Goal: Complete application form

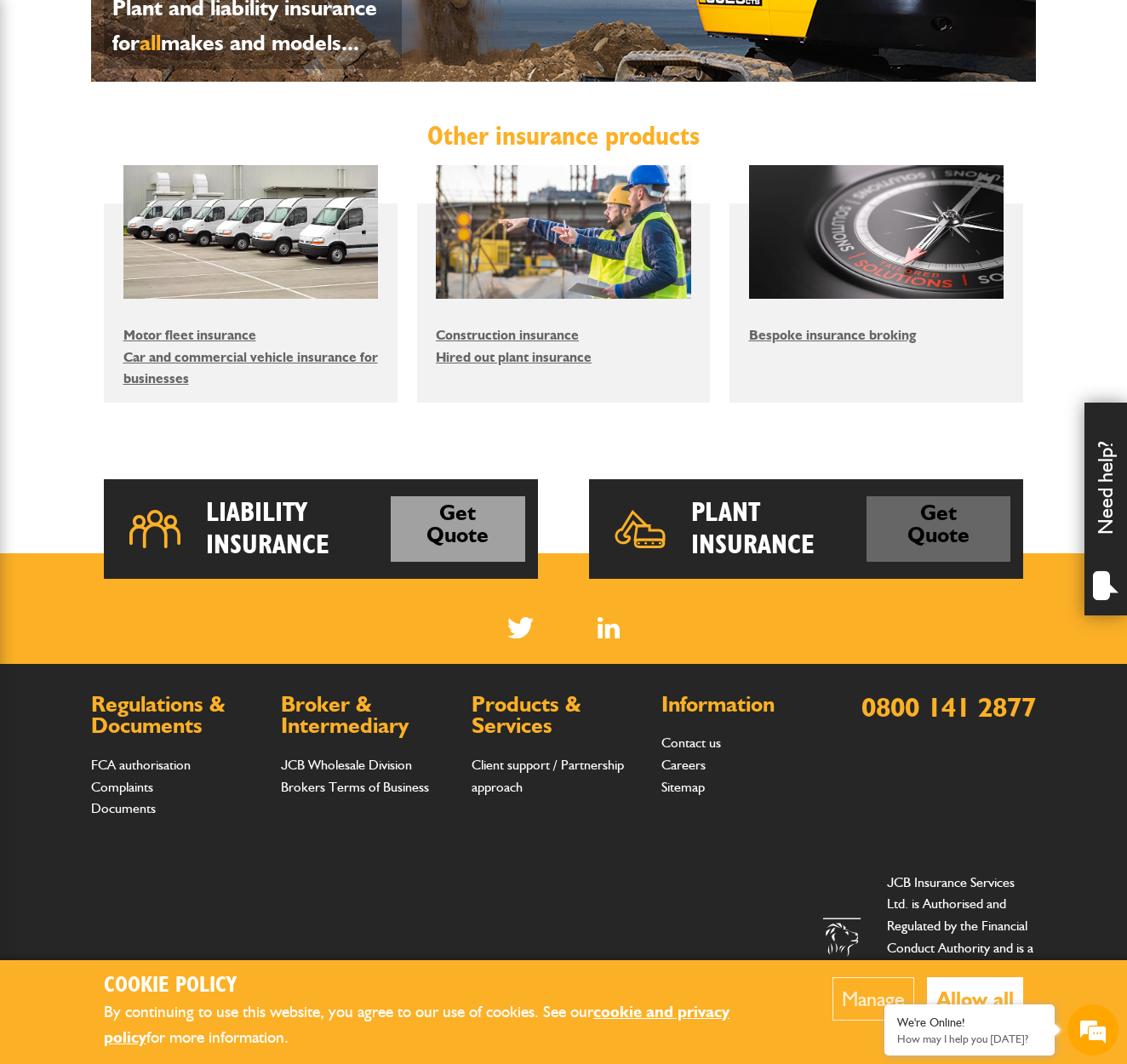
click at [944, 550] on link "Get Quote" at bounding box center [939, 528] width 144 height 66
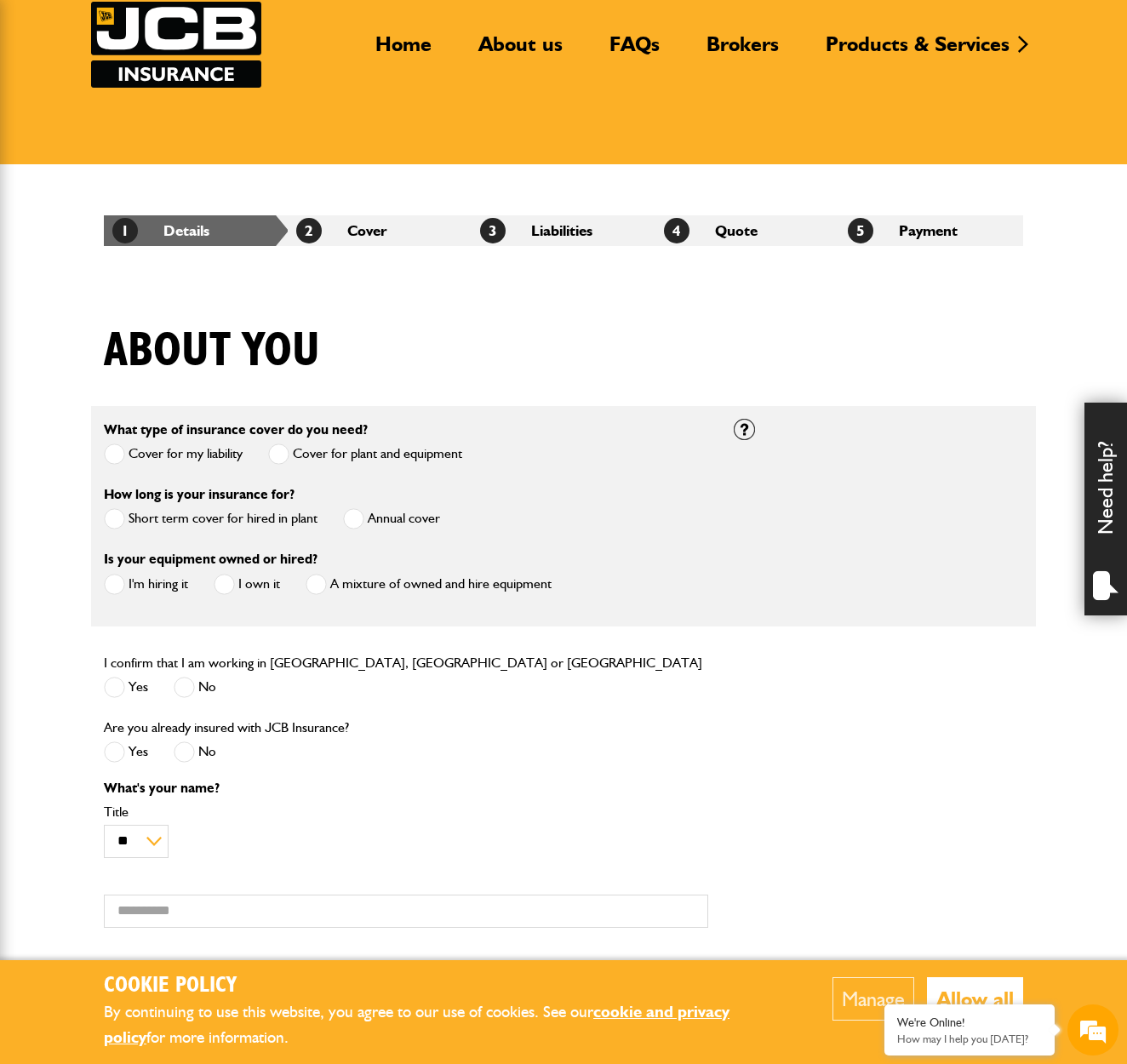
scroll to position [157, 0]
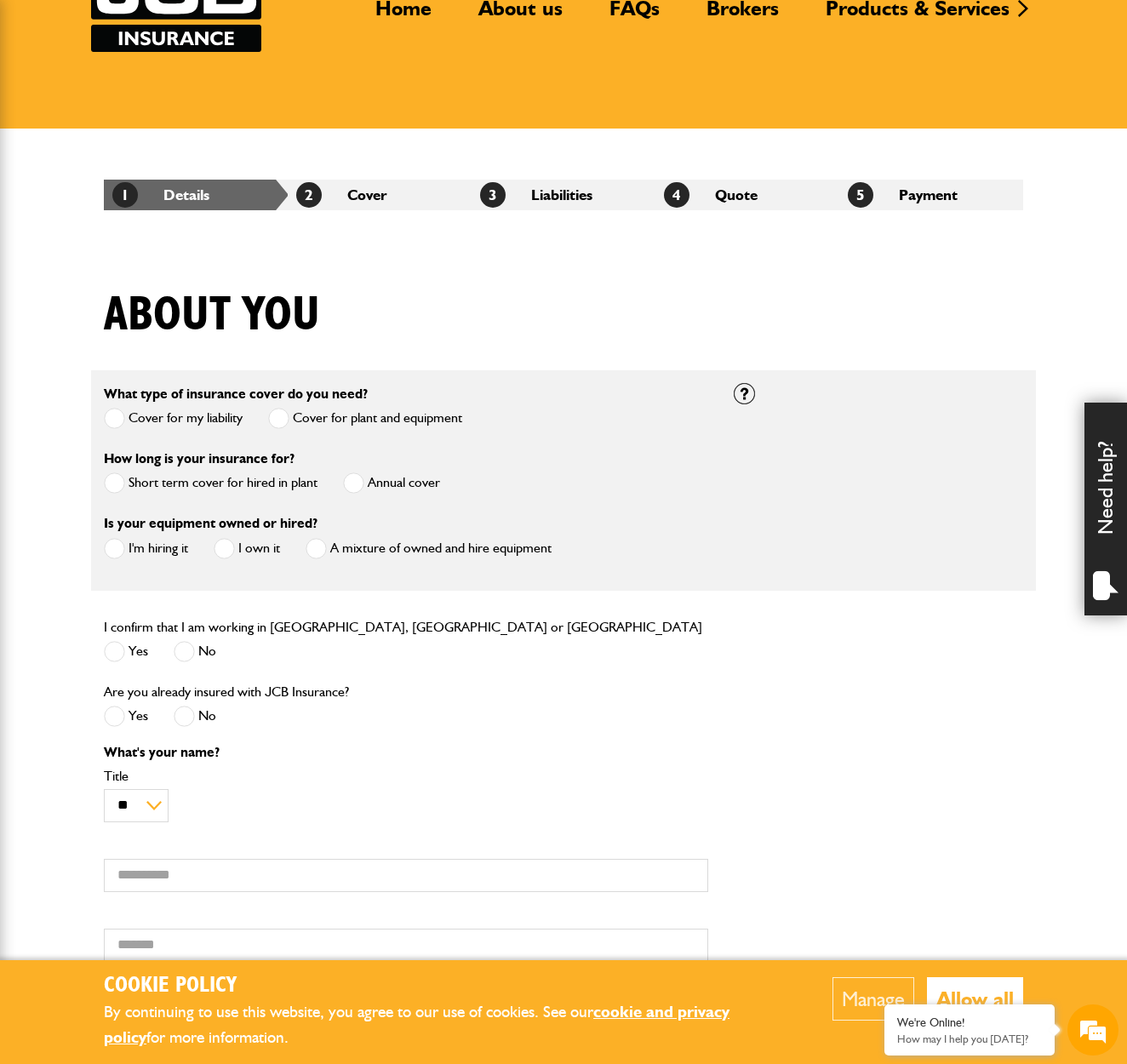
click at [360, 483] on span at bounding box center [354, 483] width 21 height 21
click at [119, 553] on span at bounding box center [115, 549] width 21 height 21
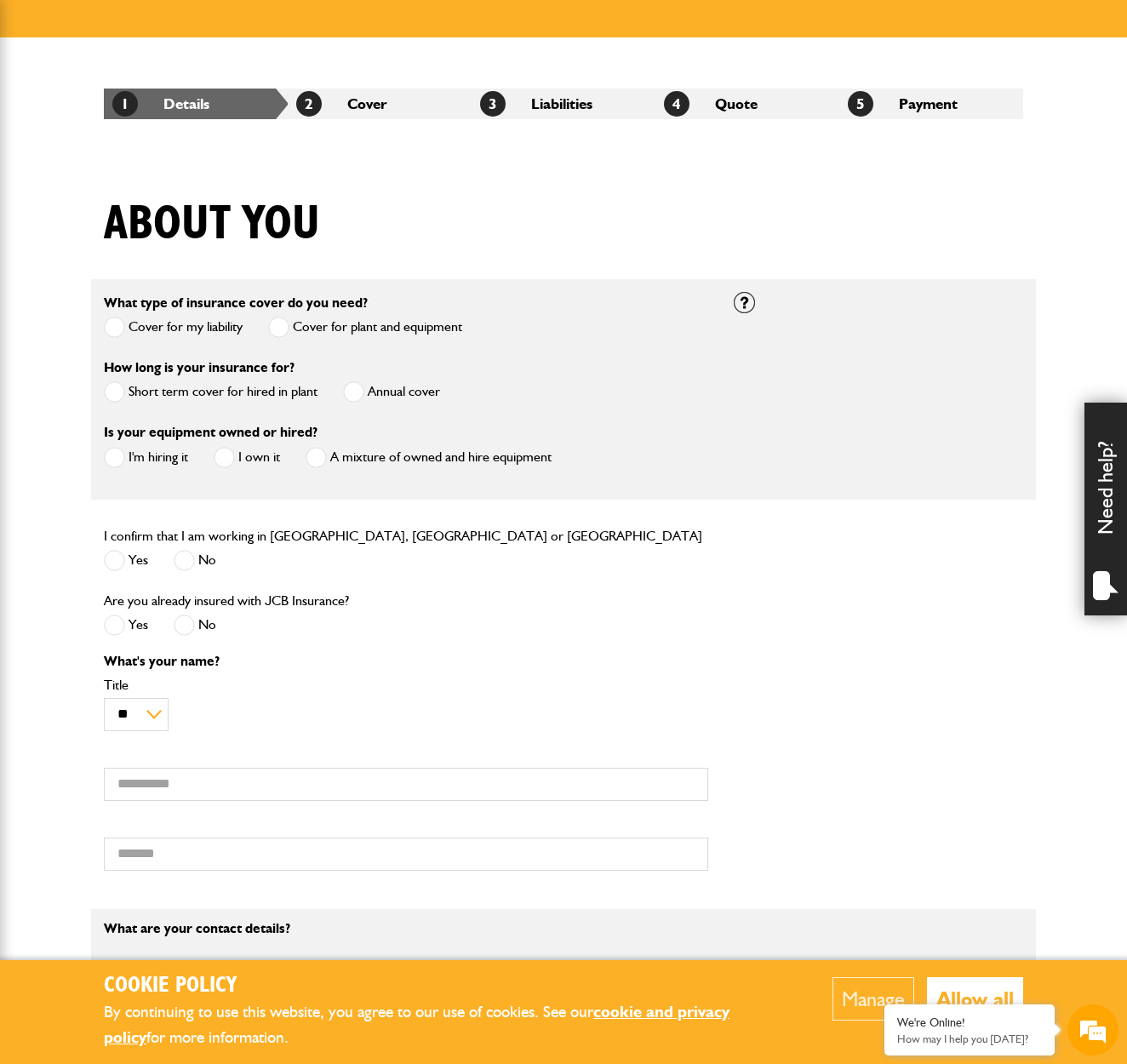
scroll to position [251, 0]
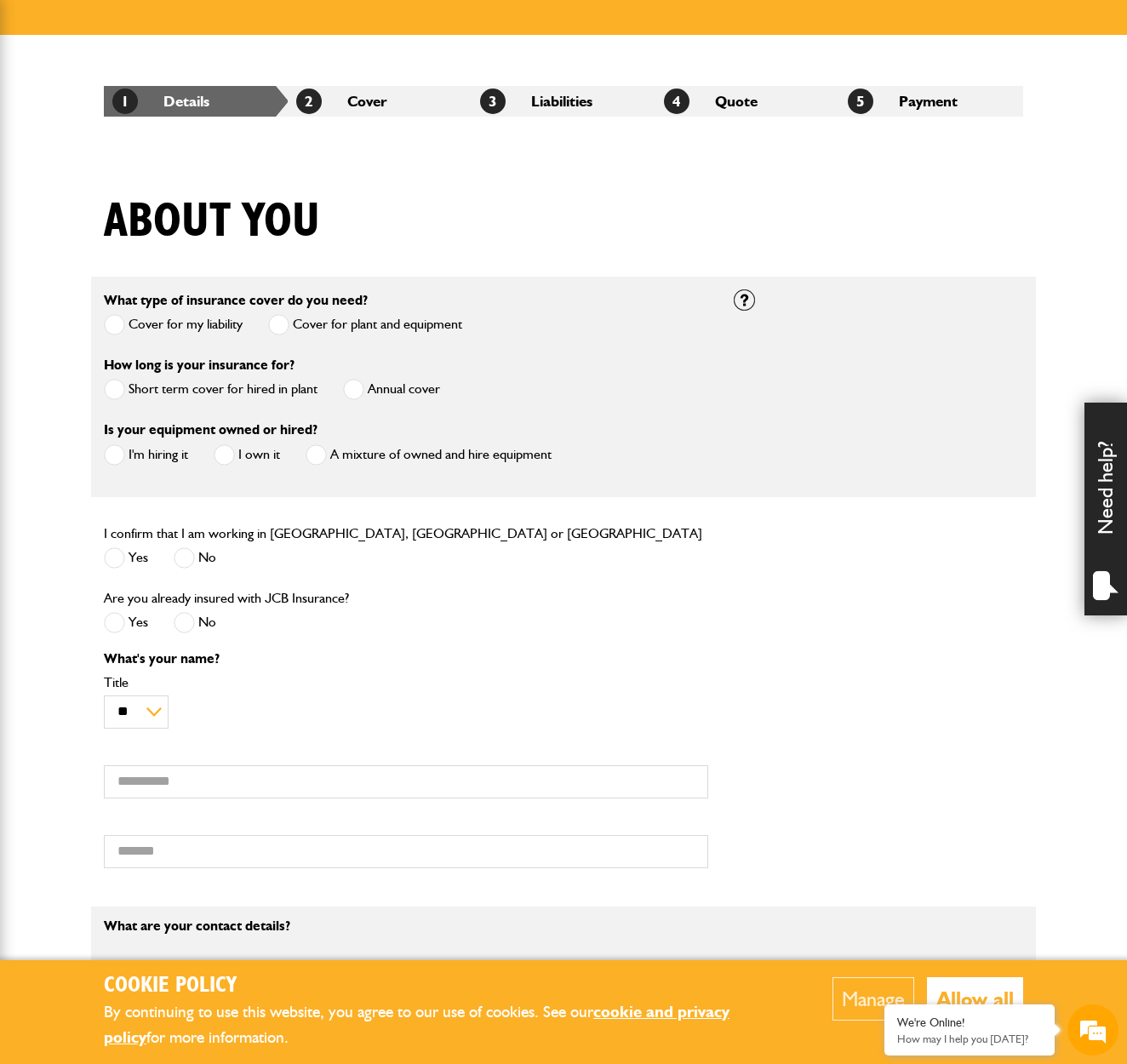
click at [118, 569] on span at bounding box center [115, 558] width 21 height 21
click at [187, 628] on span at bounding box center [184, 623] width 21 height 21
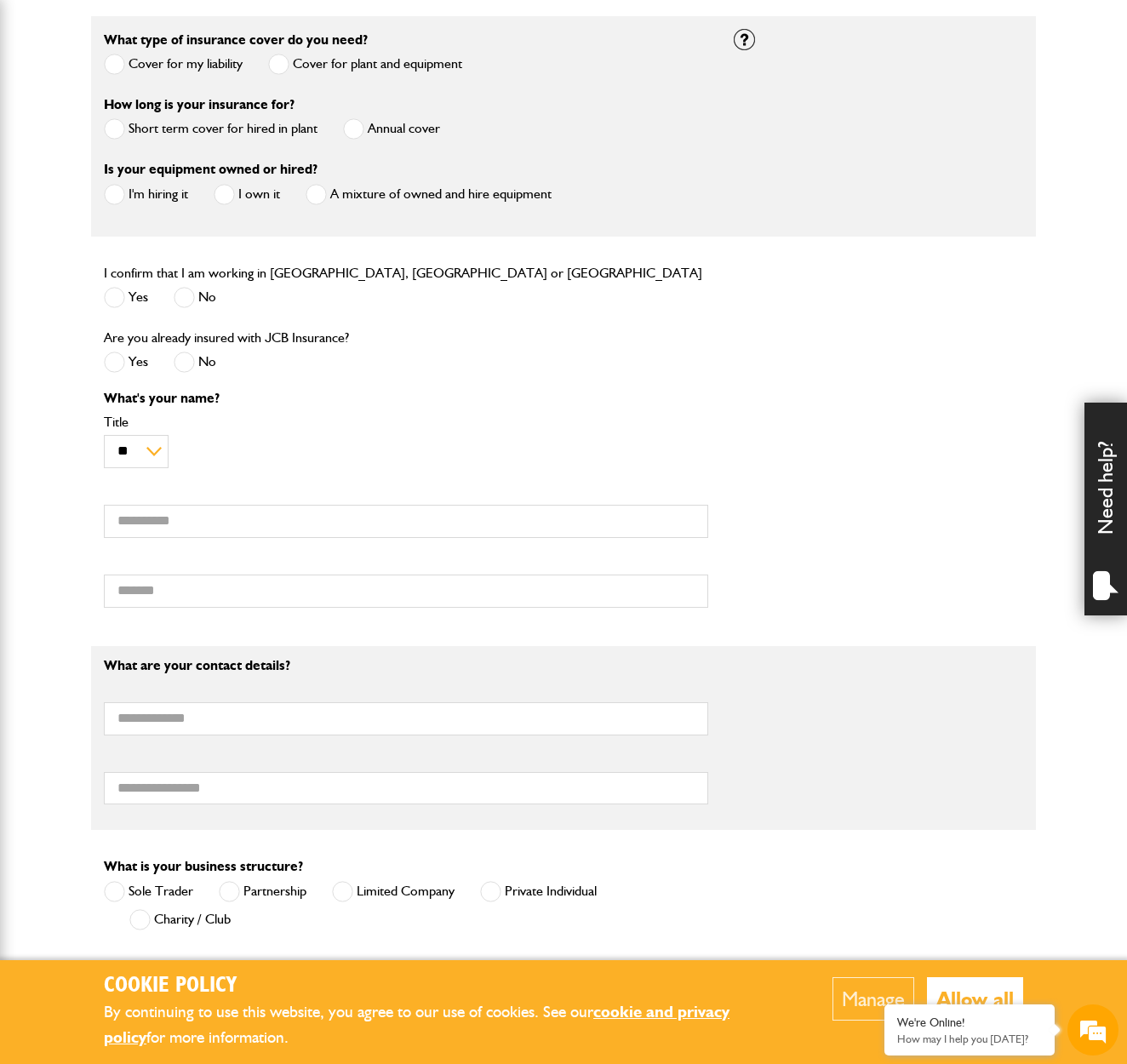
scroll to position [526, 0]
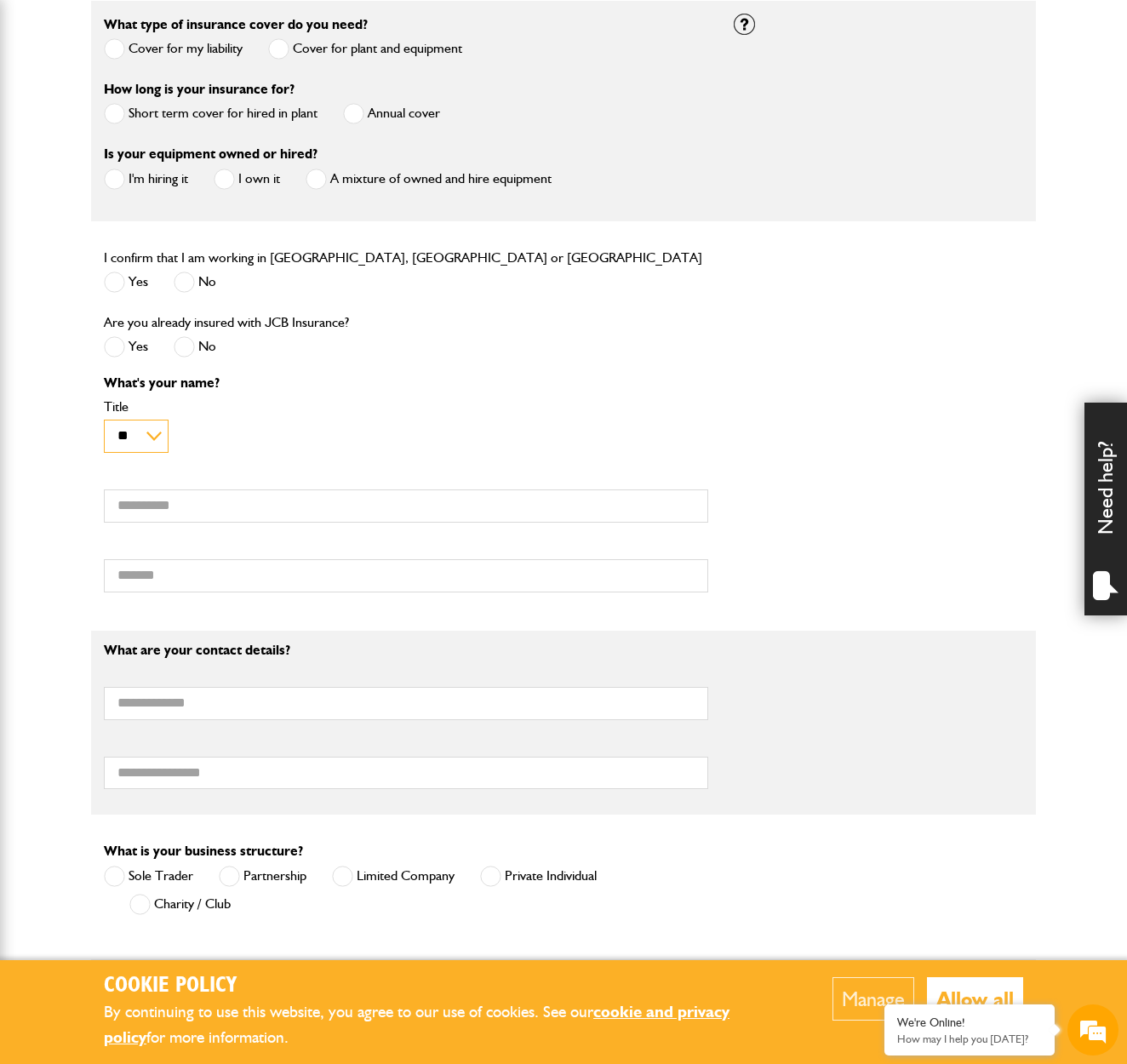
select select "*"
type input "****"
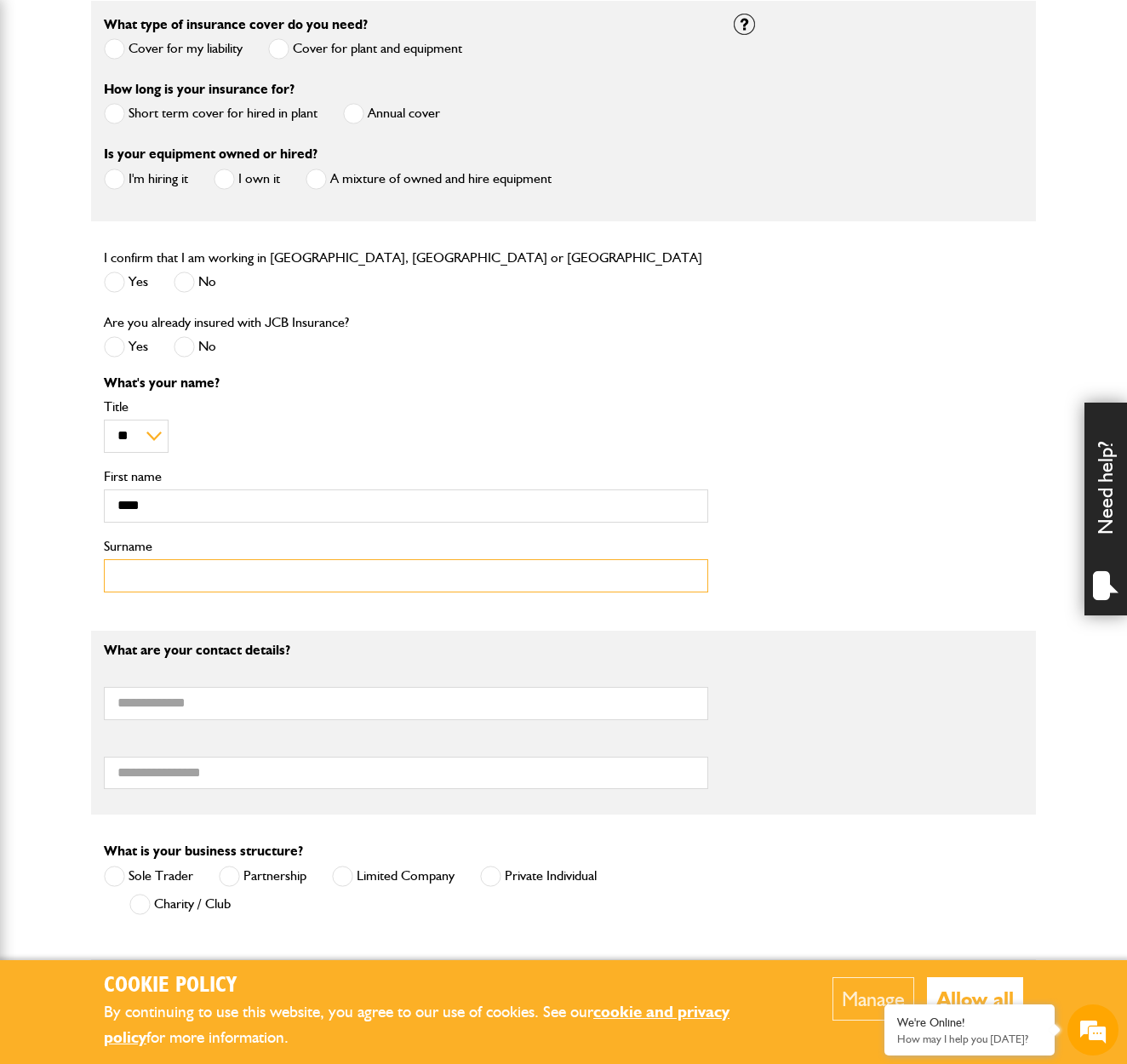
type input "******"
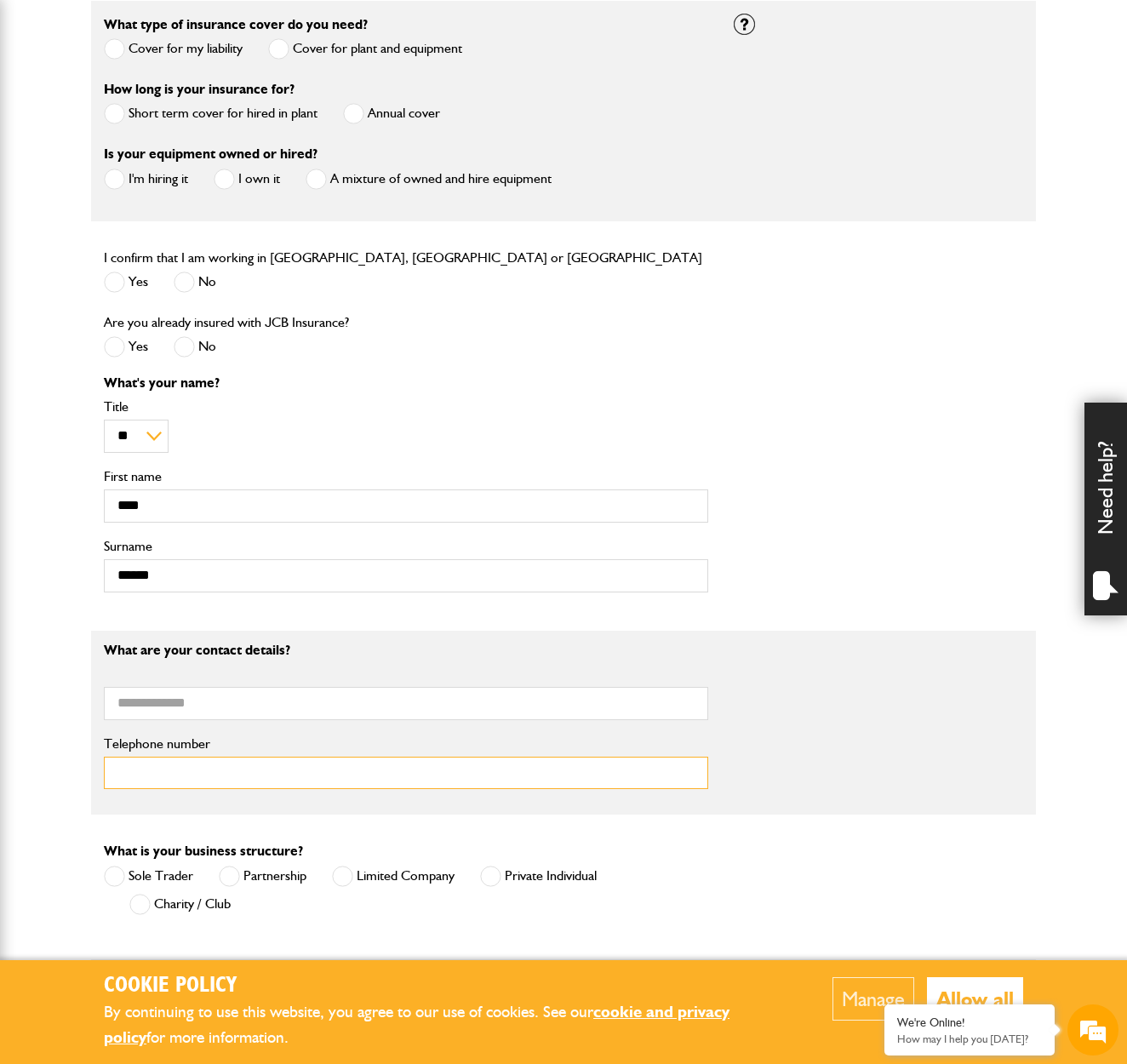
type input "**********"
type input "********"
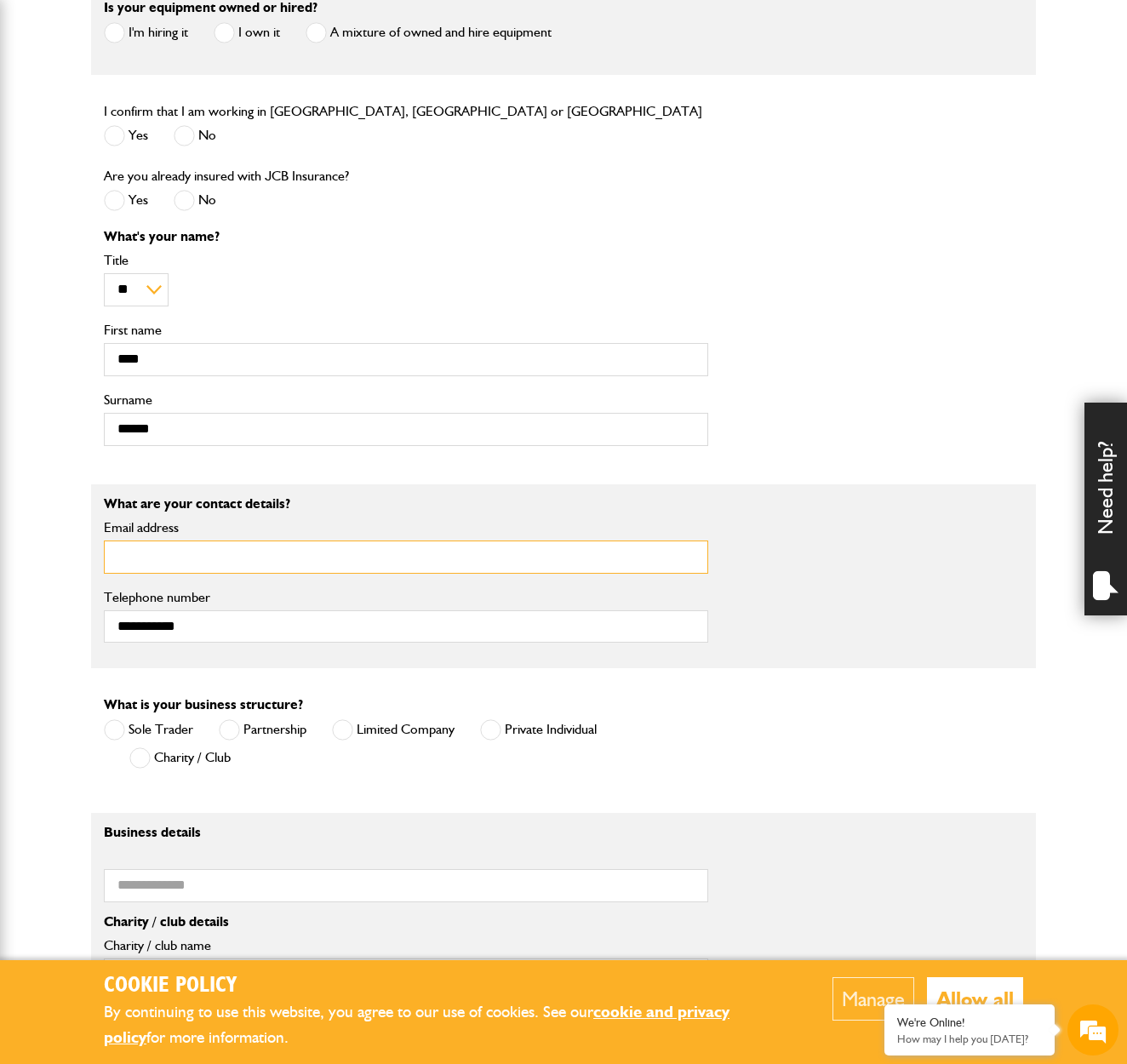
scroll to position [673, 0]
type input "**********"
click at [334, 732] on span at bounding box center [343, 730] width 21 height 21
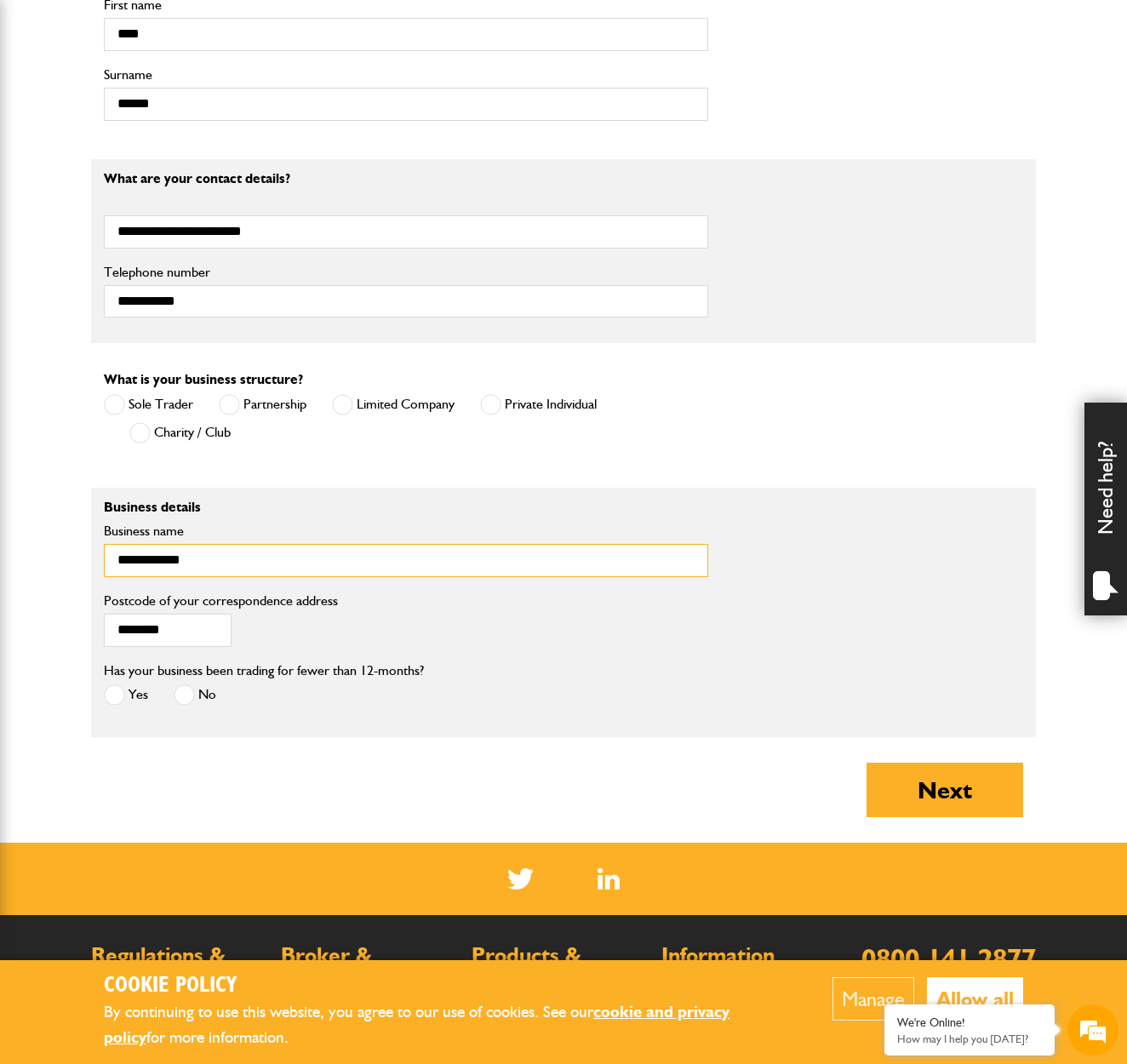
scroll to position [998, 1]
type input "**********"
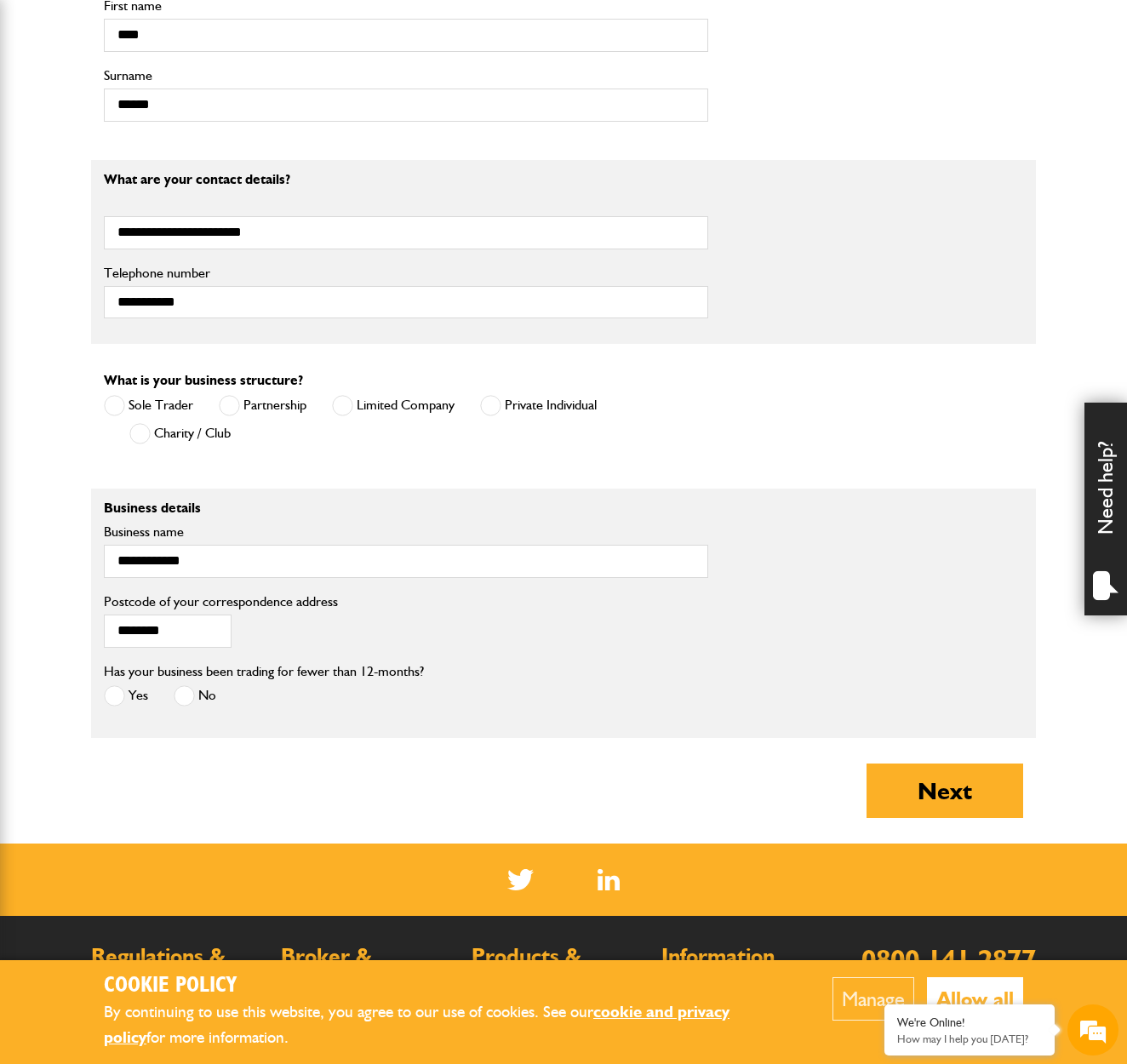
click at [182, 699] on span at bounding box center [184, 696] width 21 height 21
click at [928, 793] on button "Next" at bounding box center [945, 791] width 157 height 54
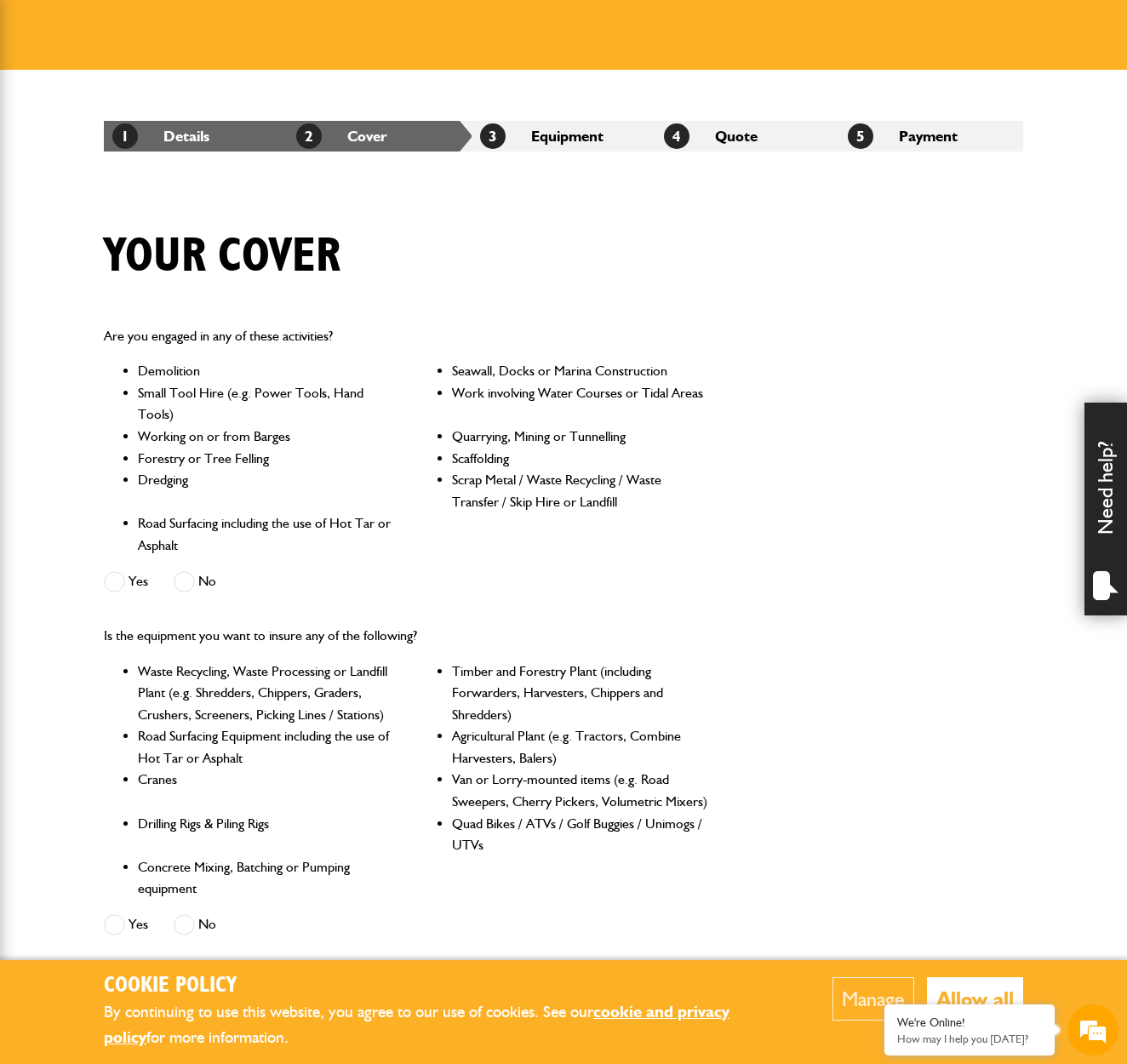
scroll to position [202, 0]
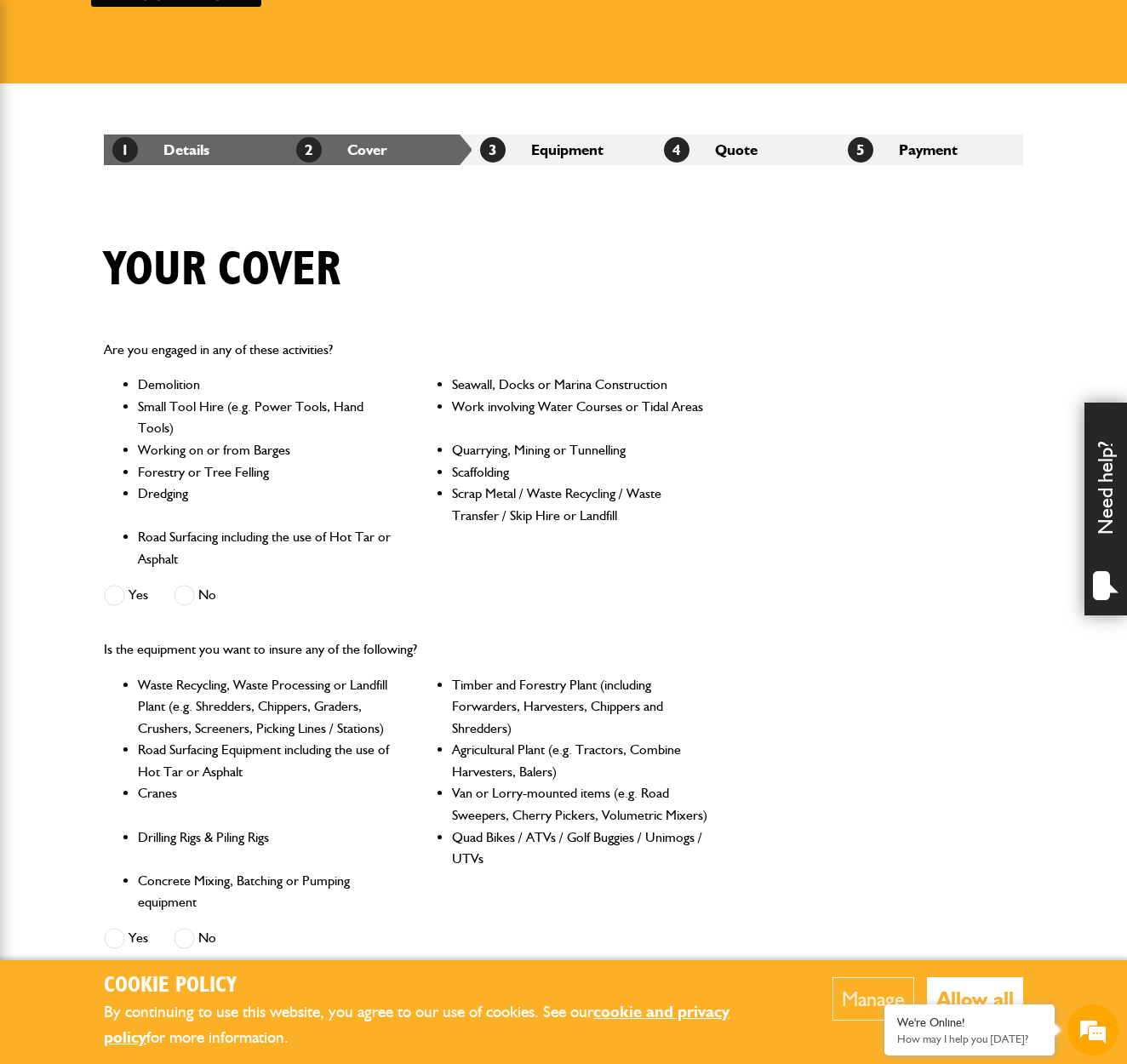
click at [189, 597] on span at bounding box center [184, 595] width 21 height 21
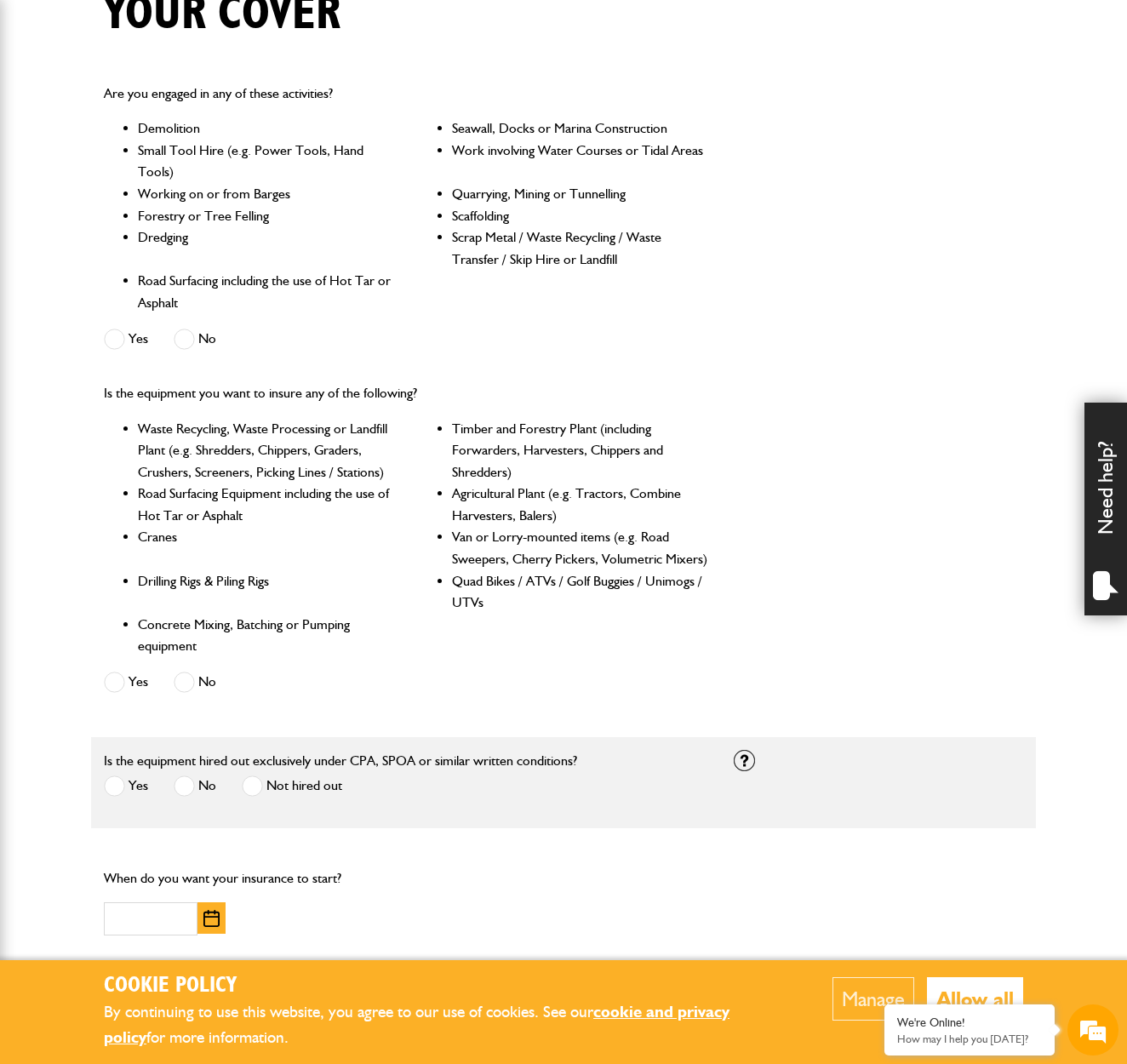
scroll to position [476, 0]
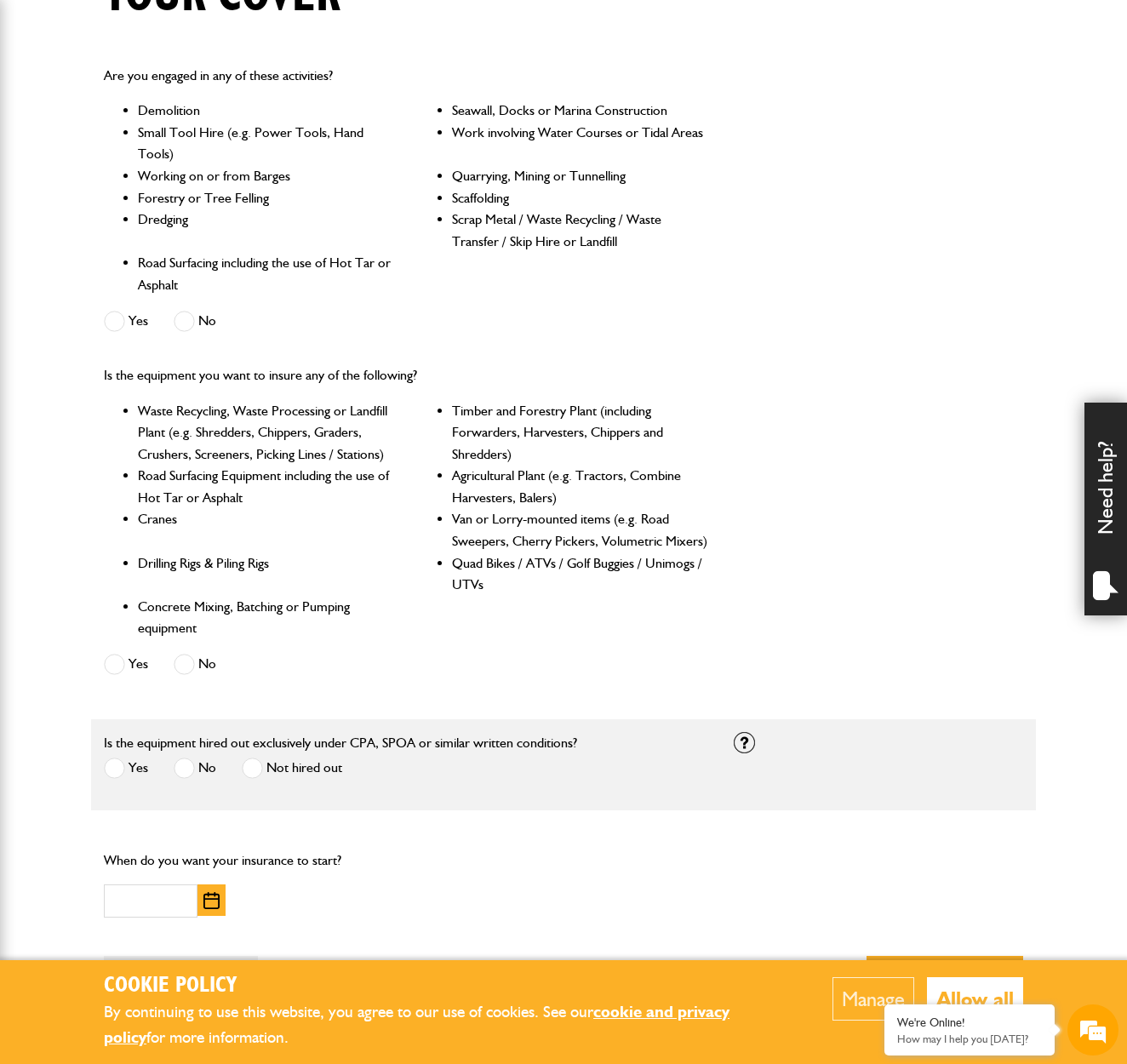
click at [193, 661] on span at bounding box center [184, 664] width 21 height 21
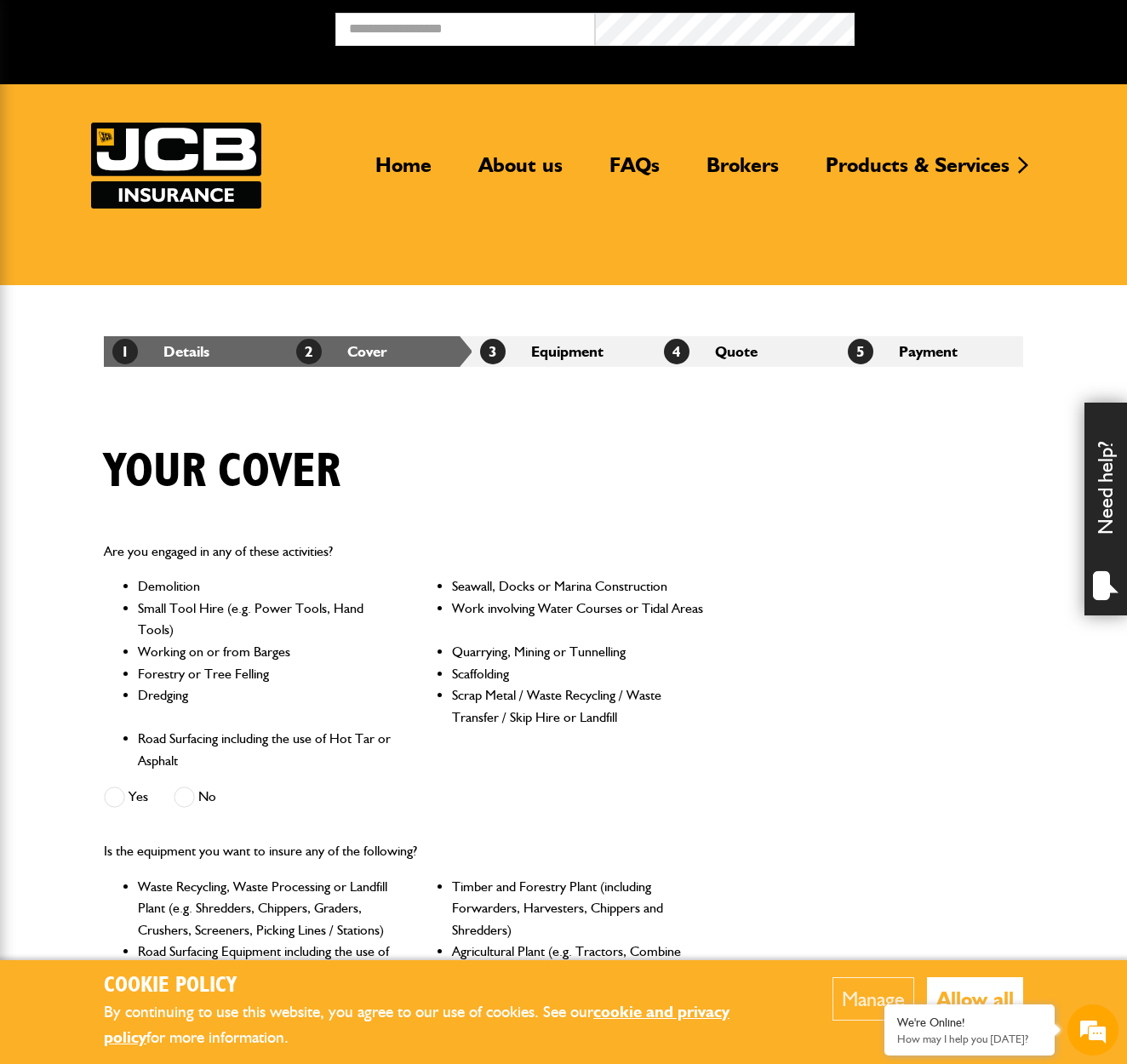
scroll to position [0, 0]
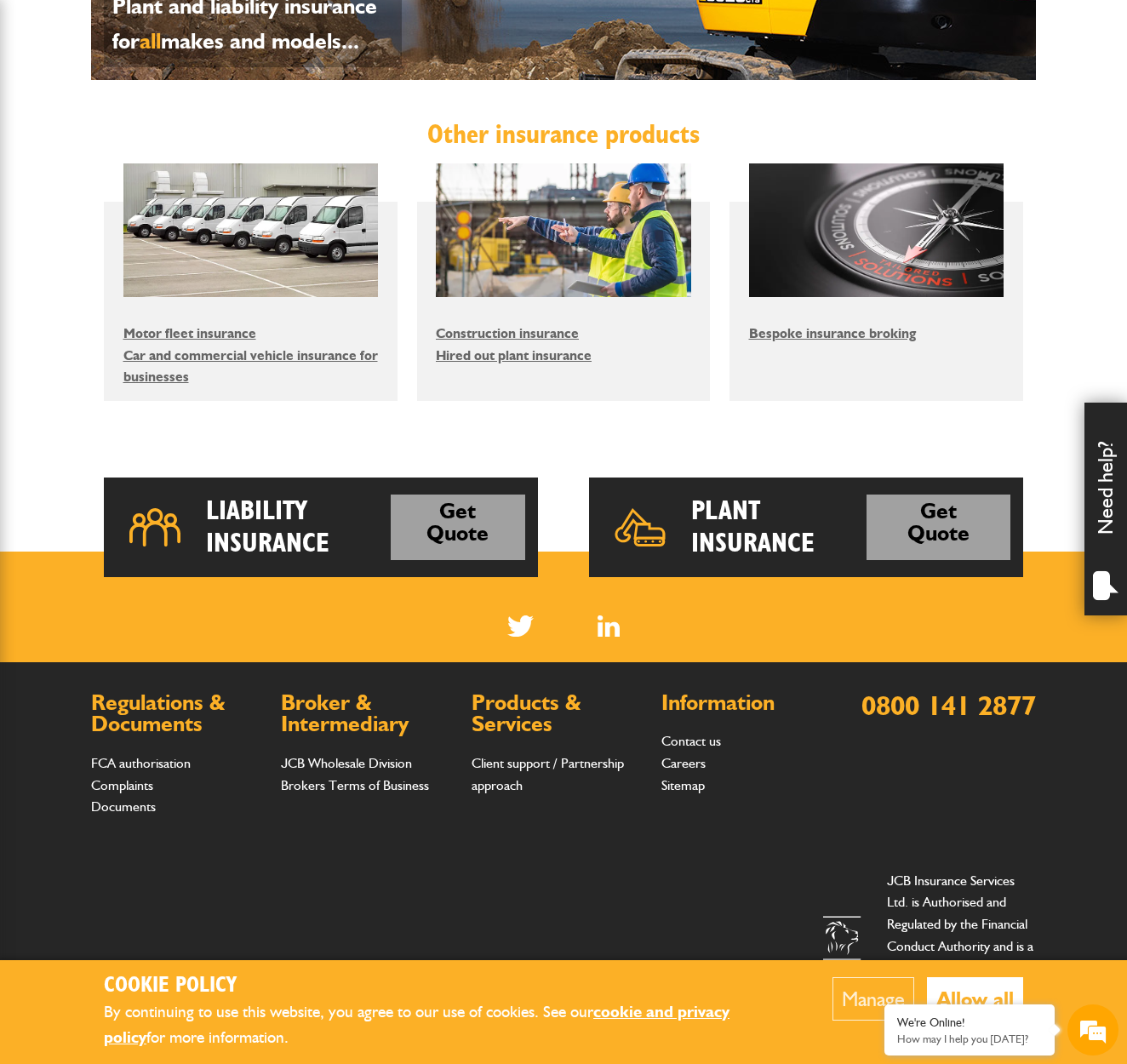
scroll to position [942, 0]
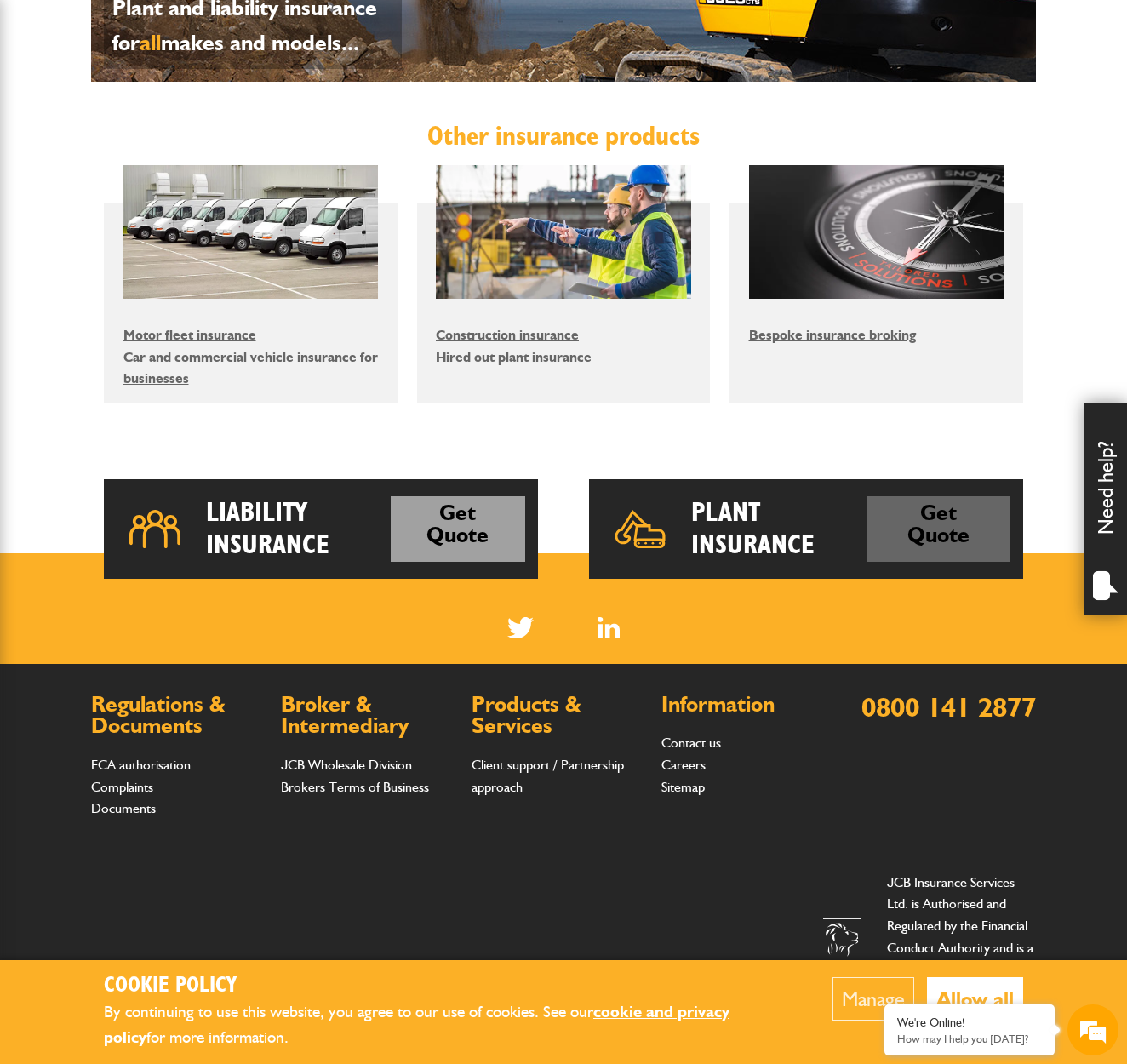
click at [962, 528] on link "Get Quote" at bounding box center [939, 528] width 144 height 66
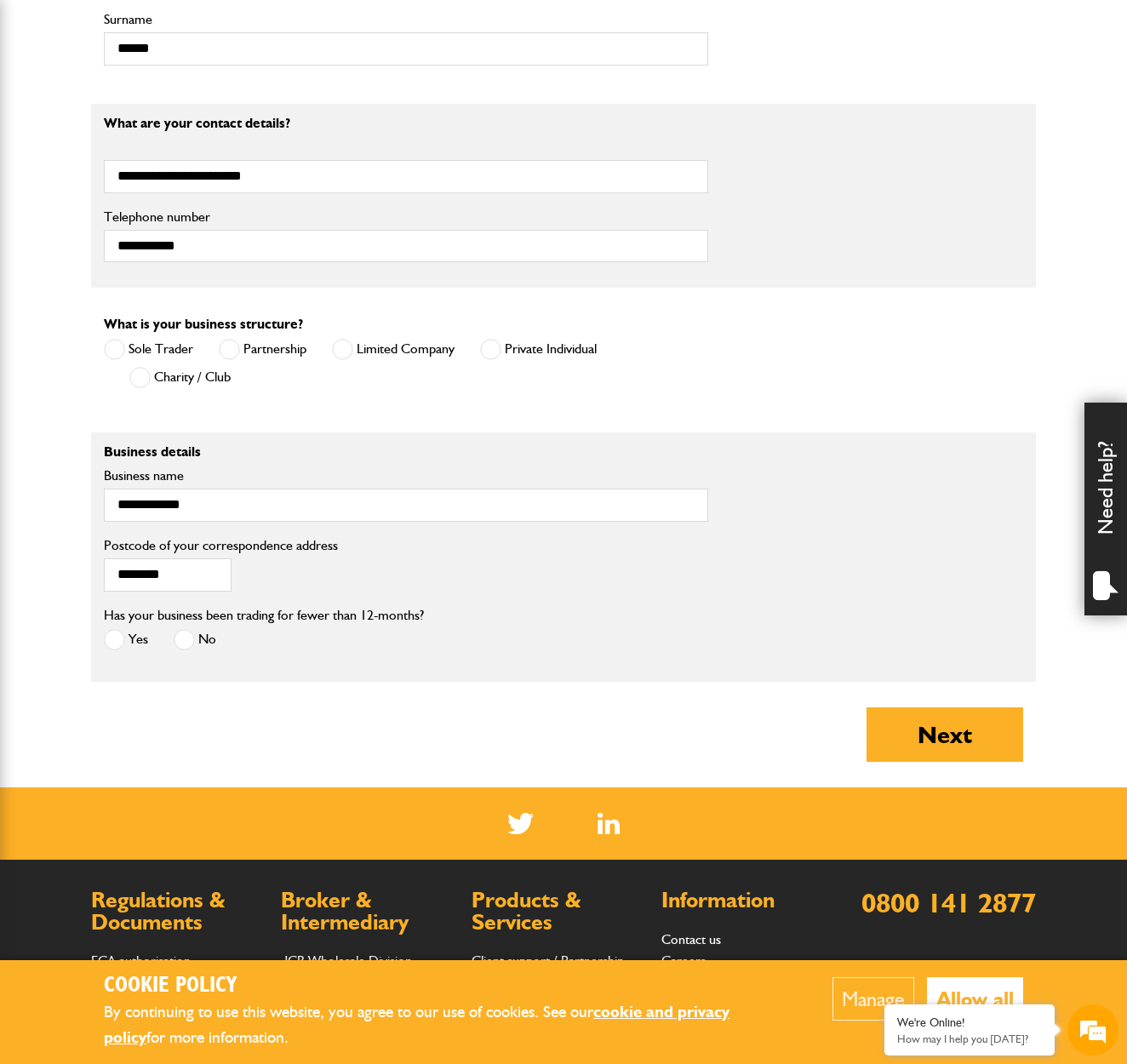
scroll to position [1051, 0]
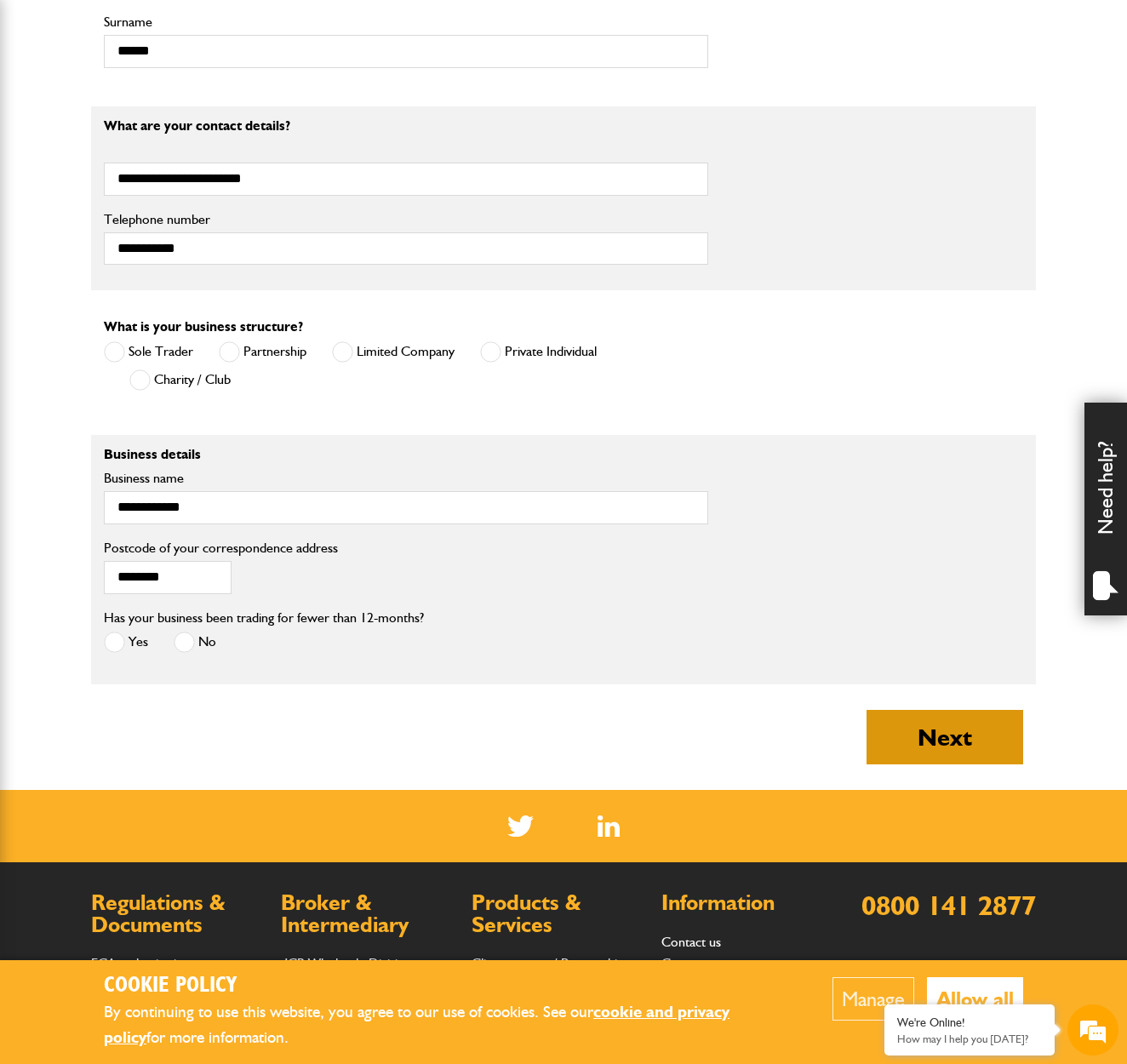
click at [935, 728] on button "Next" at bounding box center [945, 737] width 157 height 54
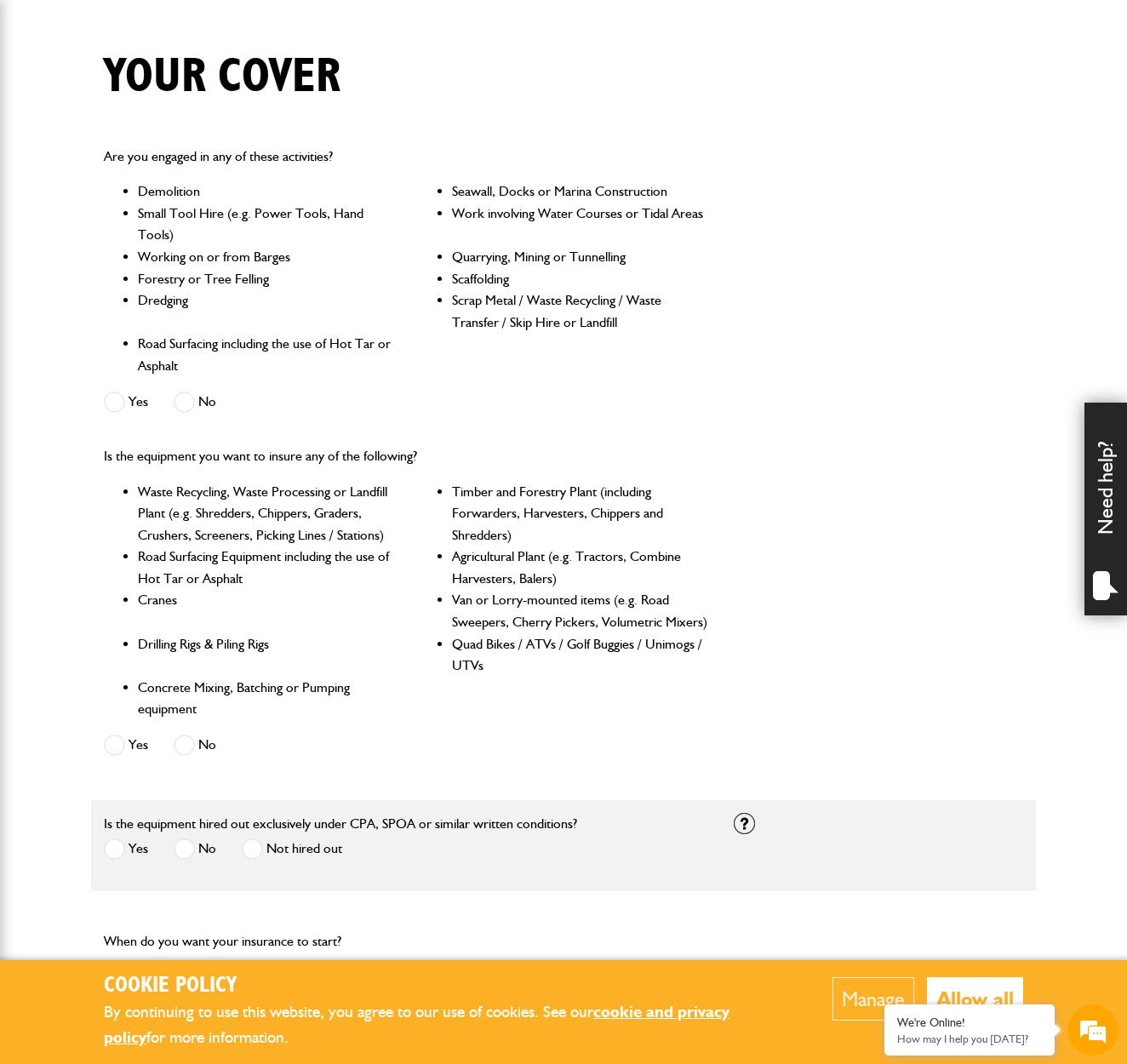
scroll to position [396, 0]
click at [195, 398] on span at bounding box center [184, 401] width 21 height 21
click at [185, 741] on span at bounding box center [184, 745] width 21 height 21
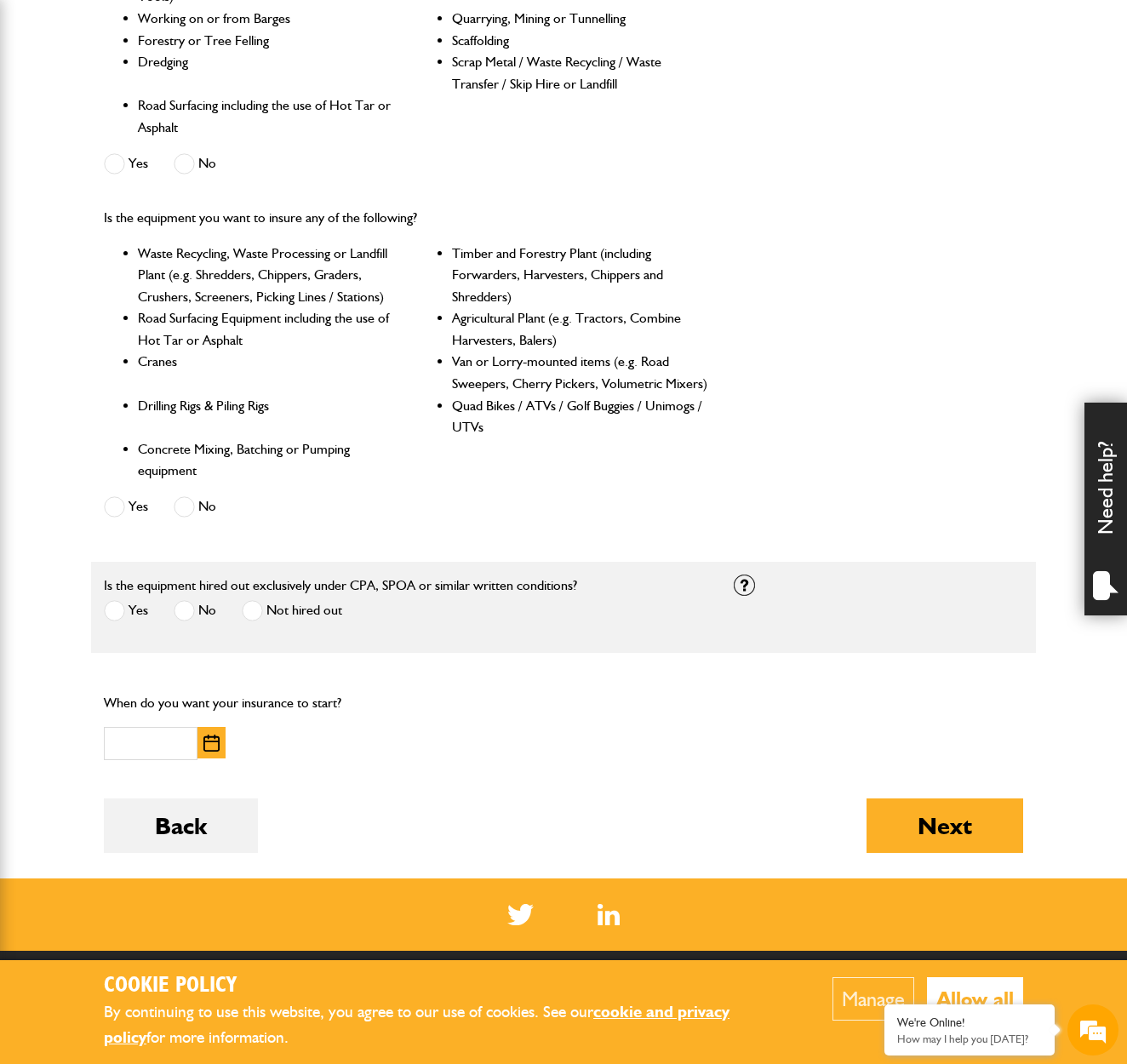
scroll to position [0, 0]
click at [261, 610] on span at bounding box center [252, 611] width 21 height 21
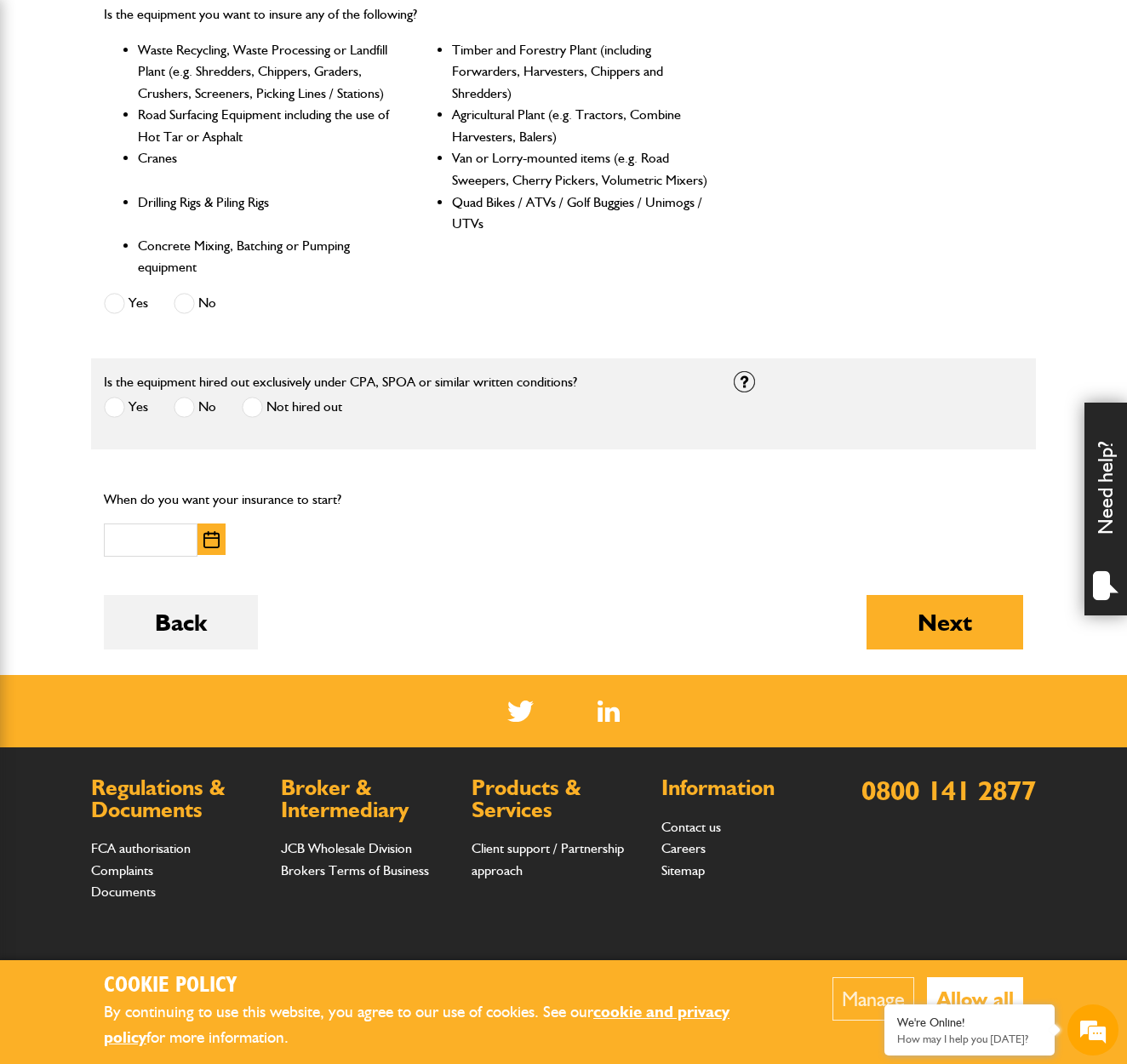
scroll to position [837, 0]
click at [210, 538] on img "button" at bounding box center [211, 539] width 16 height 17
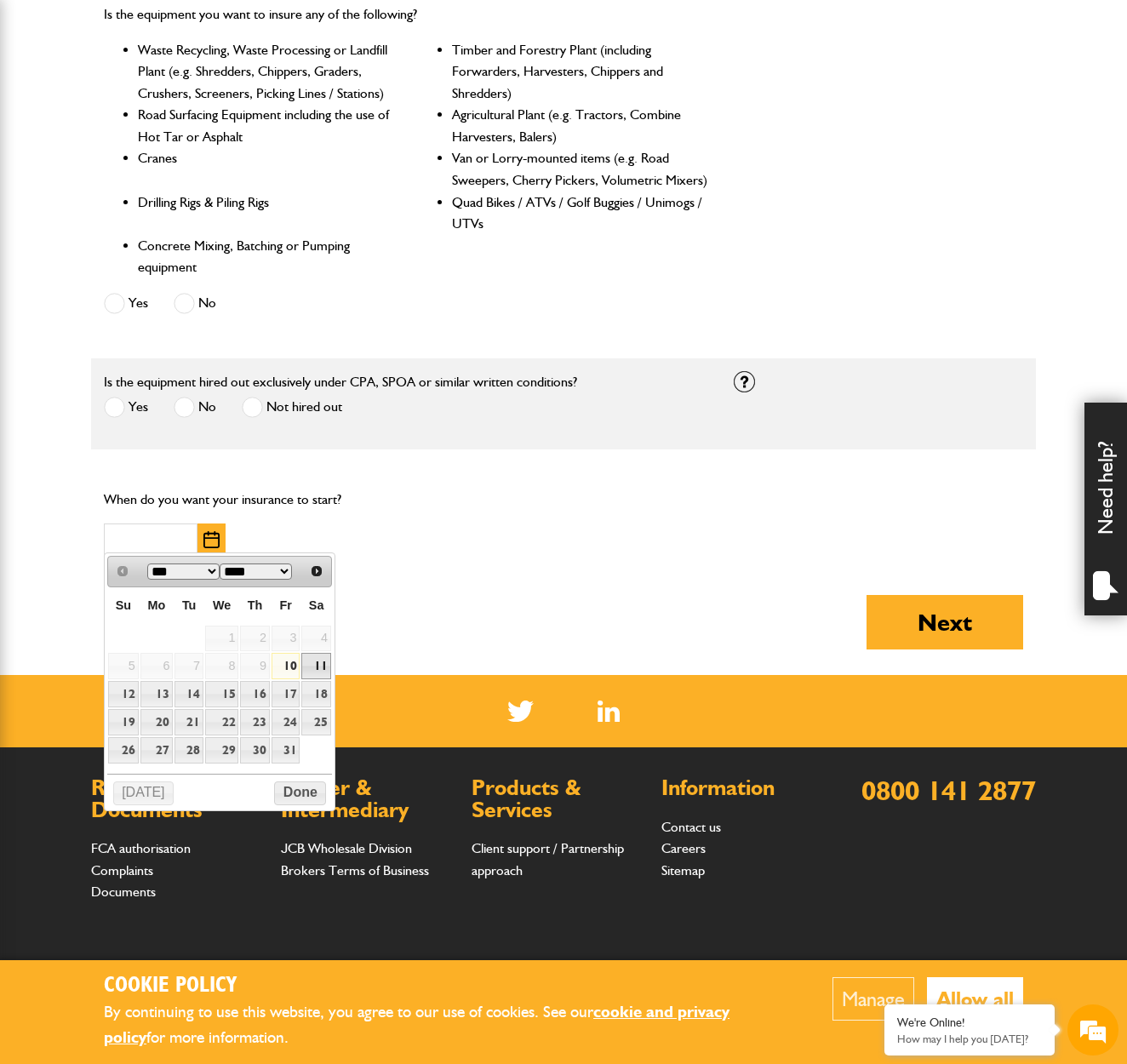
click at [319, 662] on link "11" at bounding box center [315, 666] width 29 height 26
type input "**********"
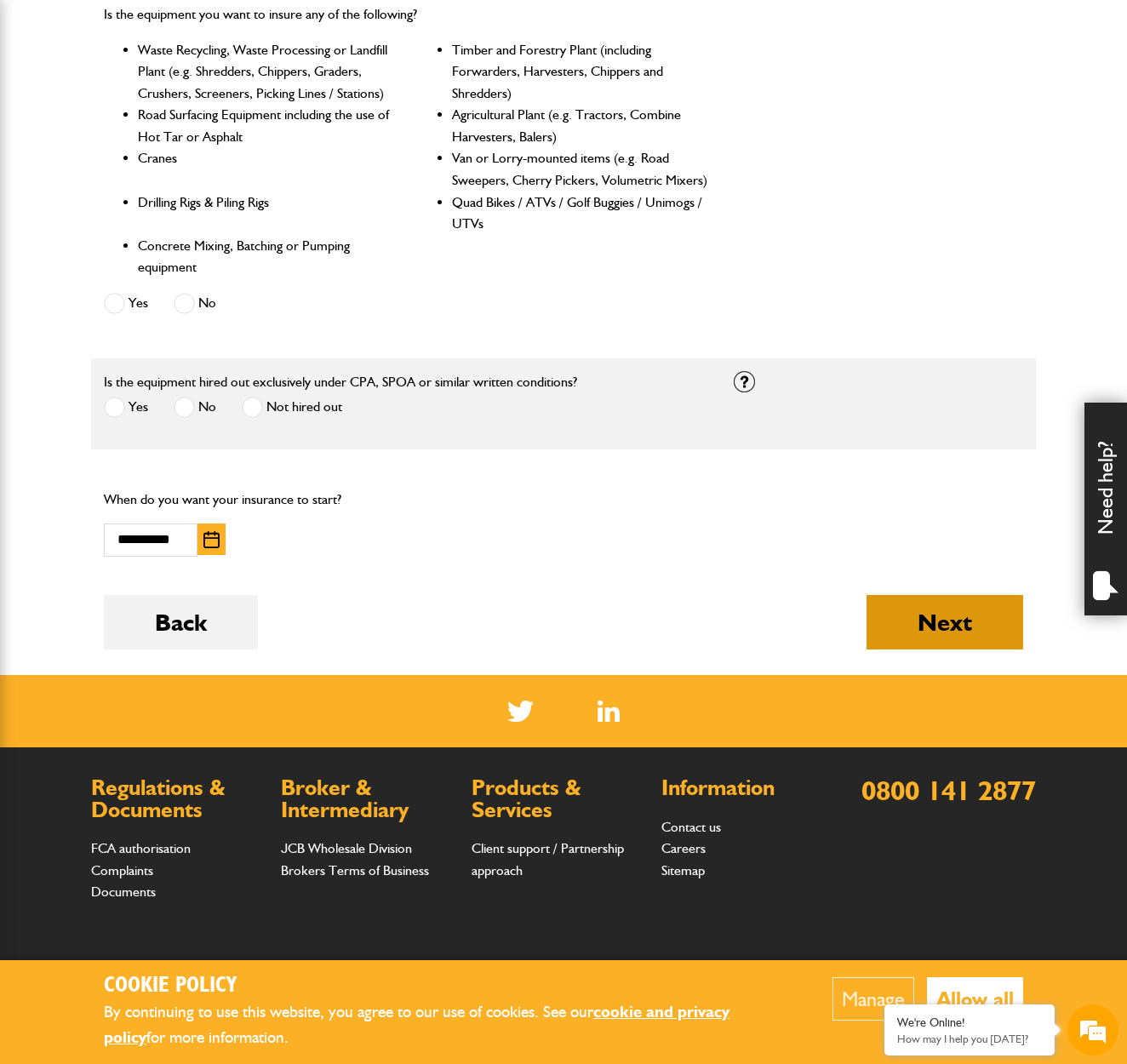
click at [918, 630] on button "Next" at bounding box center [945, 622] width 157 height 54
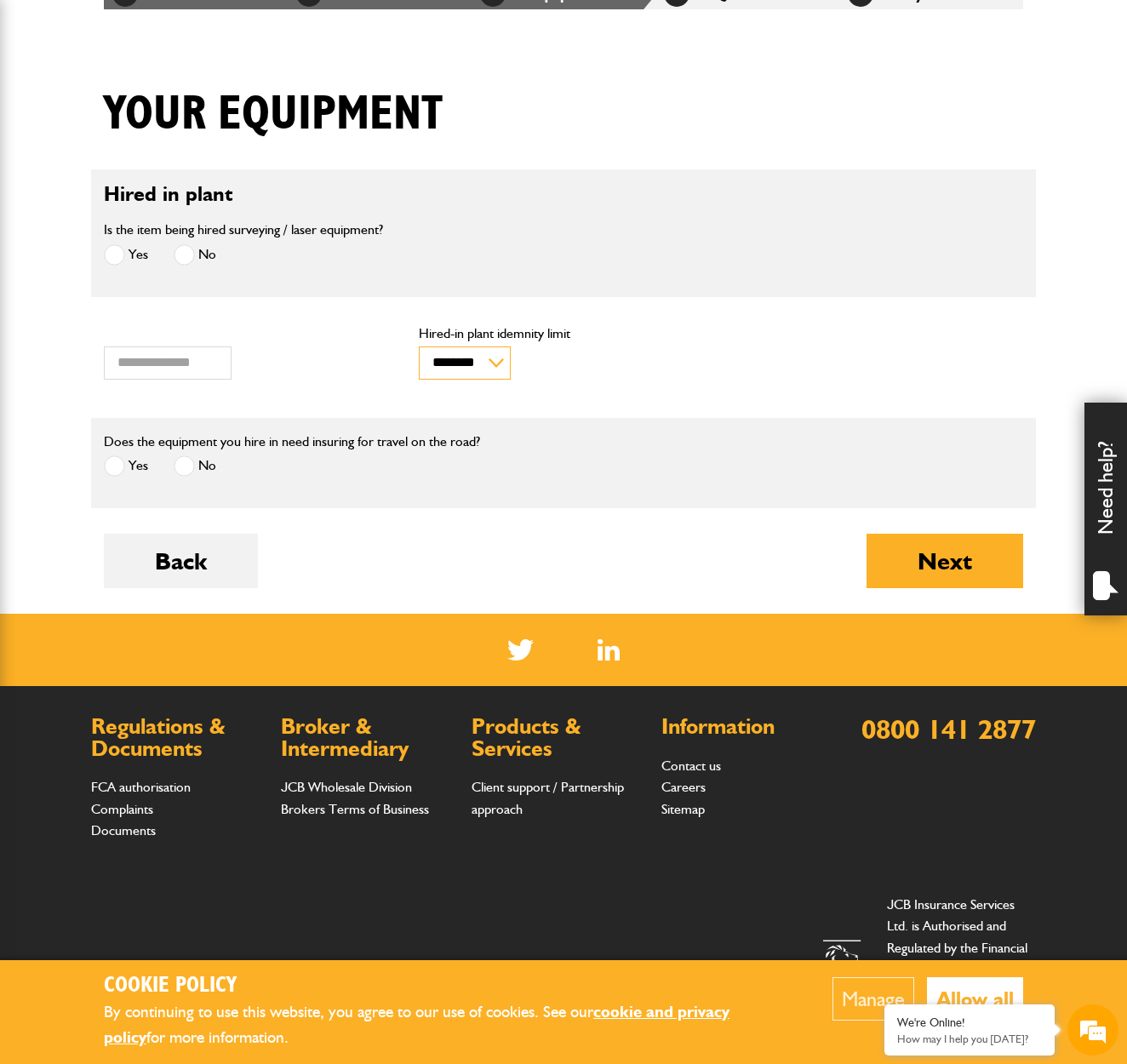
scroll to position [376, 0]
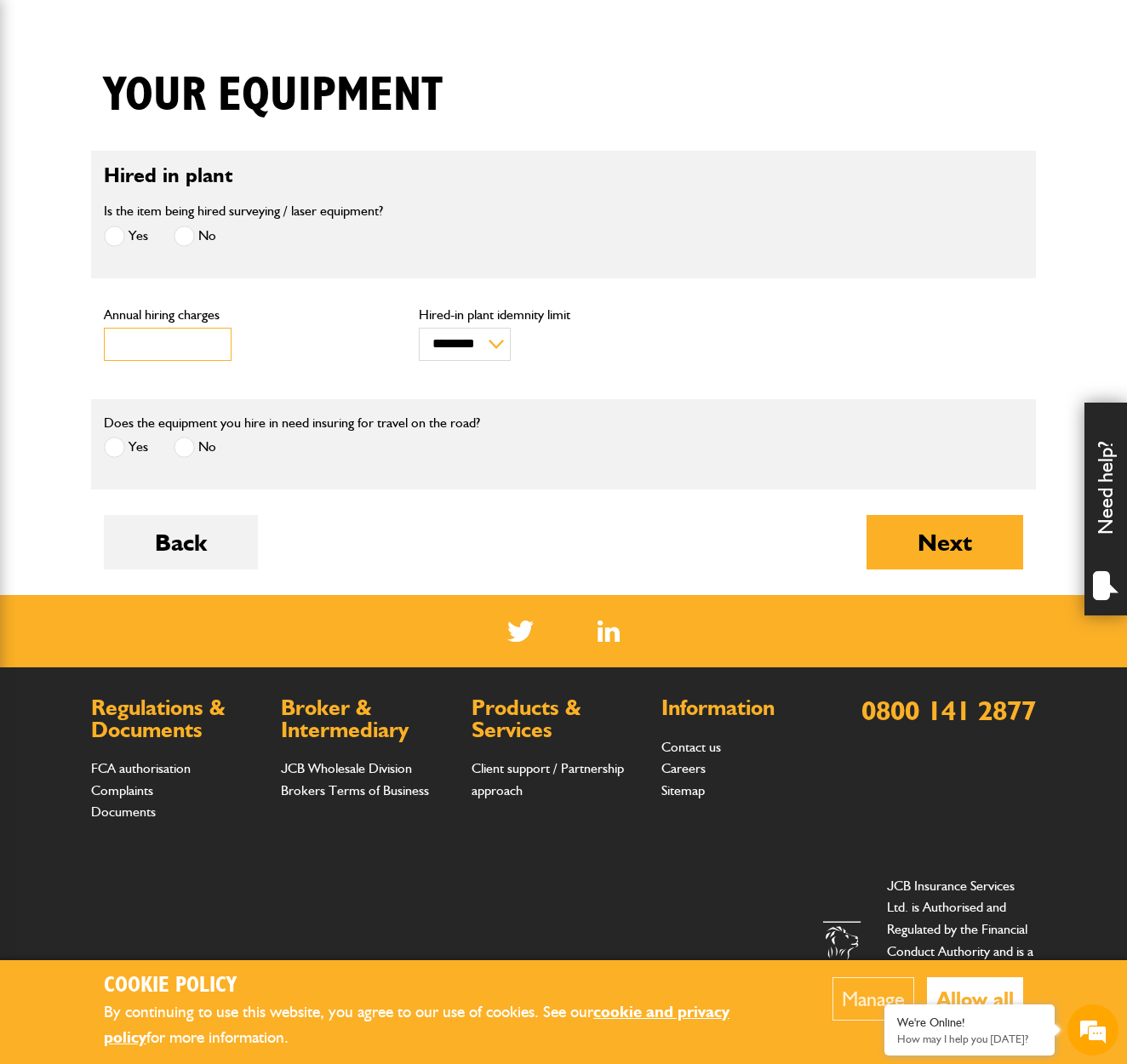
click at [213, 347] on input "***" at bounding box center [168, 344] width 128 height 33
click at [212, 340] on input "***" at bounding box center [168, 344] width 128 height 33
click at [211, 350] on input "***" at bounding box center [168, 344] width 128 height 33
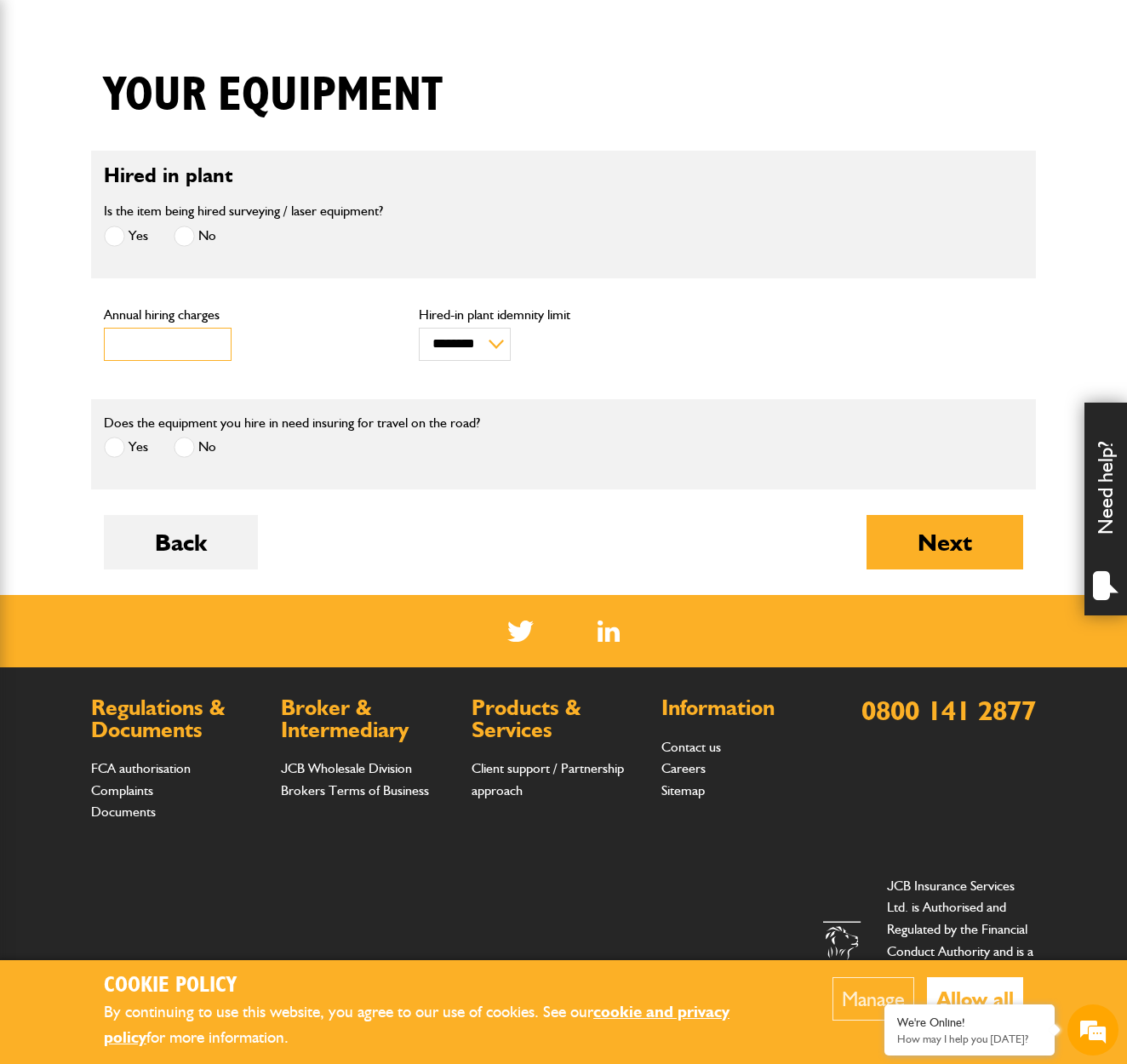
type input "***"
click at [211, 350] on input "***" at bounding box center [168, 344] width 128 height 33
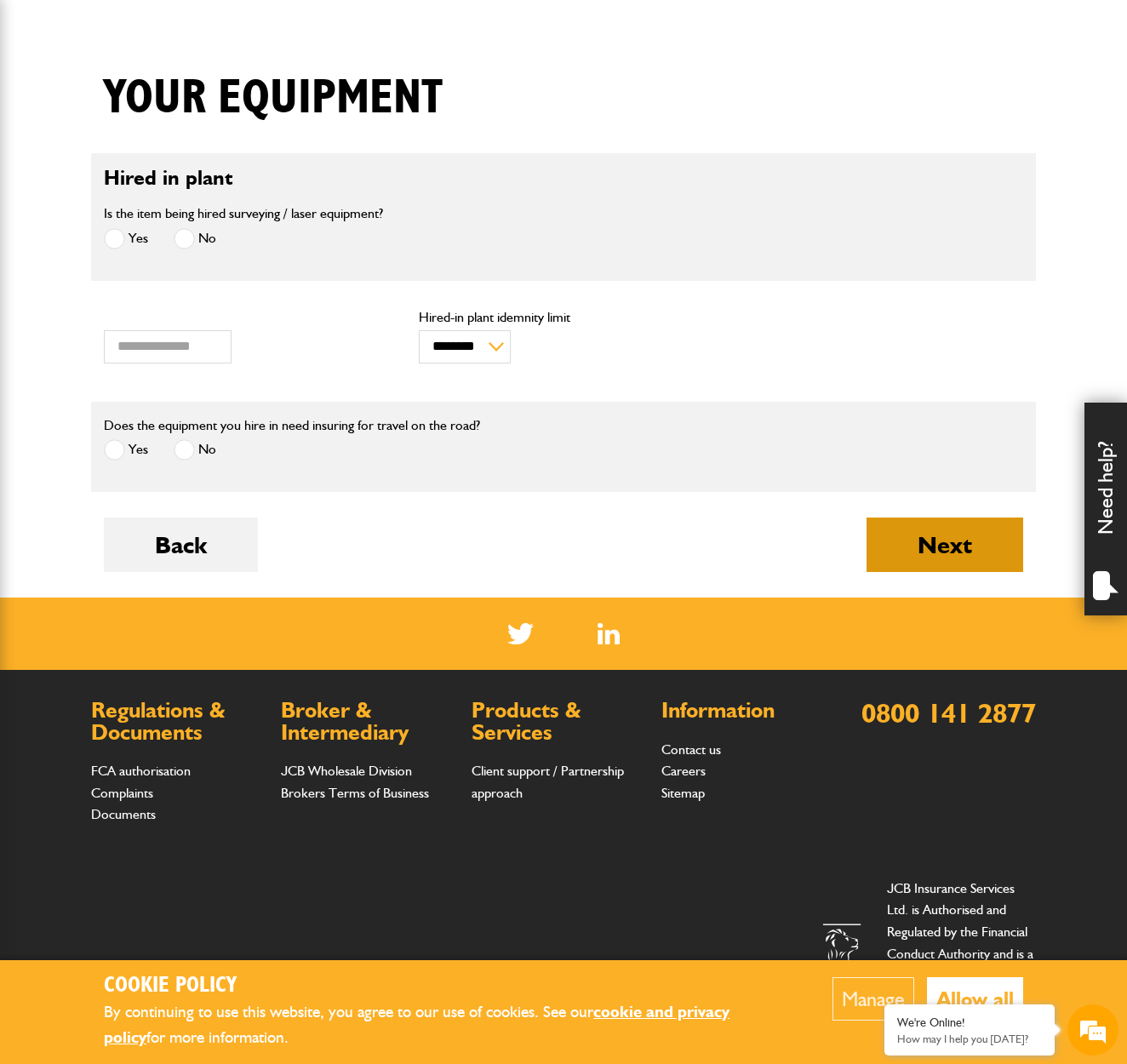
drag, startPoint x: 850, startPoint y: 547, endPoint x: 875, endPoint y: 568, distance: 32.6
click at [853, 550] on div "Back Next" at bounding box center [564, 557] width 919 height 80
click at [876, 568] on button "Next" at bounding box center [945, 545] width 157 height 54
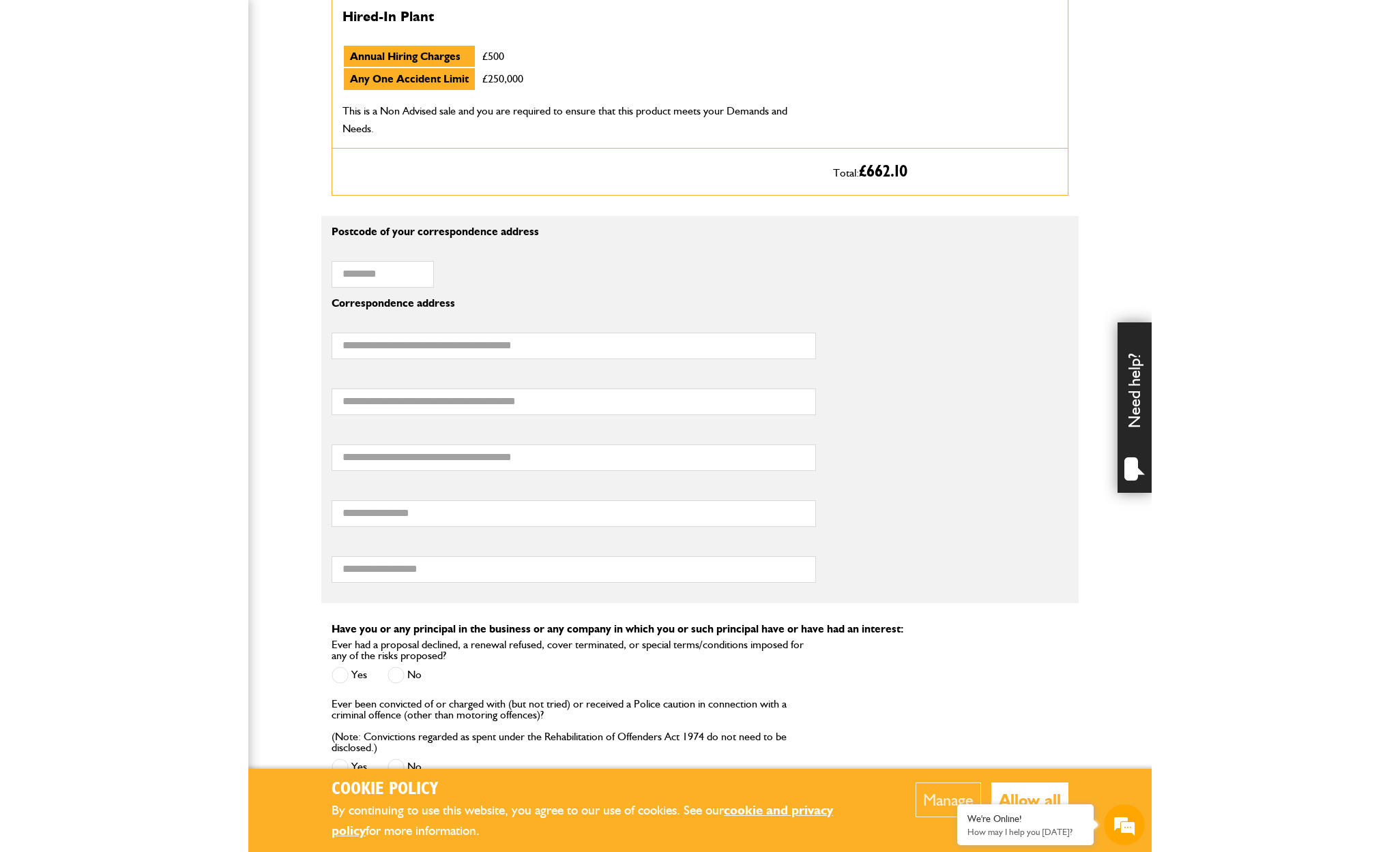
scroll to position [780, 0]
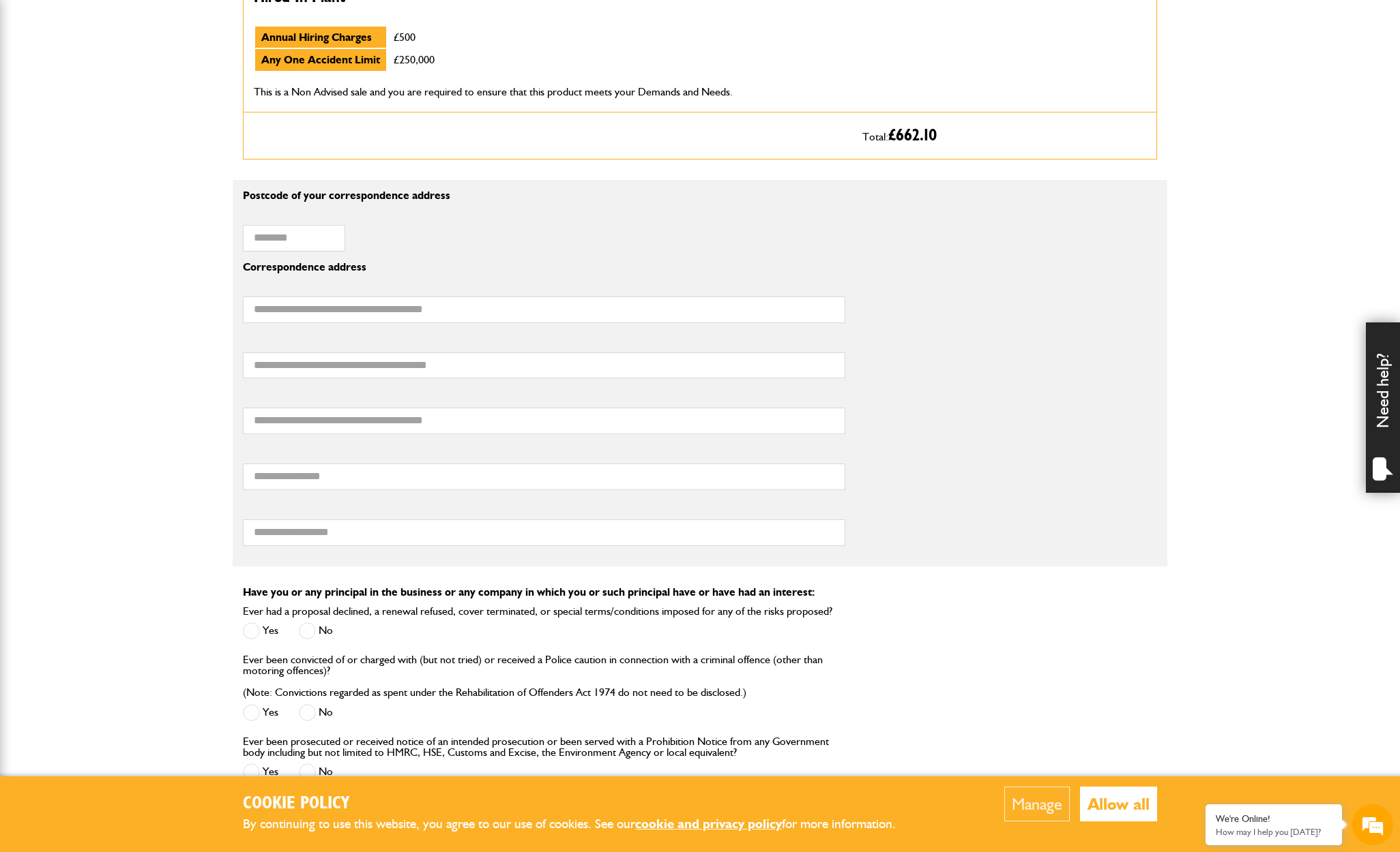
click at [308, 632] on span at bounding box center [308, 631] width 17 height 17
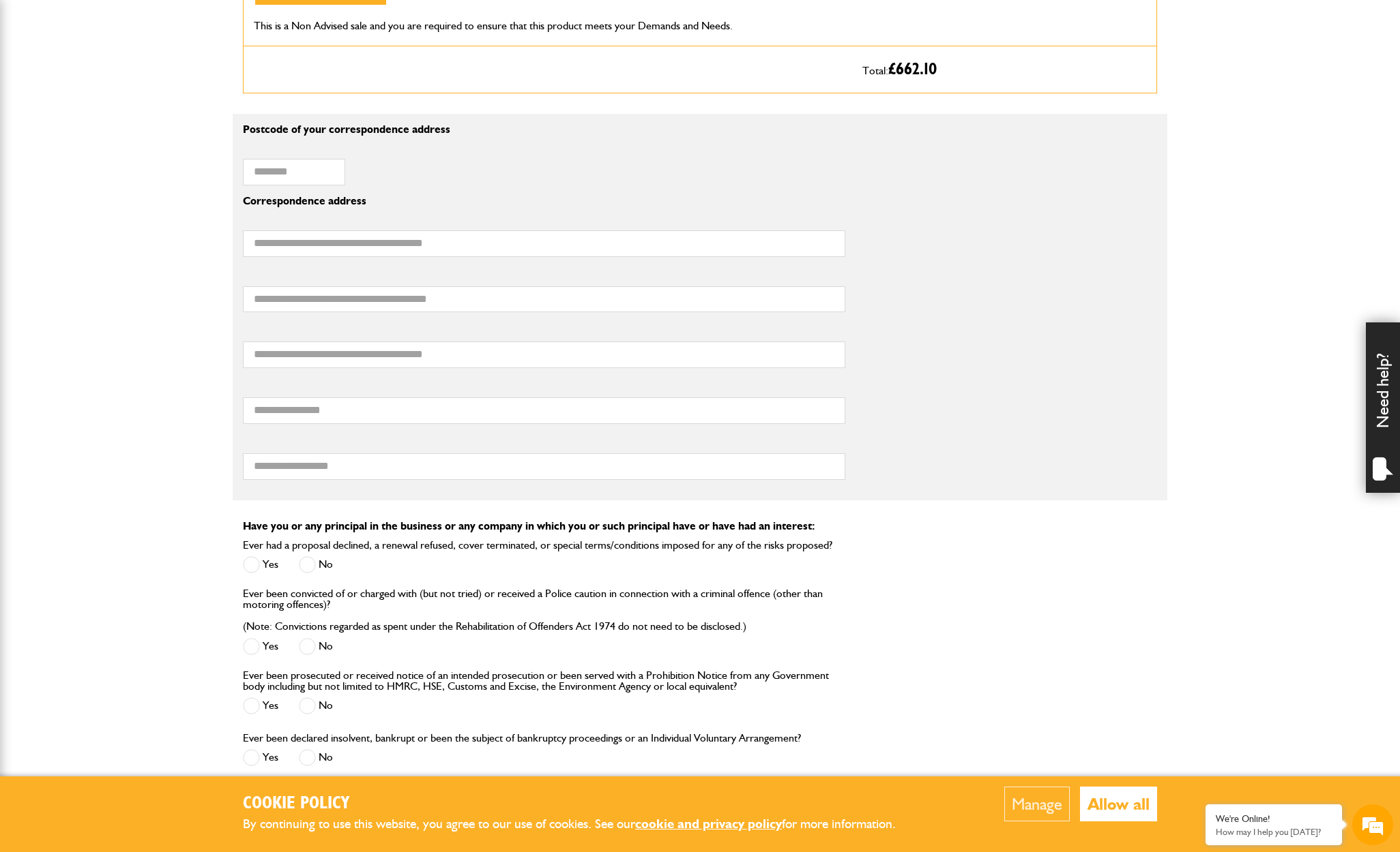
scroll to position [848, 0]
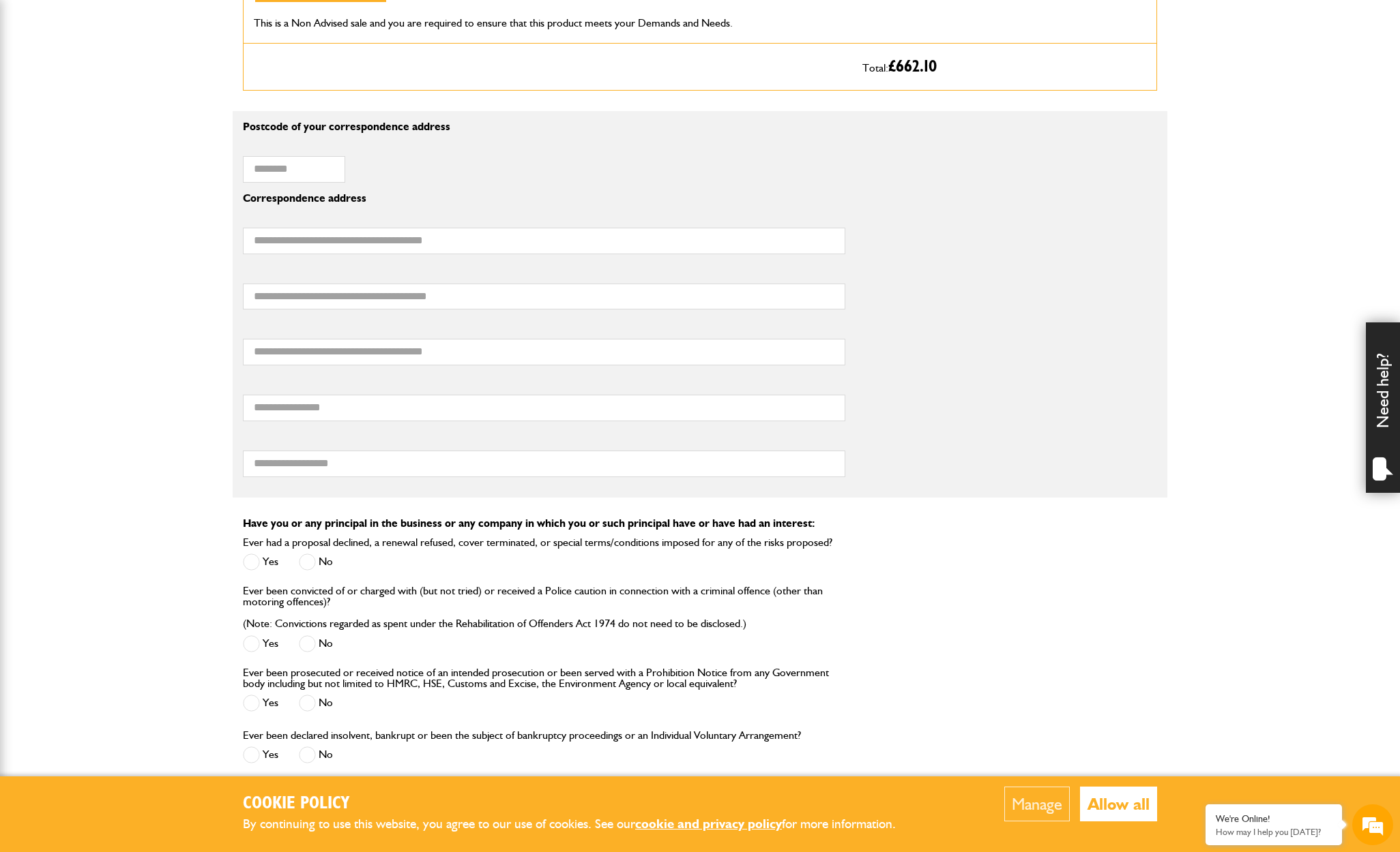
click at [307, 638] on span at bounding box center [308, 644] width 17 height 17
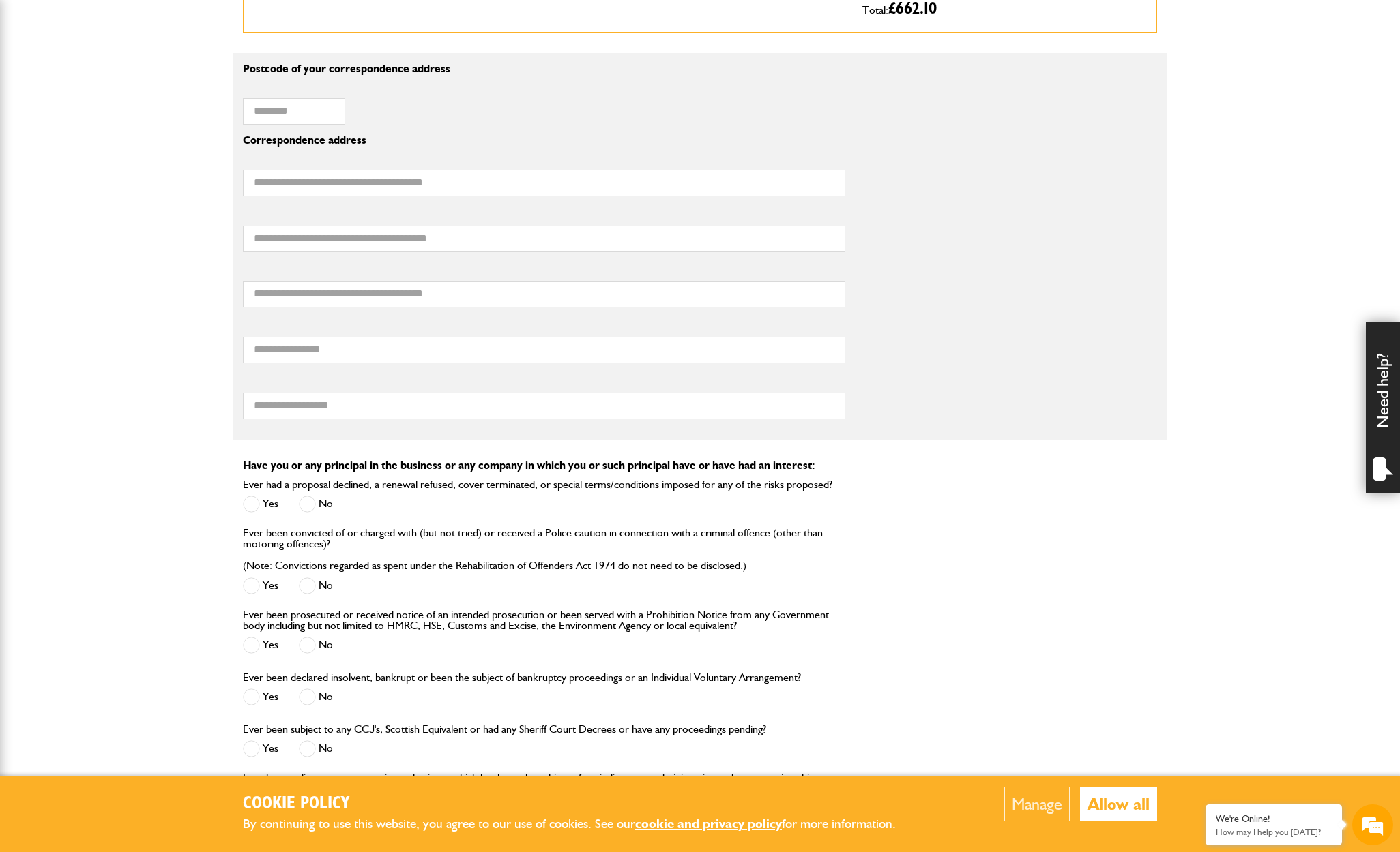
scroll to position [927, 0]
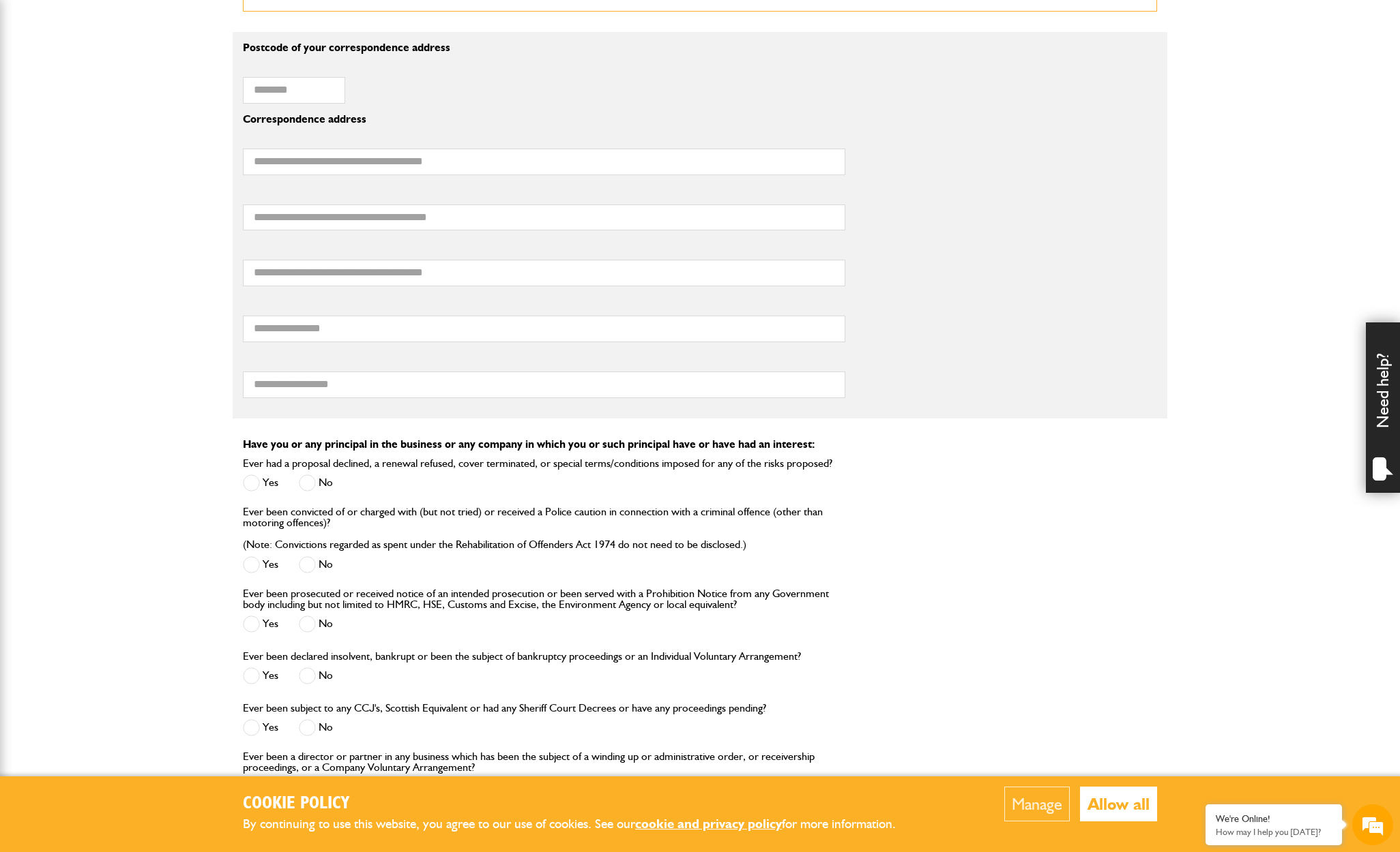
click at [307, 638] on div "Ever been prosecuted or received notice of an intended prosecution or been serv…" at bounding box center [543, 618] width 623 height 60
click at [308, 626] on span at bounding box center [308, 624] width 17 height 17
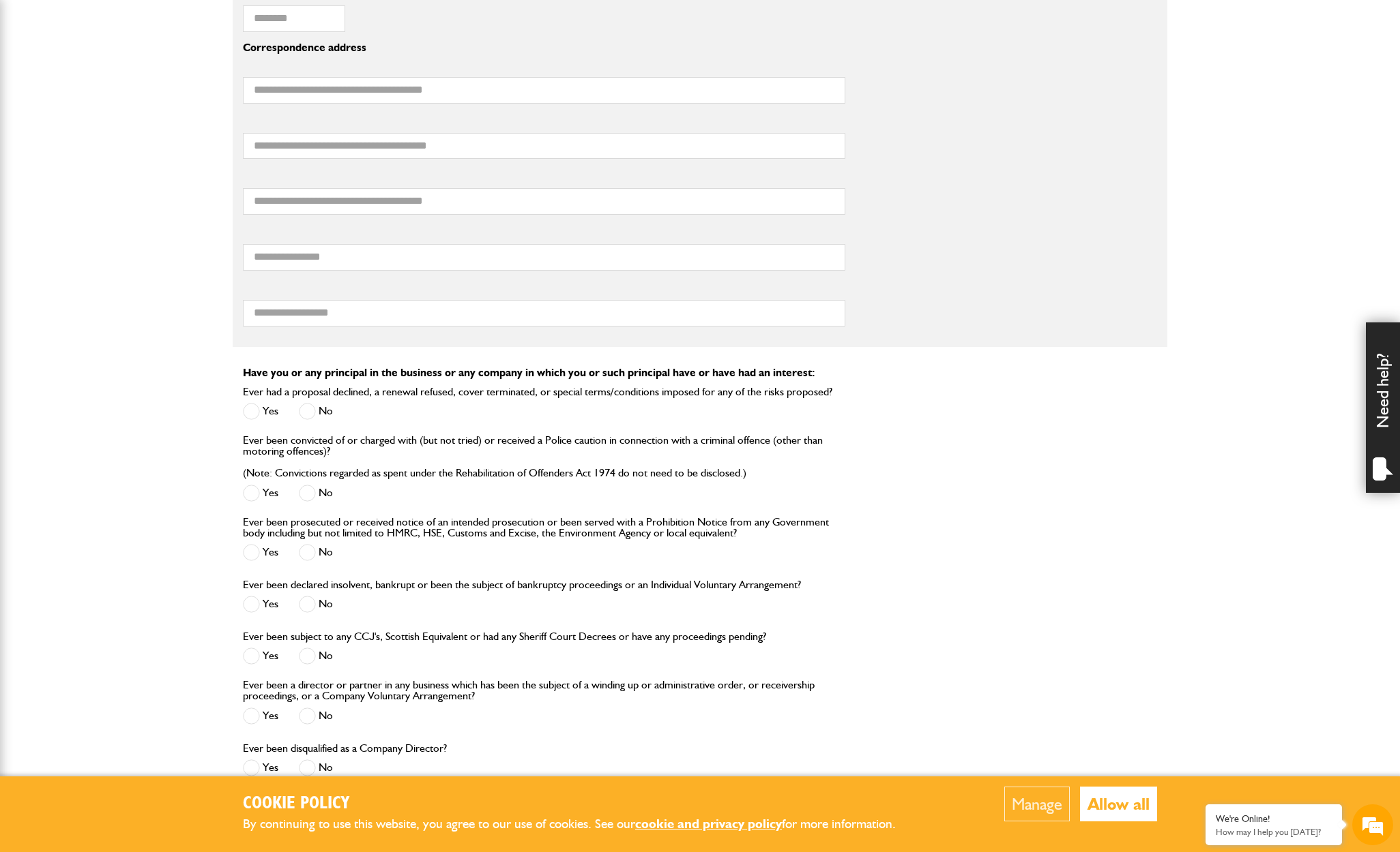
scroll to position [1001, 0]
click at [310, 601] on span at bounding box center [308, 602] width 17 height 17
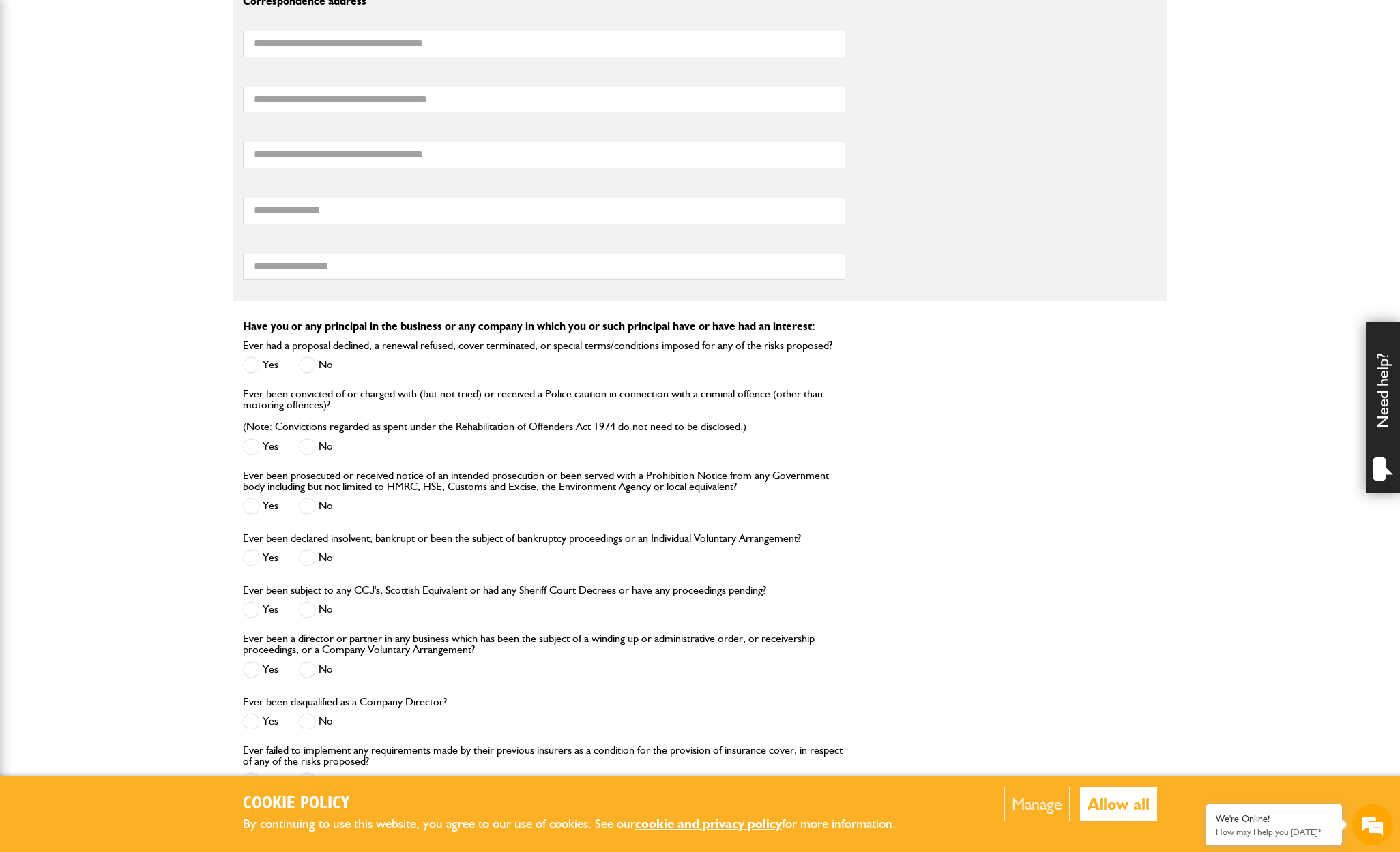
scroll to position [1049, 0]
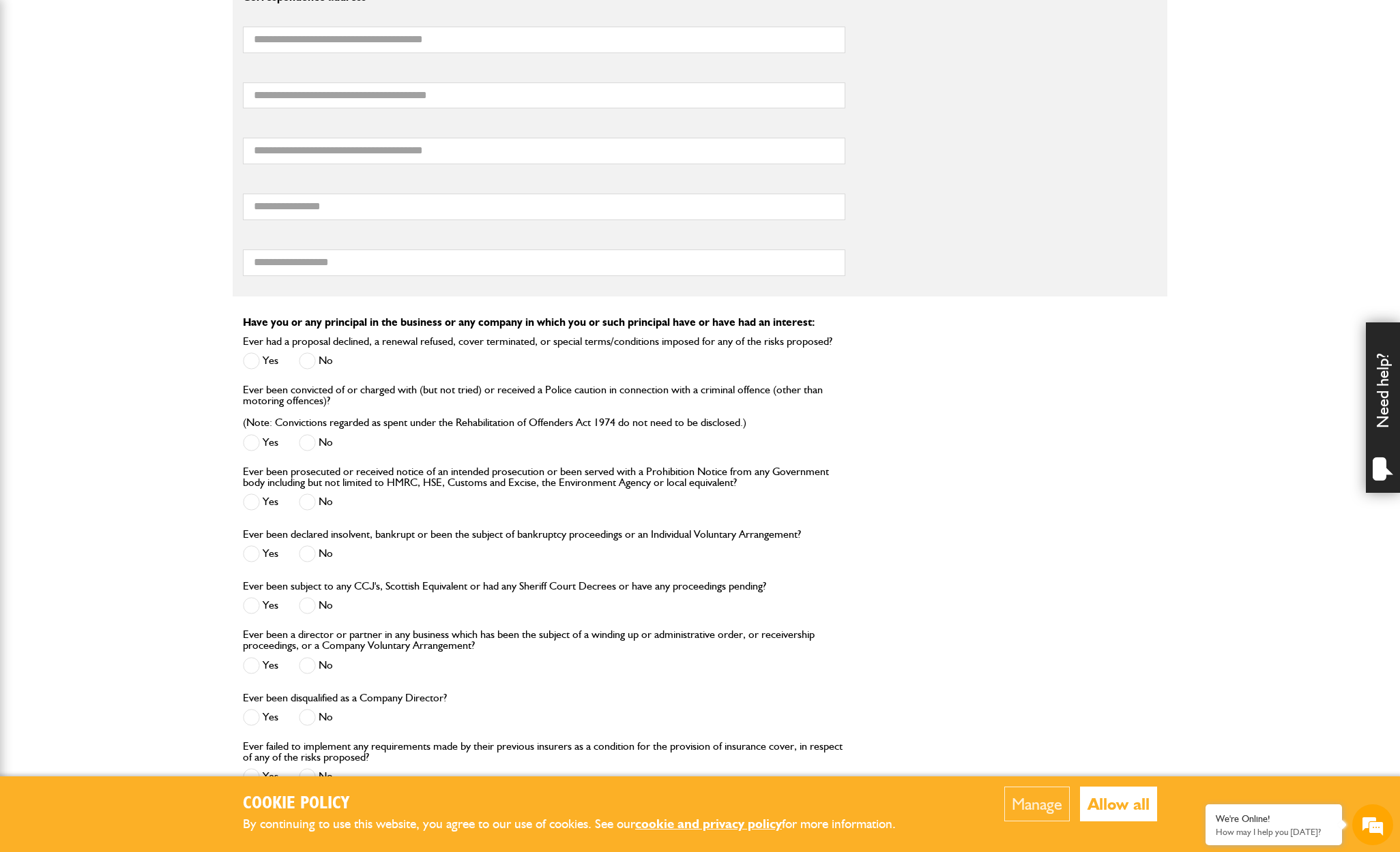
click at [309, 609] on span at bounding box center [308, 606] width 17 height 17
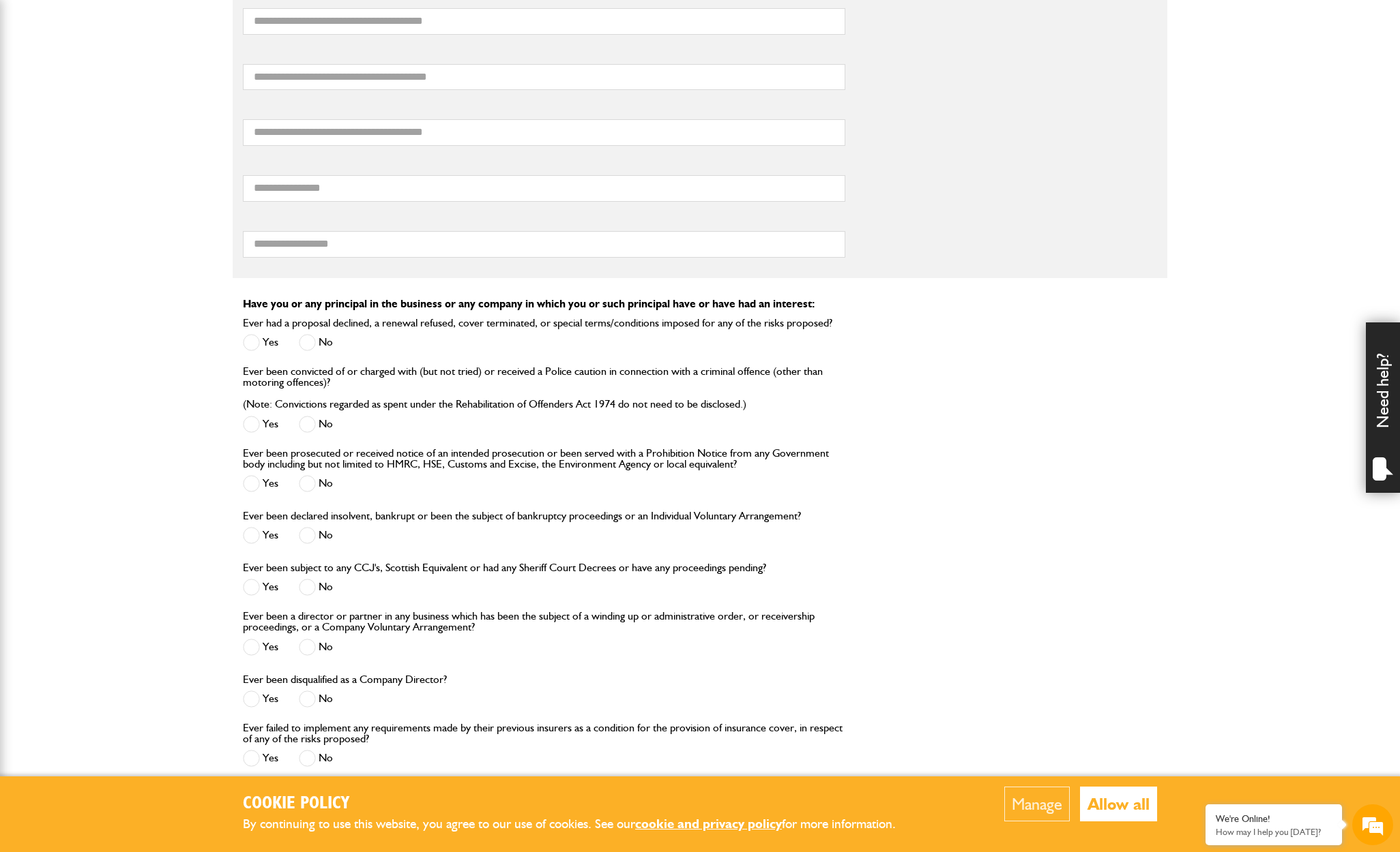
scroll to position [1128, 0]
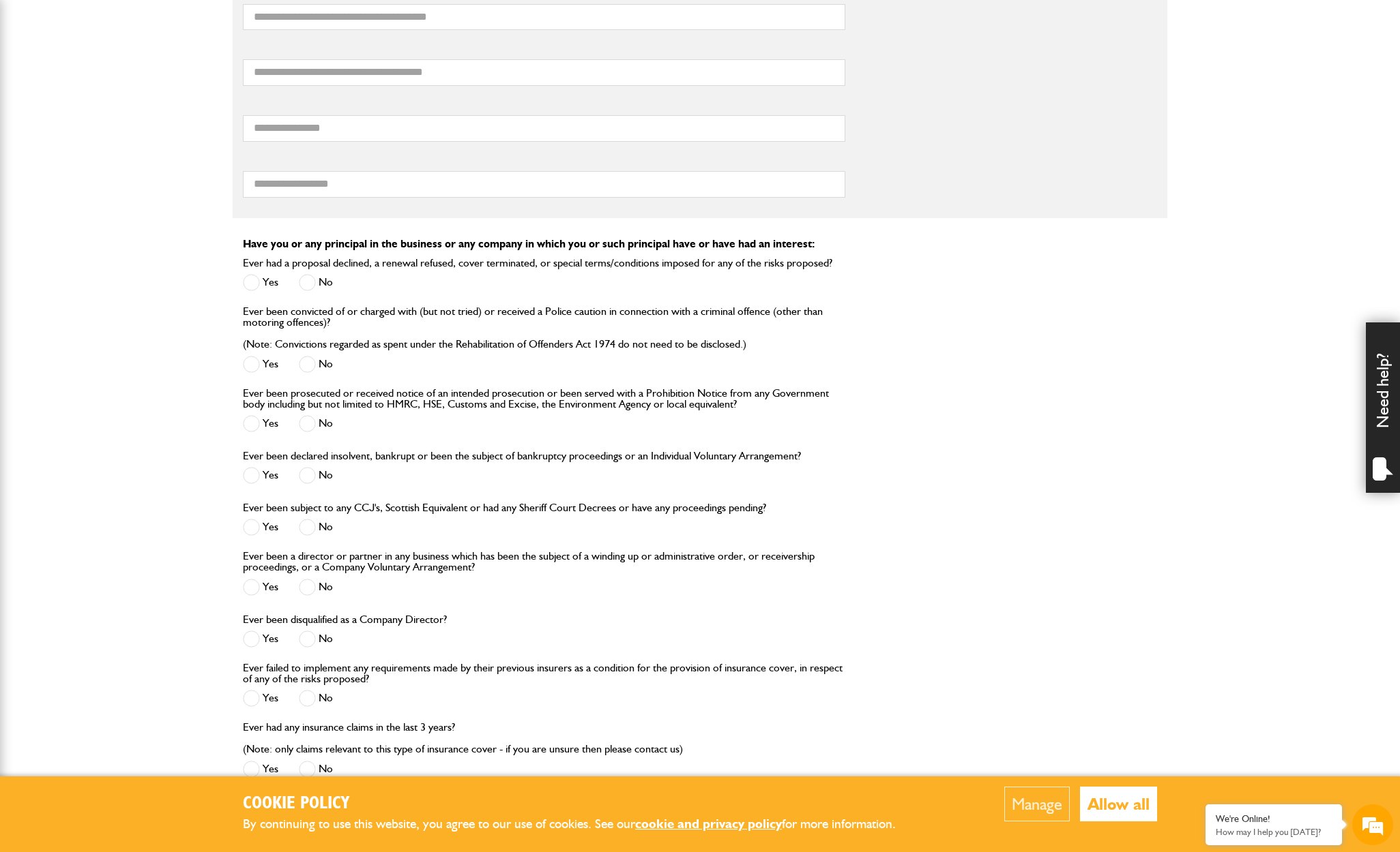
click at [312, 589] on span at bounding box center [308, 587] width 17 height 17
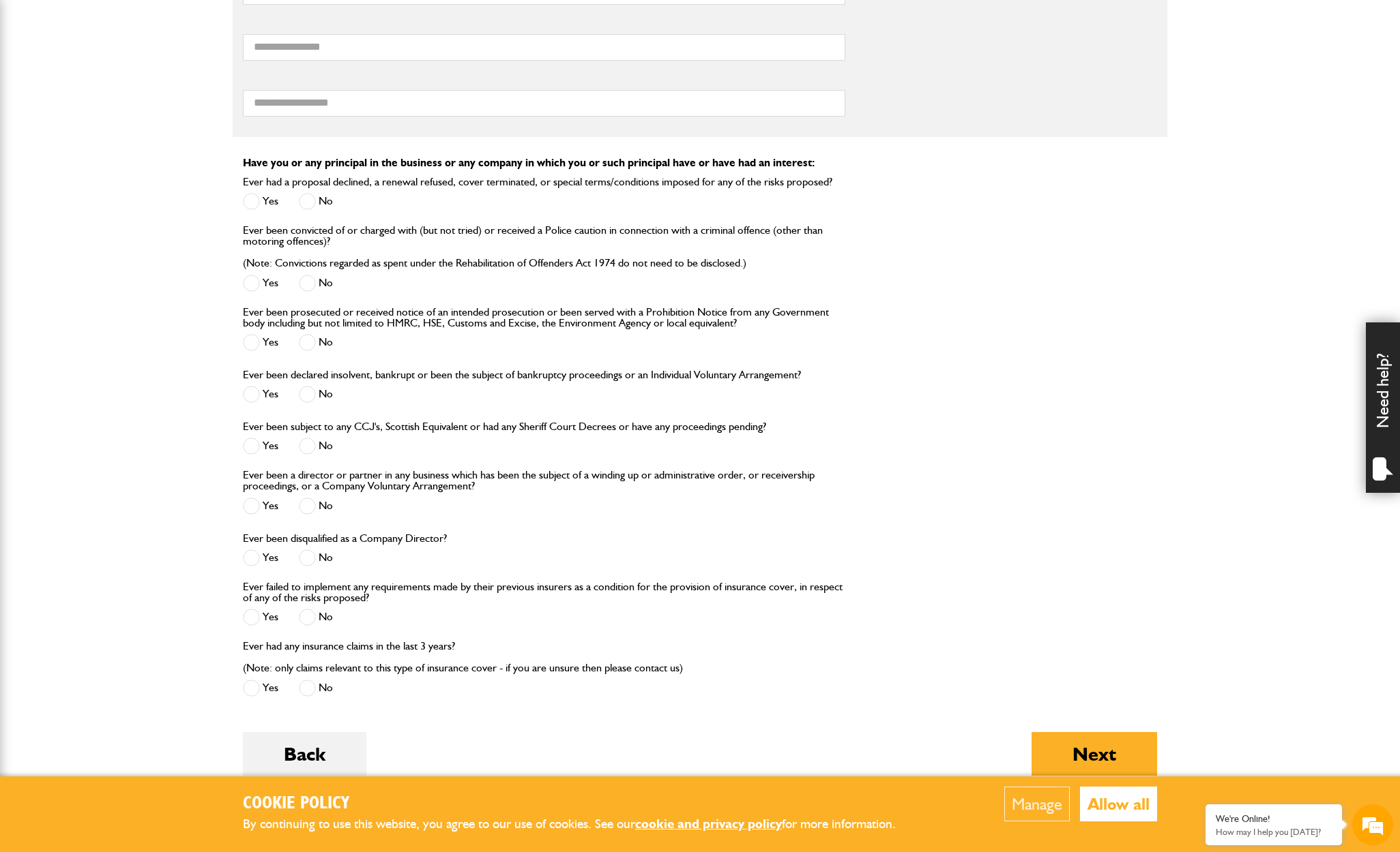
scroll to position [1210, 0]
click at [312, 561] on span at bounding box center [308, 557] width 17 height 17
click at [315, 613] on span at bounding box center [308, 617] width 17 height 17
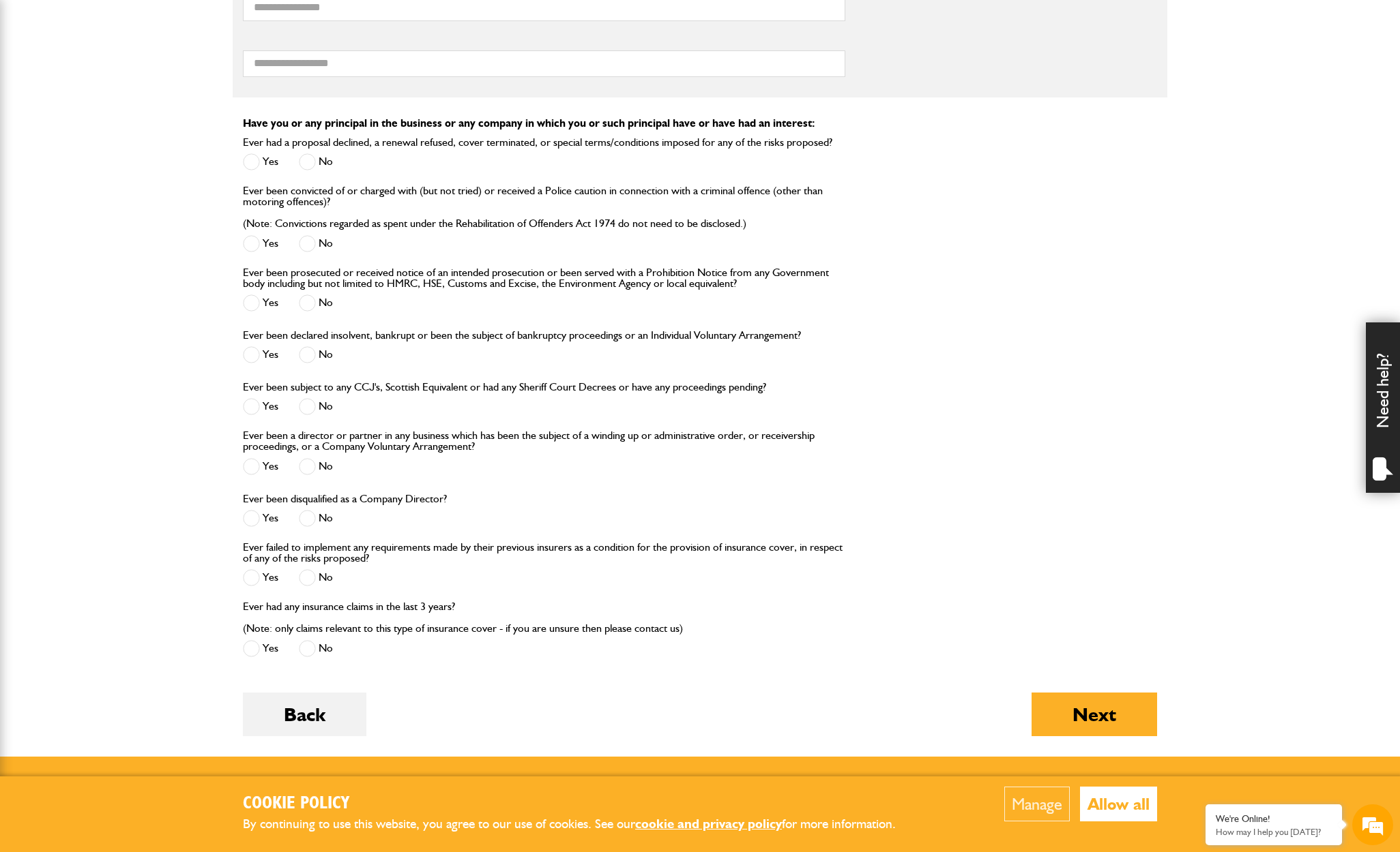
scroll to position [1267, 0]
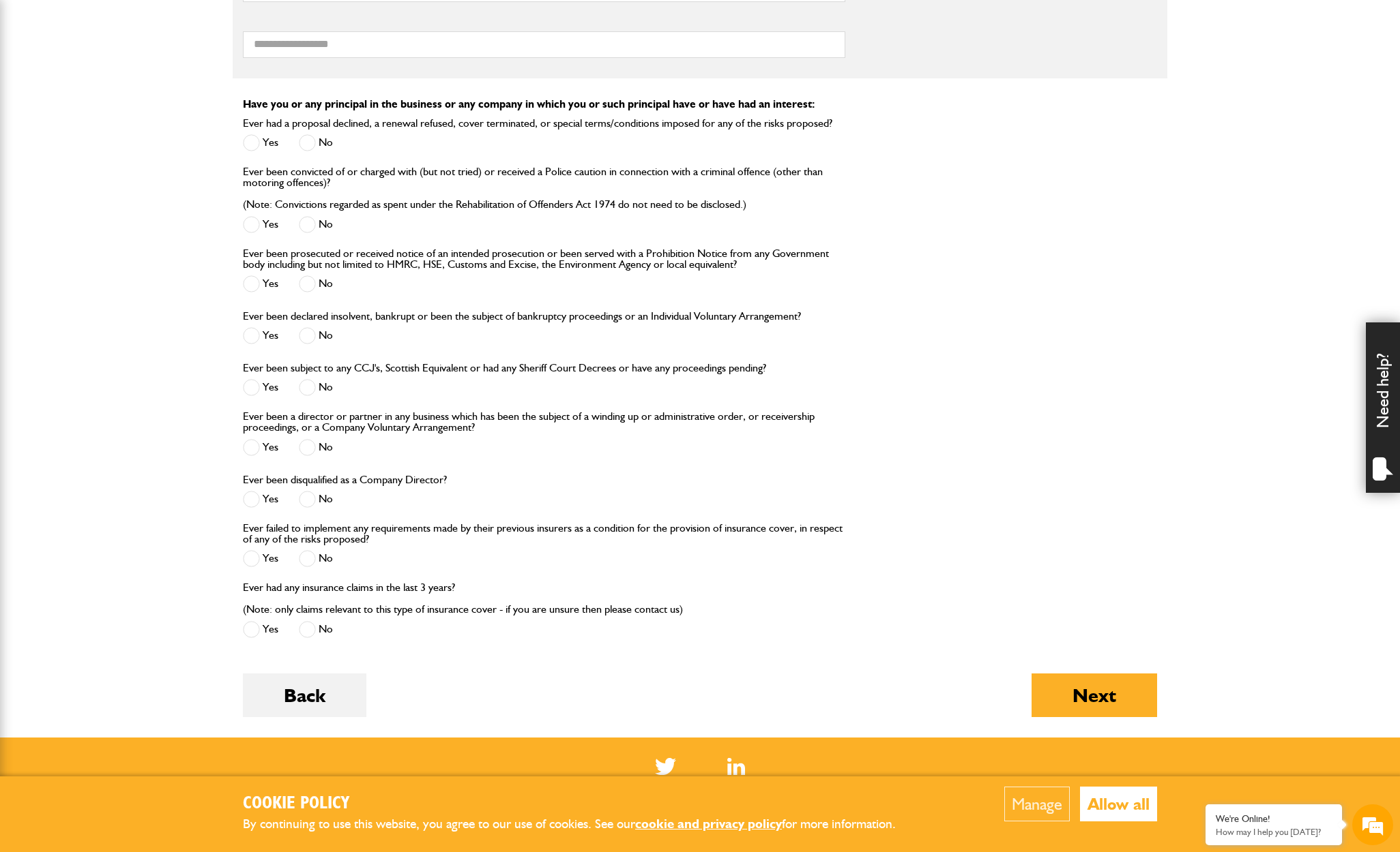
click at [310, 632] on span at bounding box center [308, 630] width 17 height 17
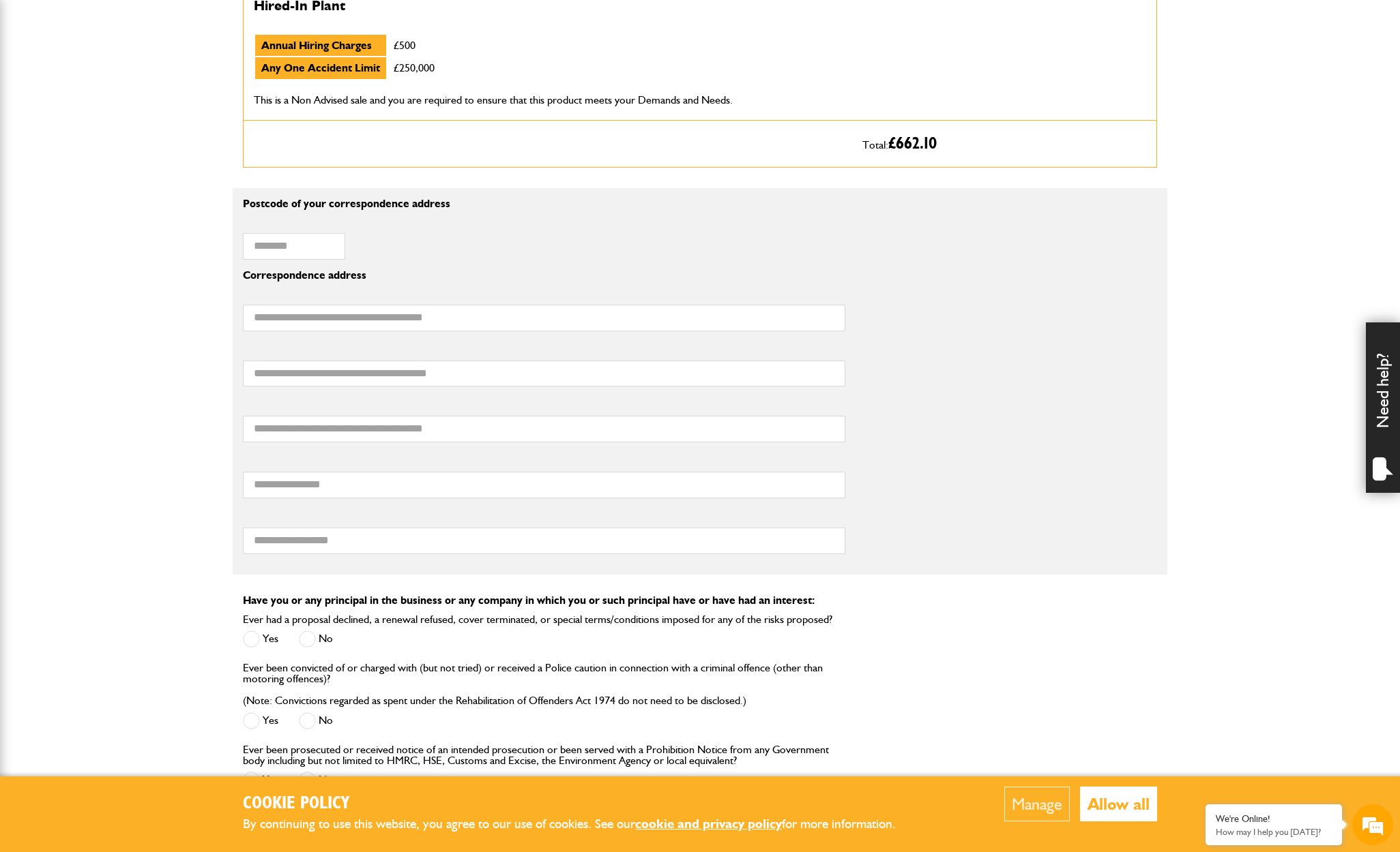
scroll to position [771, 1]
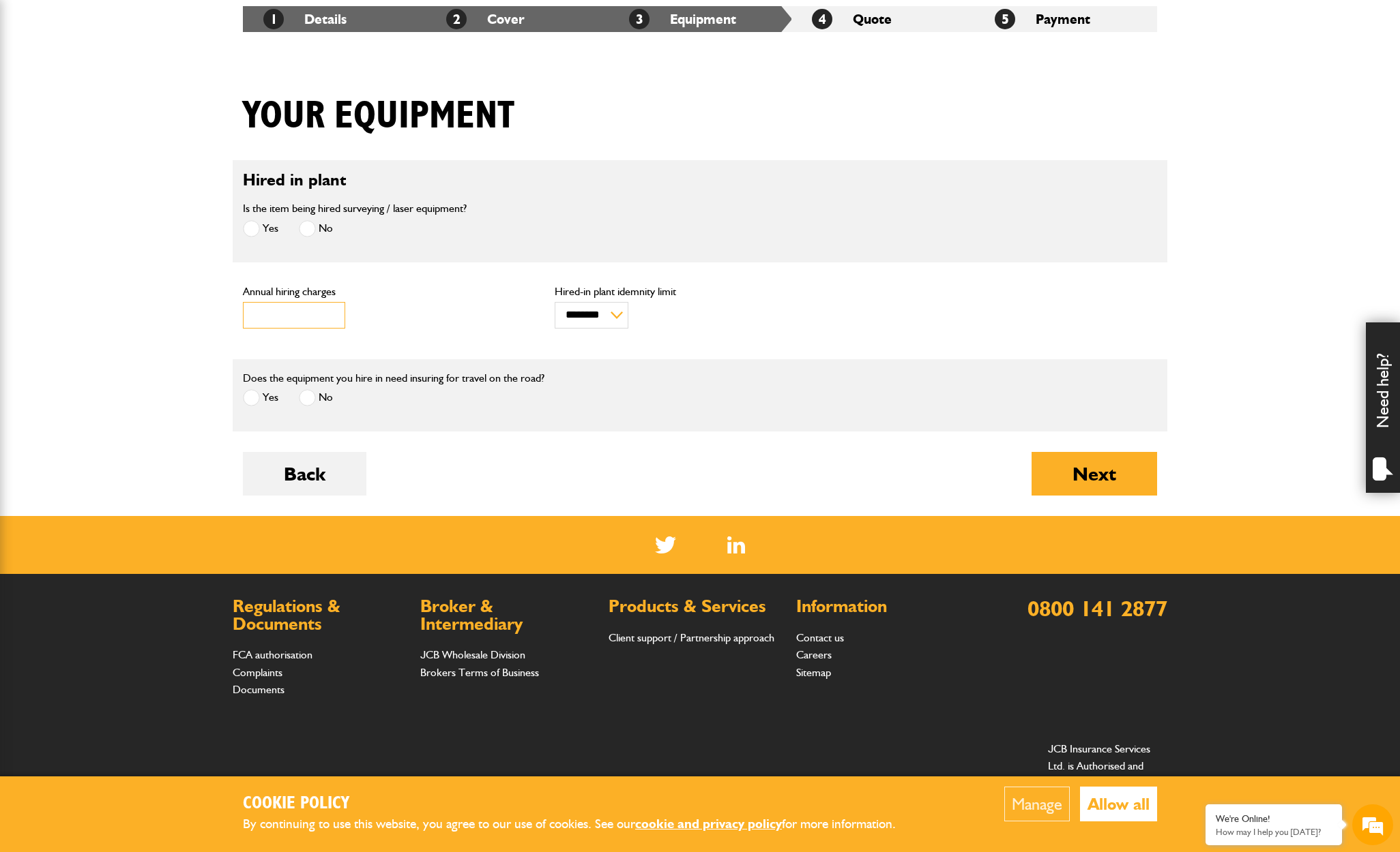
click at [289, 312] on input "***" at bounding box center [294, 315] width 103 height 27
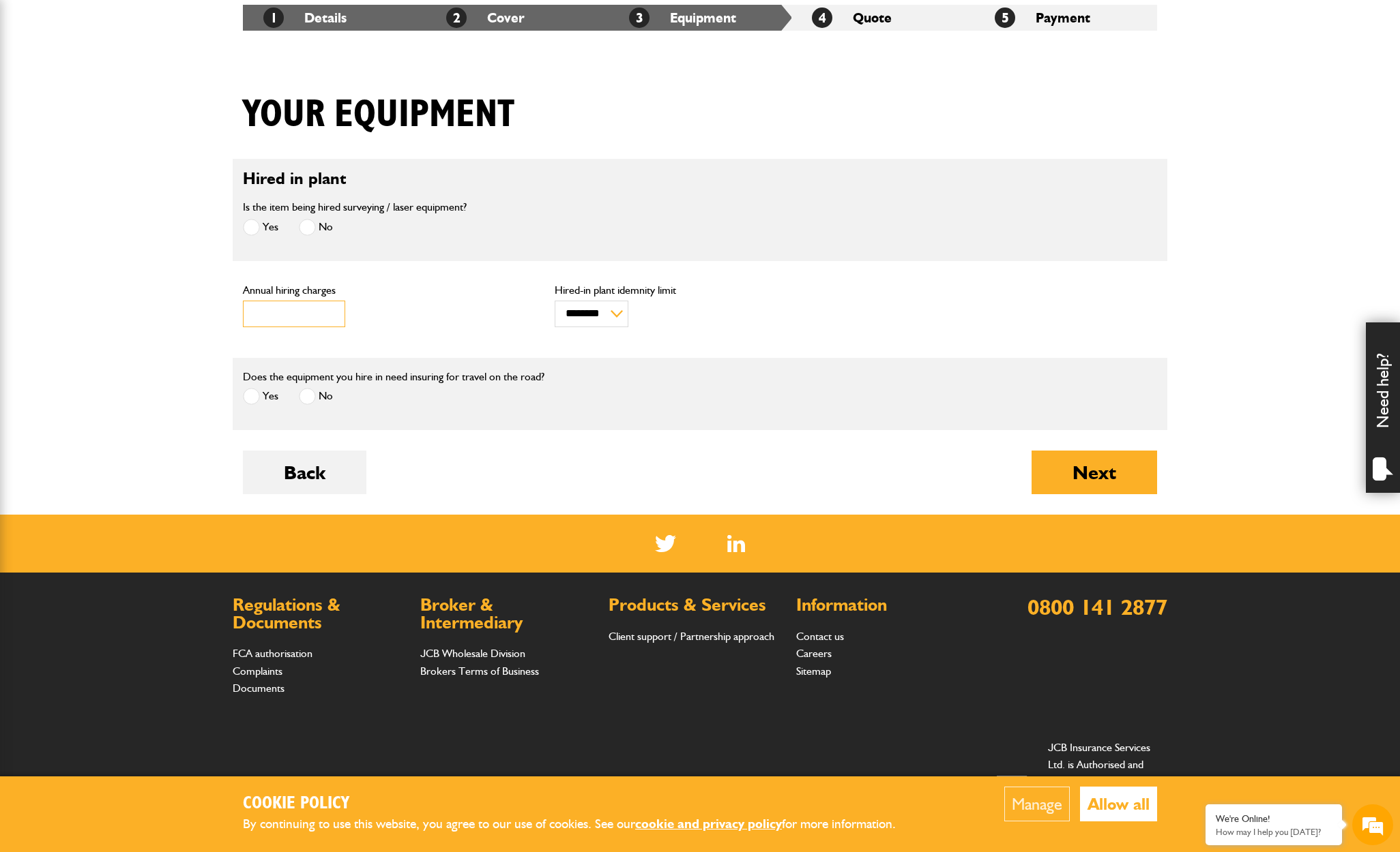
type input "**"
click at [1065, 467] on button "Next" at bounding box center [1094, 472] width 126 height 44
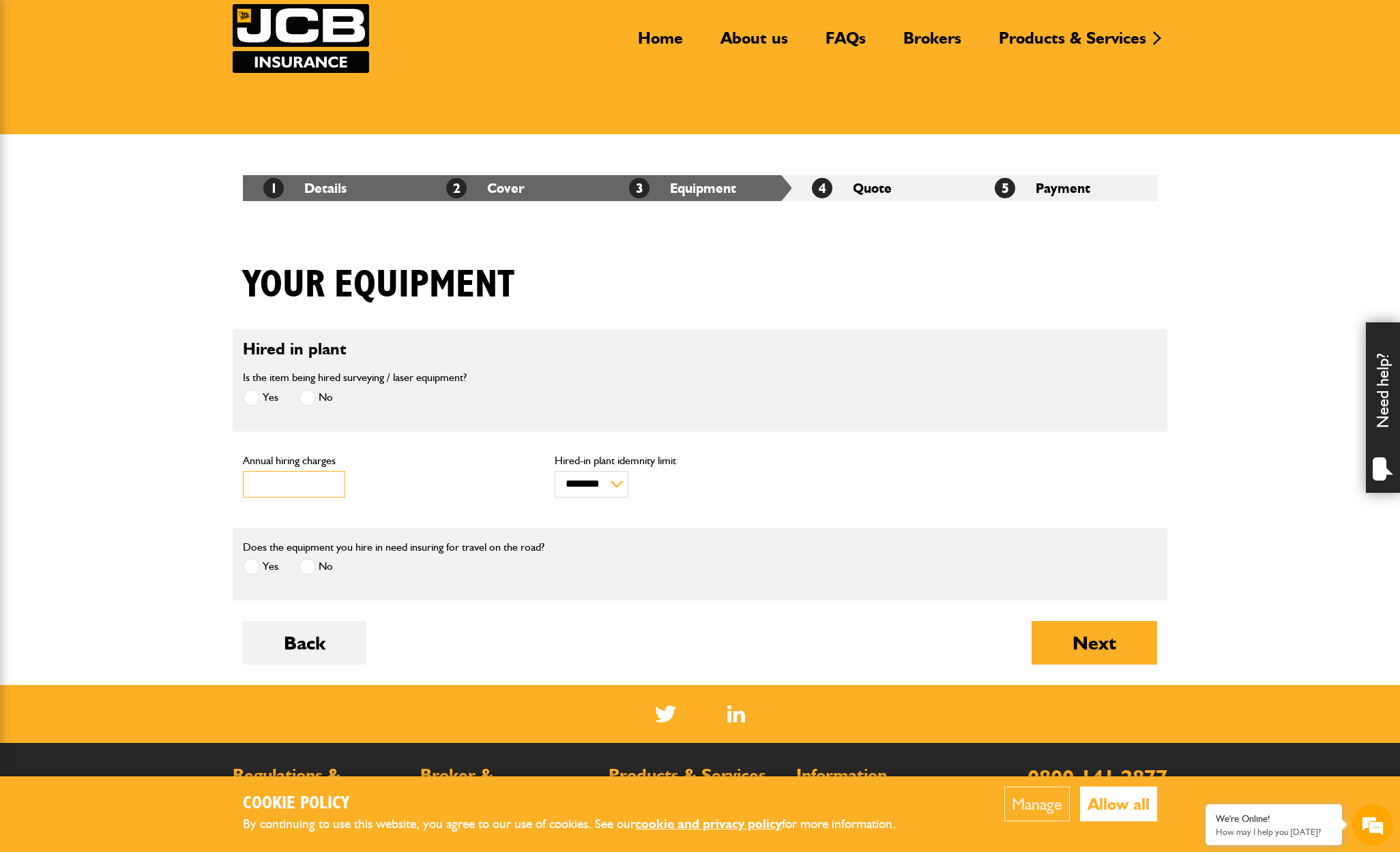
scroll to position [95, 0]
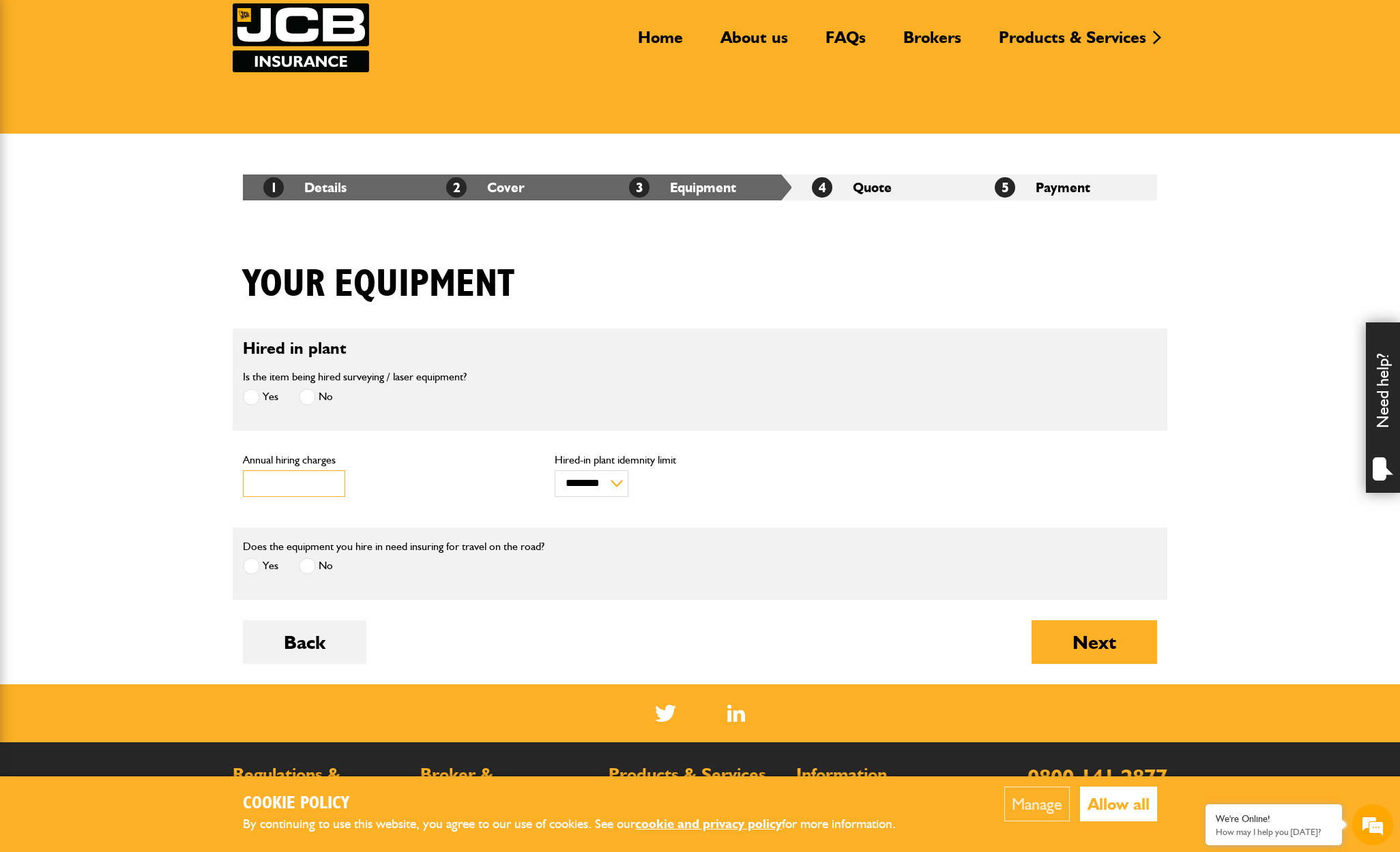
click at [256, 485] on input "Annual hiring charges" at bounding box center [294, 484] width 103 height 27
click at [1102, 644] on button "Next" at bounding box center [1094, 642] width 126 height 44
drag, startPoint x: 305, startPoint y: 473, endPoint x: 291, endPoint y: 484, distance: 17.8
click at [298, 480] on input "Annual hiring charges" at bounding box center [294, 484] width 103 height 27
click at [291, 484] on input "Annual hiring charges" at bounding box center [294, 484] width 103 height 27
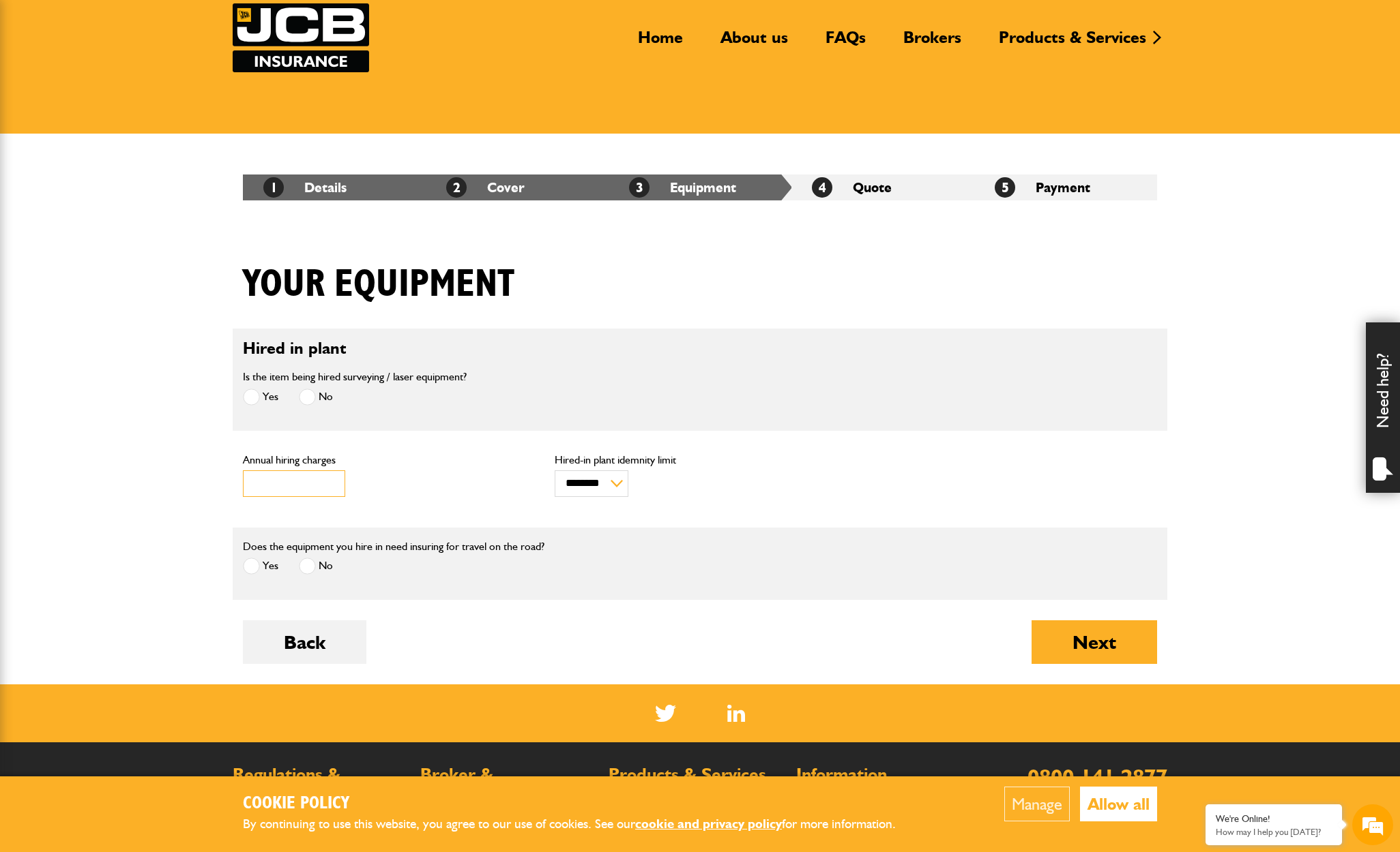
click at [291, 484] on input "Annual hiring charges" at bounding box center [294, 484] width 103 height 27
click at [326, 484] on input "***" at bounding box center [294, 484] width 103 height 27
click at [329, 481] on input "****" at bounding box center [294, 484] width 103 height 27
click at [1102, 804] on button "Allow all" at bounding box center [1118, 804] width 77 height 35
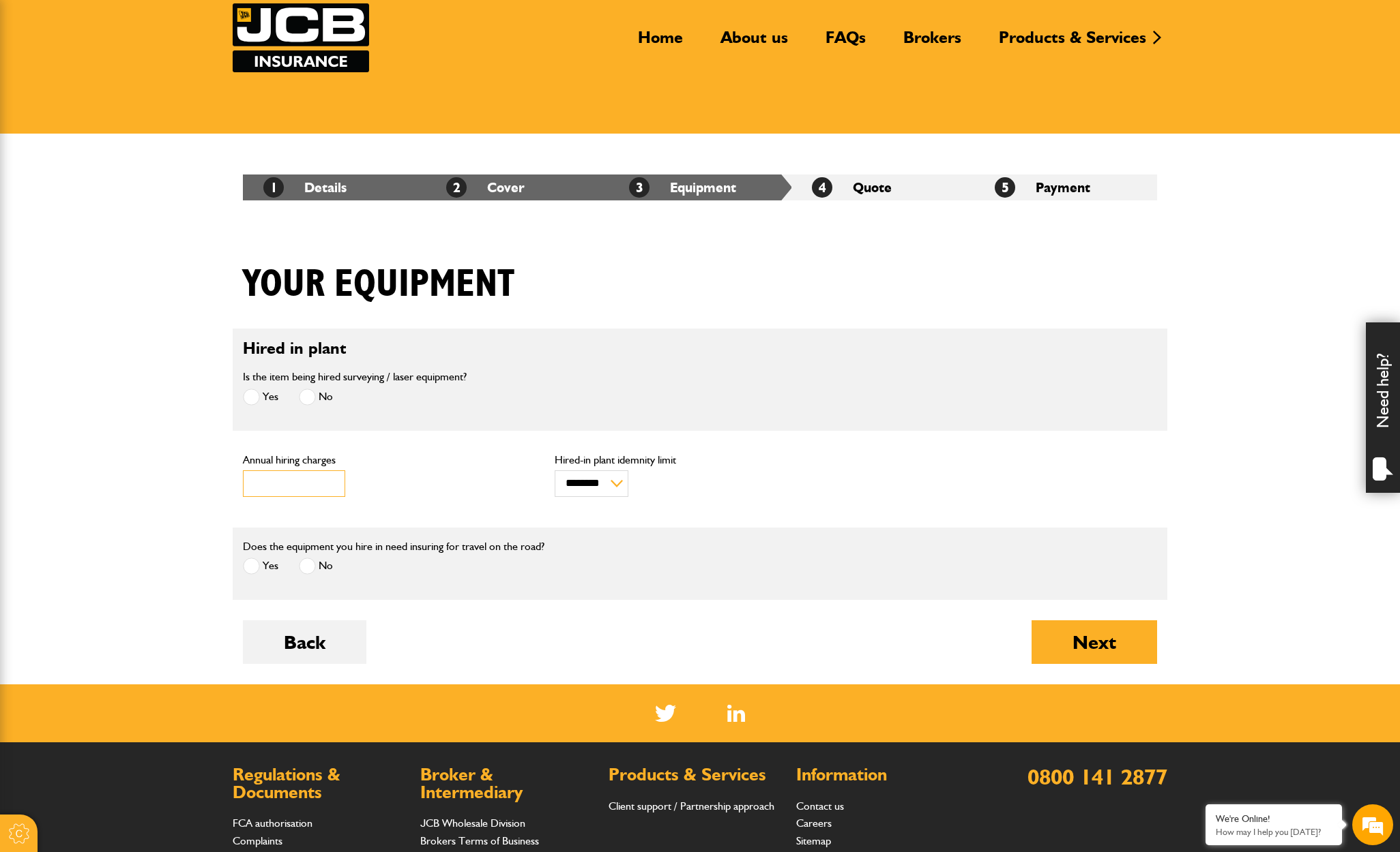
click at [291, 486] on input "****" at bounding box center [294, 484] width 103 height 27
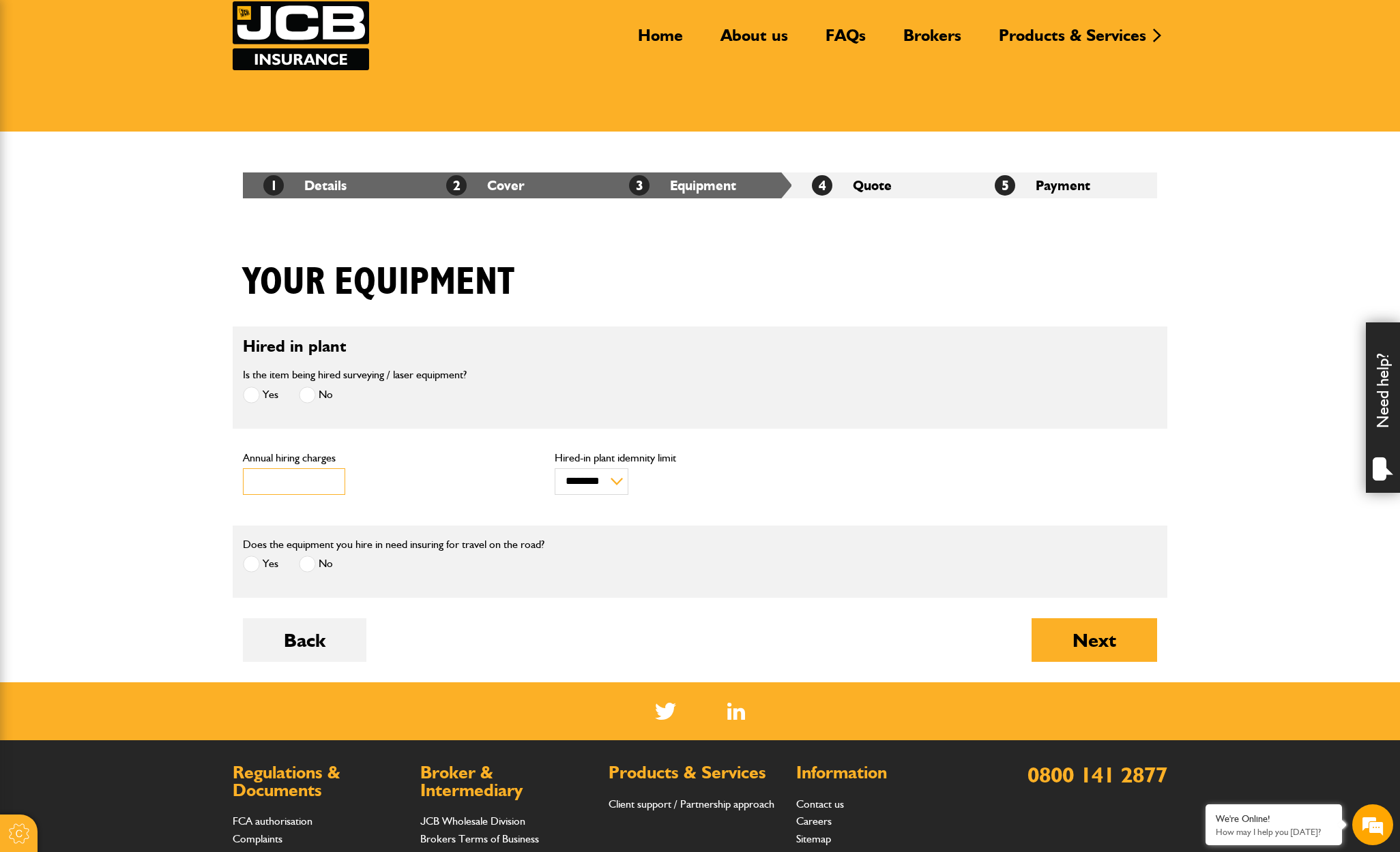
type input "*****"
click at [572, 590] on fieldset "Does the equipment you hire in need insuring for travel on the road? Yes No * H…" at bounding box center [699, 561] width 935 height 72
click at [1083, 663] on div "Next" at bounding box center [1094, 650] width 126 height 64
click at [1081, 653] on button "Next" at bounding box center [1094, 640] width 126 height 44
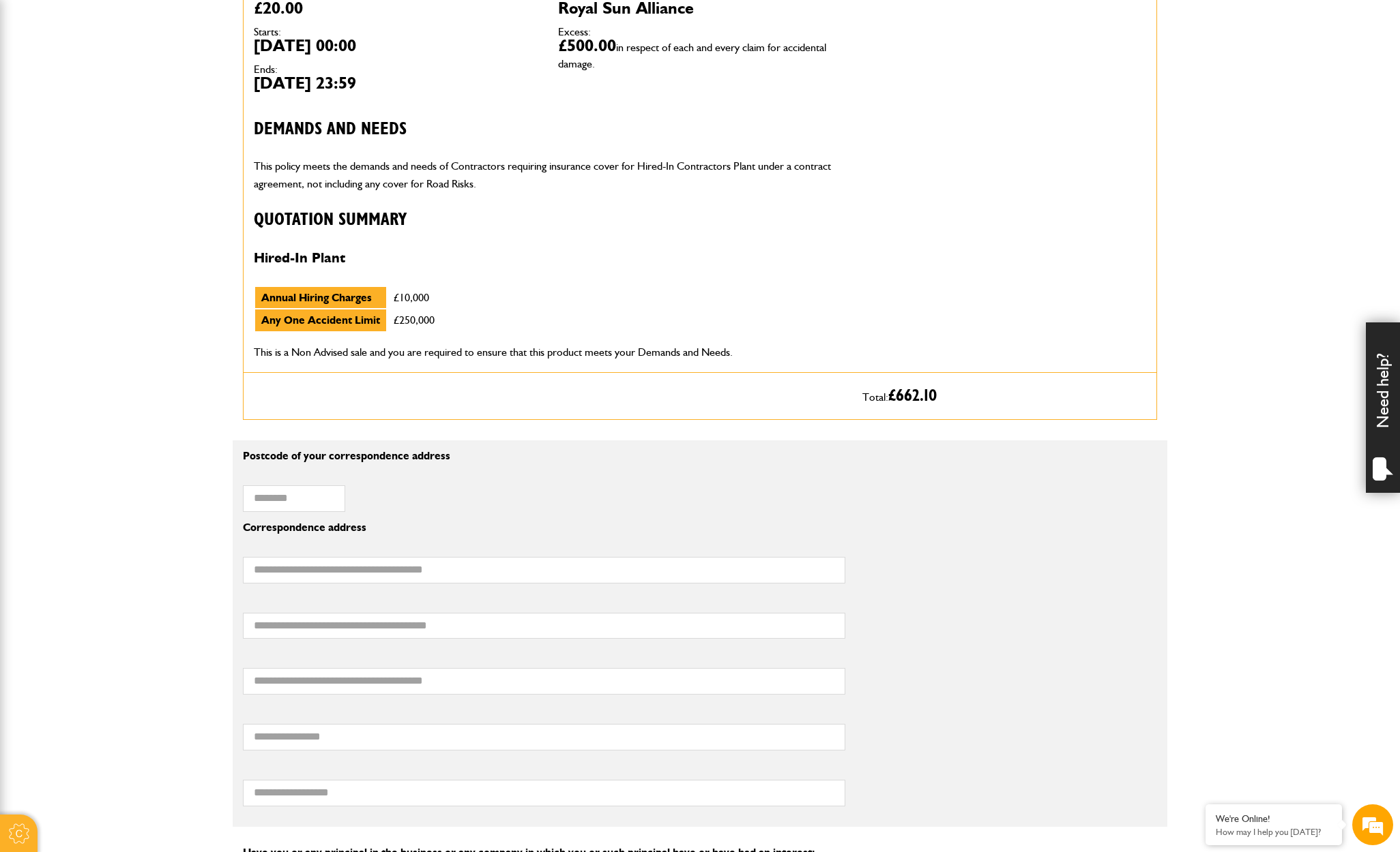
scroll to position [519, 0]
click at [278, 473] on label "Postcode of your correspondence address" at bounding box center [347, 474] width 208 height 11
click at [278, 485] on input "Postcode of your correspondence address" at bounding box center [294, 498] width 103 height 27
click at [282, 494] on input "Postcode of your correspondence address" at bounding box center [294, 498] width 103 height 27
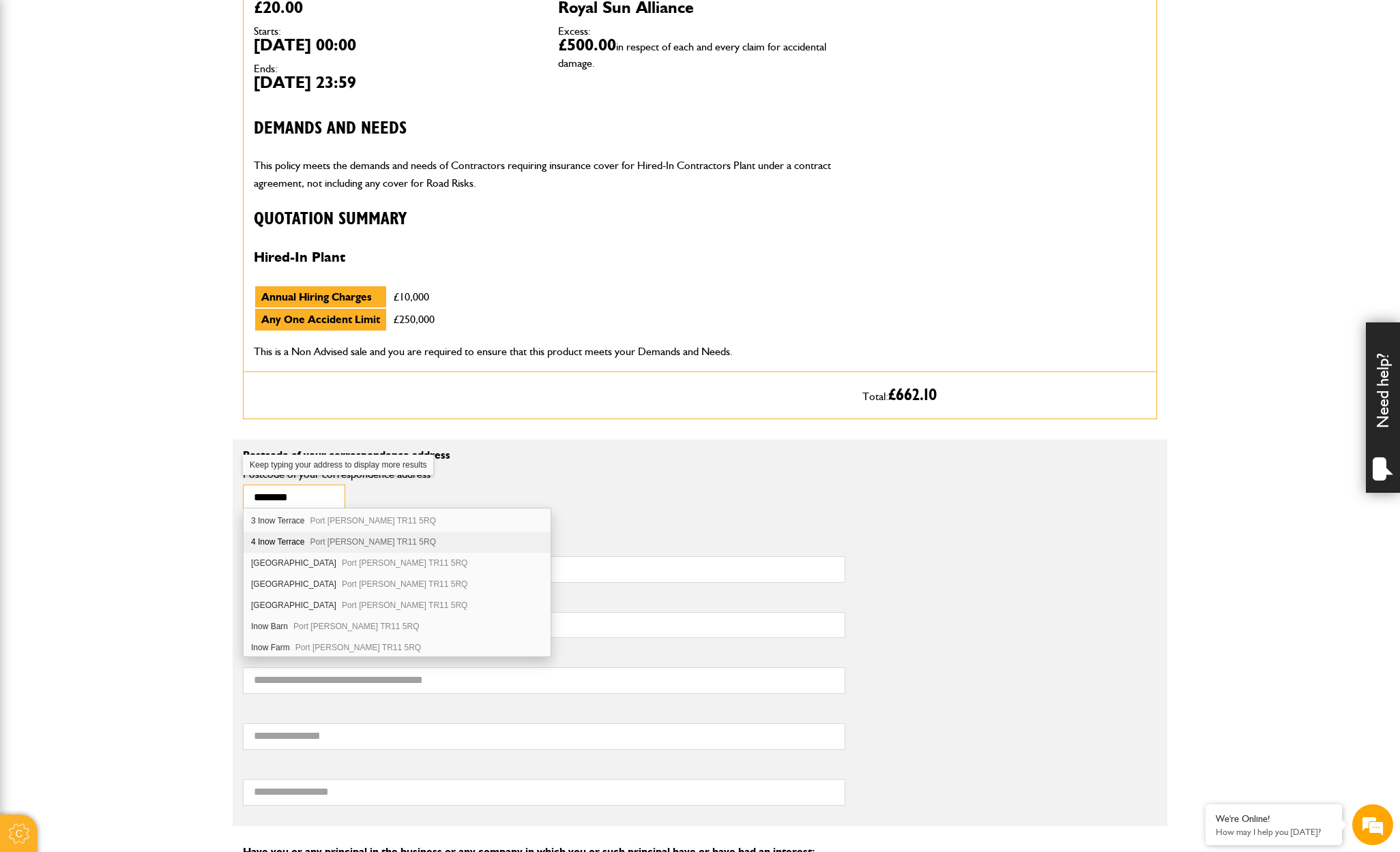
scroll to position [84, 0]
type input "********"
click at [359, 613] on div "Hillside House Port Navas Constantine Falmouth TR11 5RQ" at bounding box center [397, 605] width 307 height 21
type input "**********"
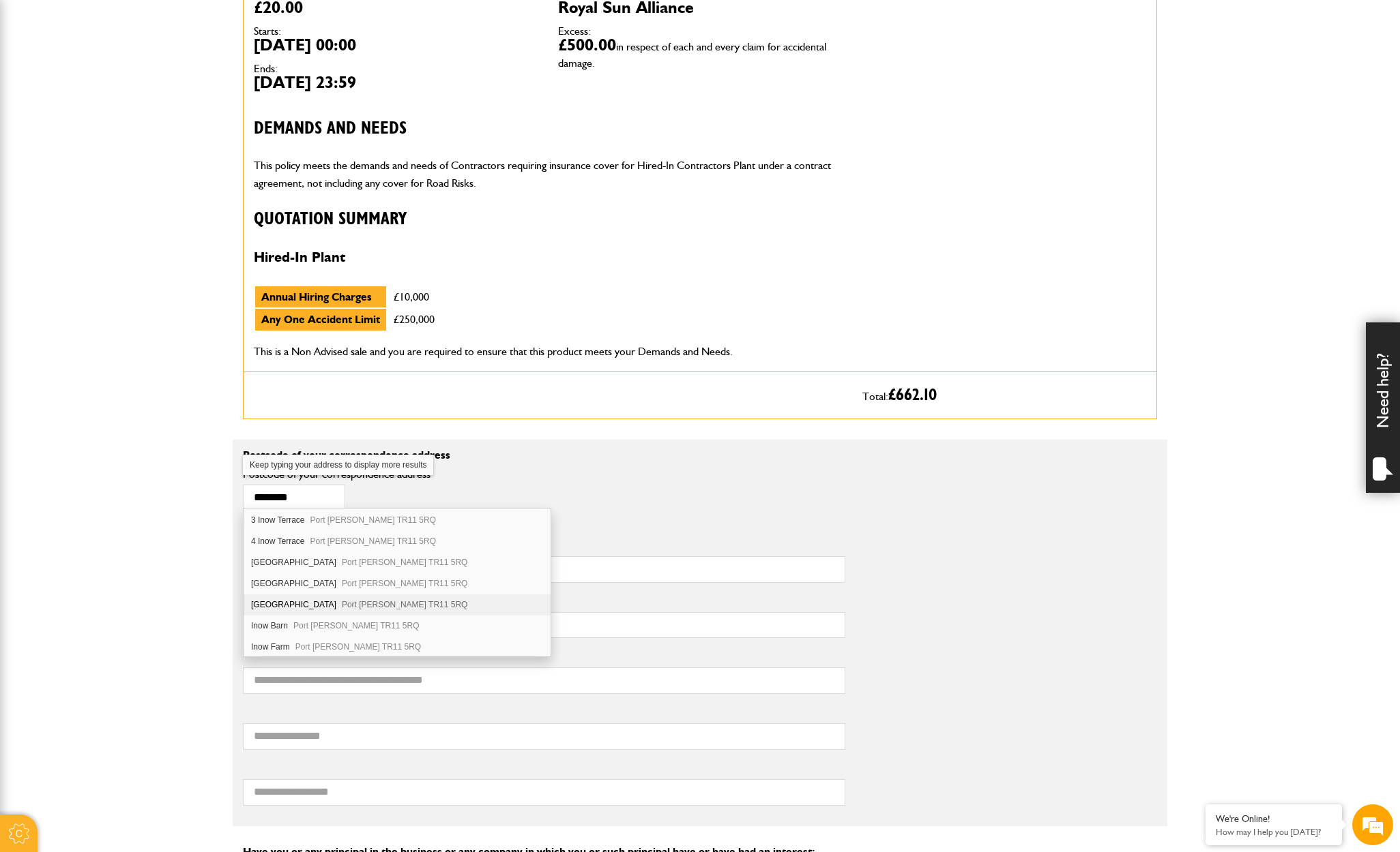
type input "**********"
type input "********"
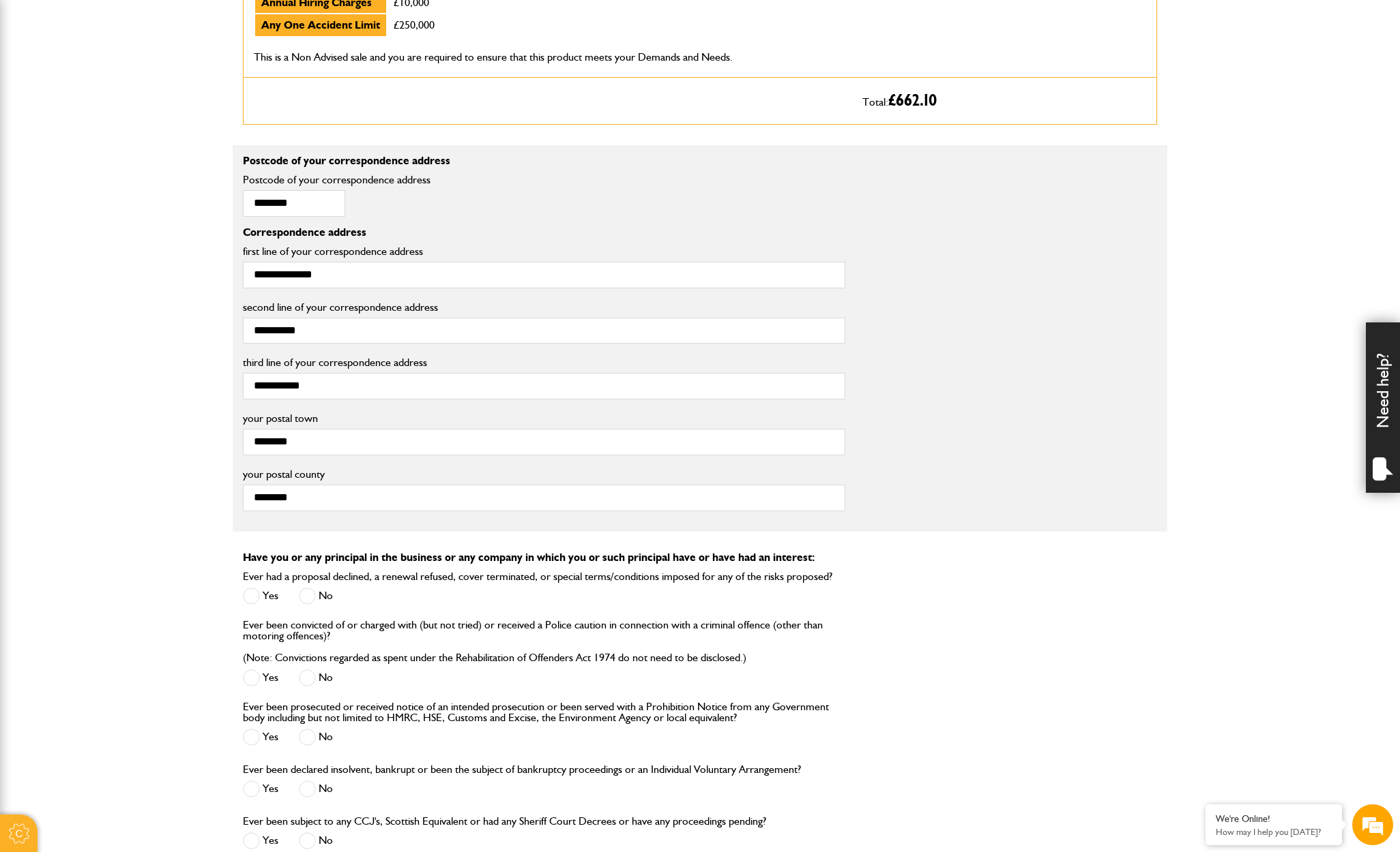
scroll to position [817, 0]
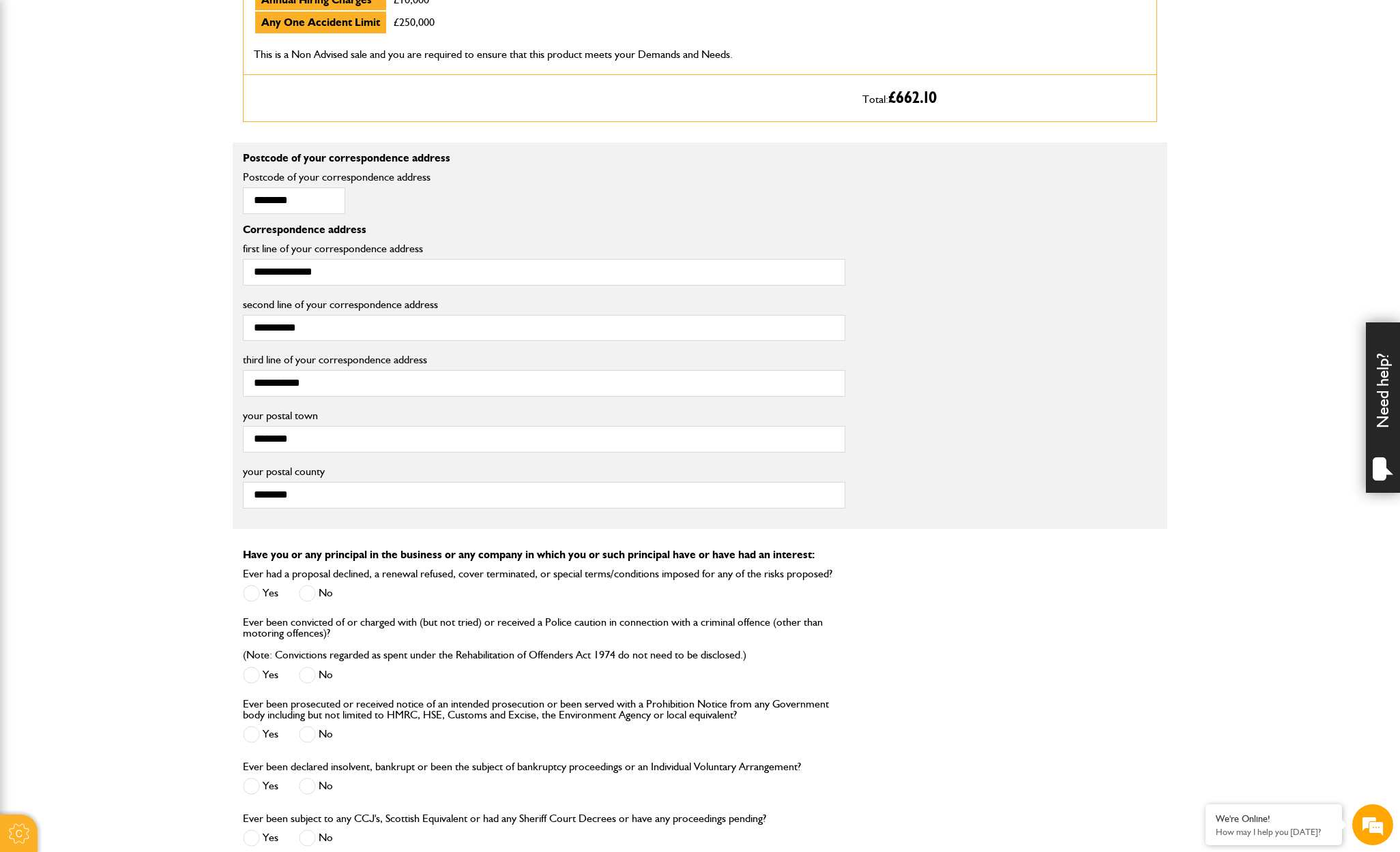
click at [308, 585] on span at bounding box center [308, 594] width 17 height 17
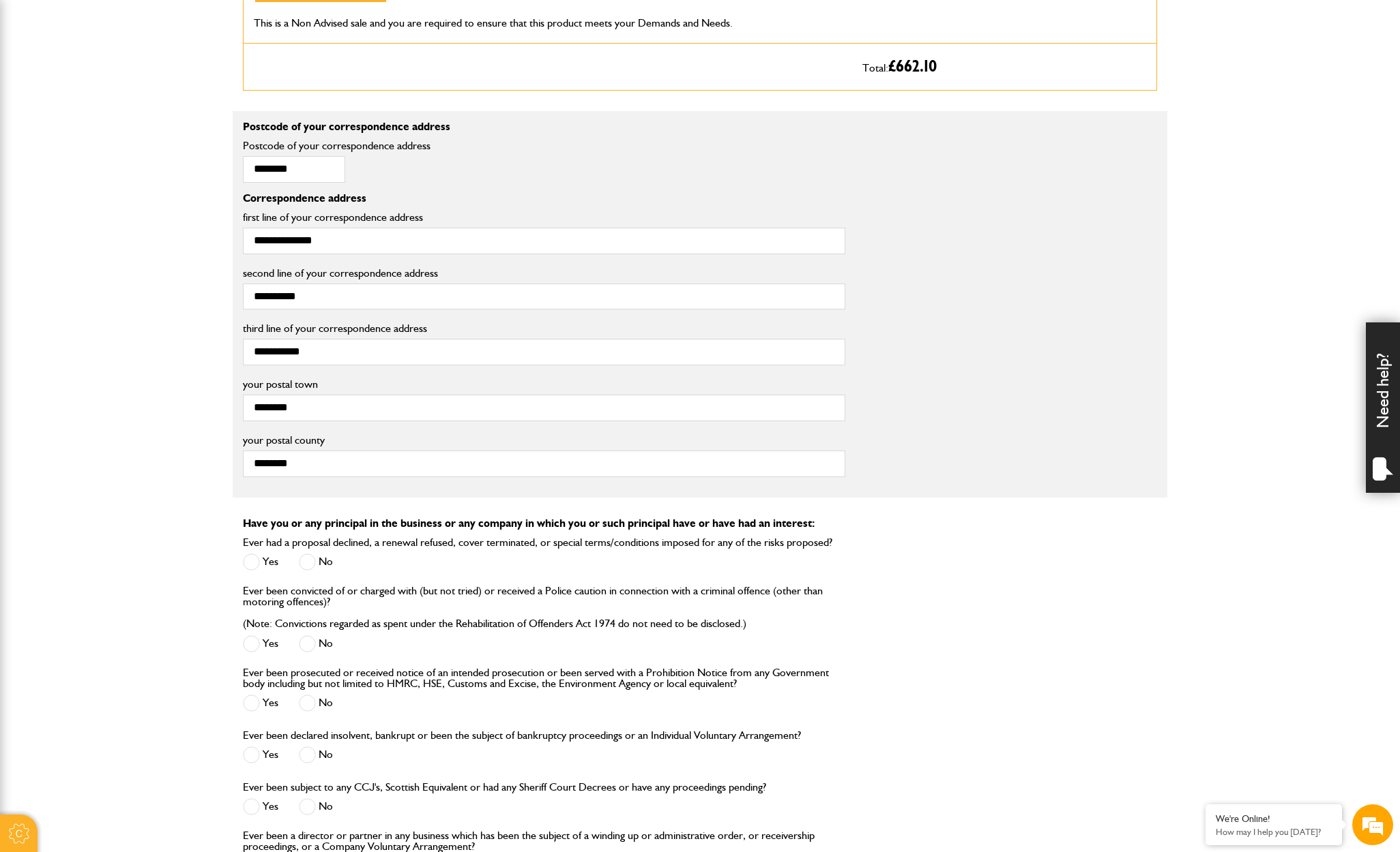
scroll to position [851, 0]
click at [301, 635] on span at bounding box center [308, 642] width 17 height 17
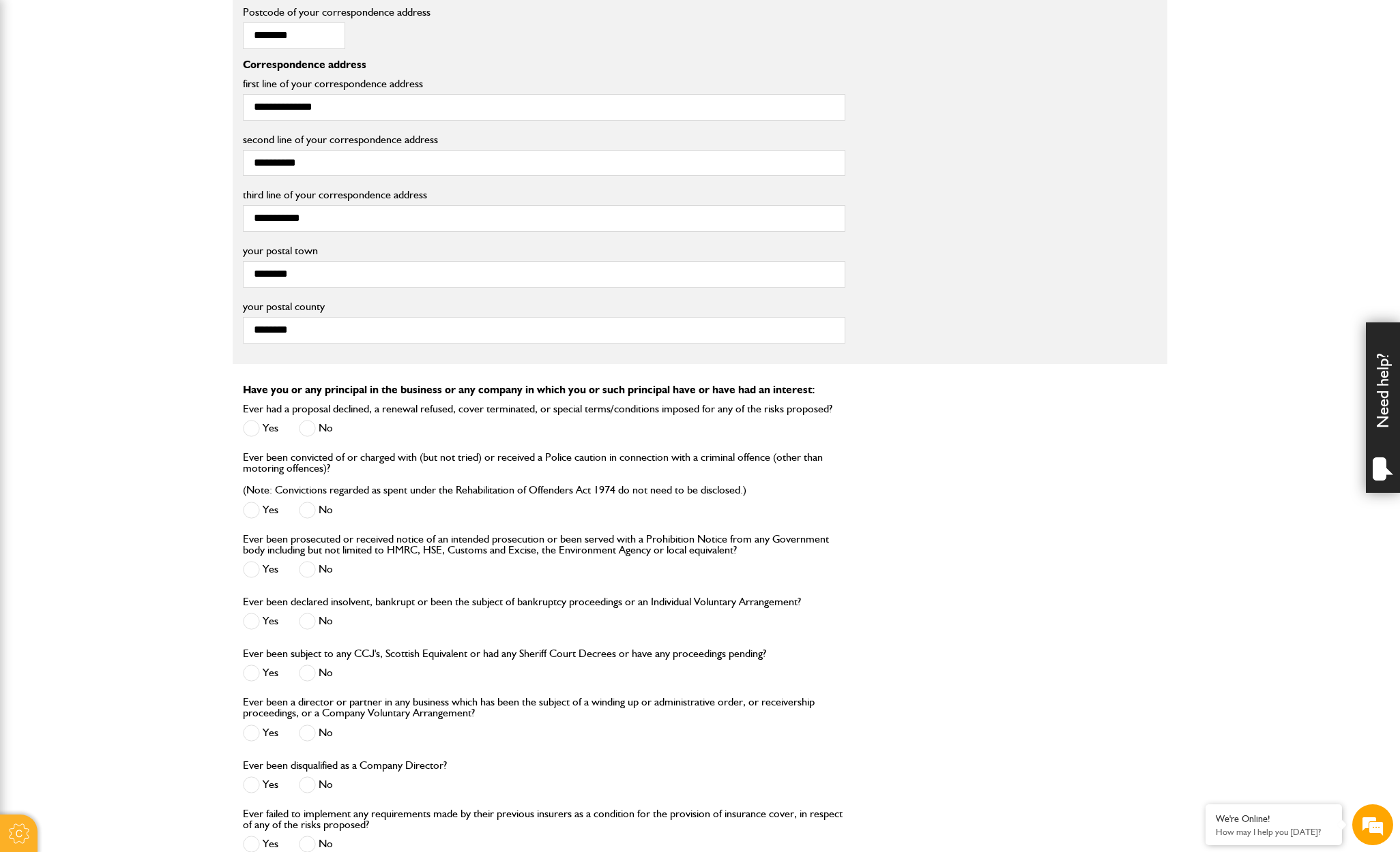
scroll to position [985, 0]
click at [310, 566] on span at bounding box center [308, 567] width 17 height 17
click at [314, 615] on span at bounding box center [308, 619] width 17 height 17
click at [305, 667] on span at bounding box center [308, 670] width 17 height 17
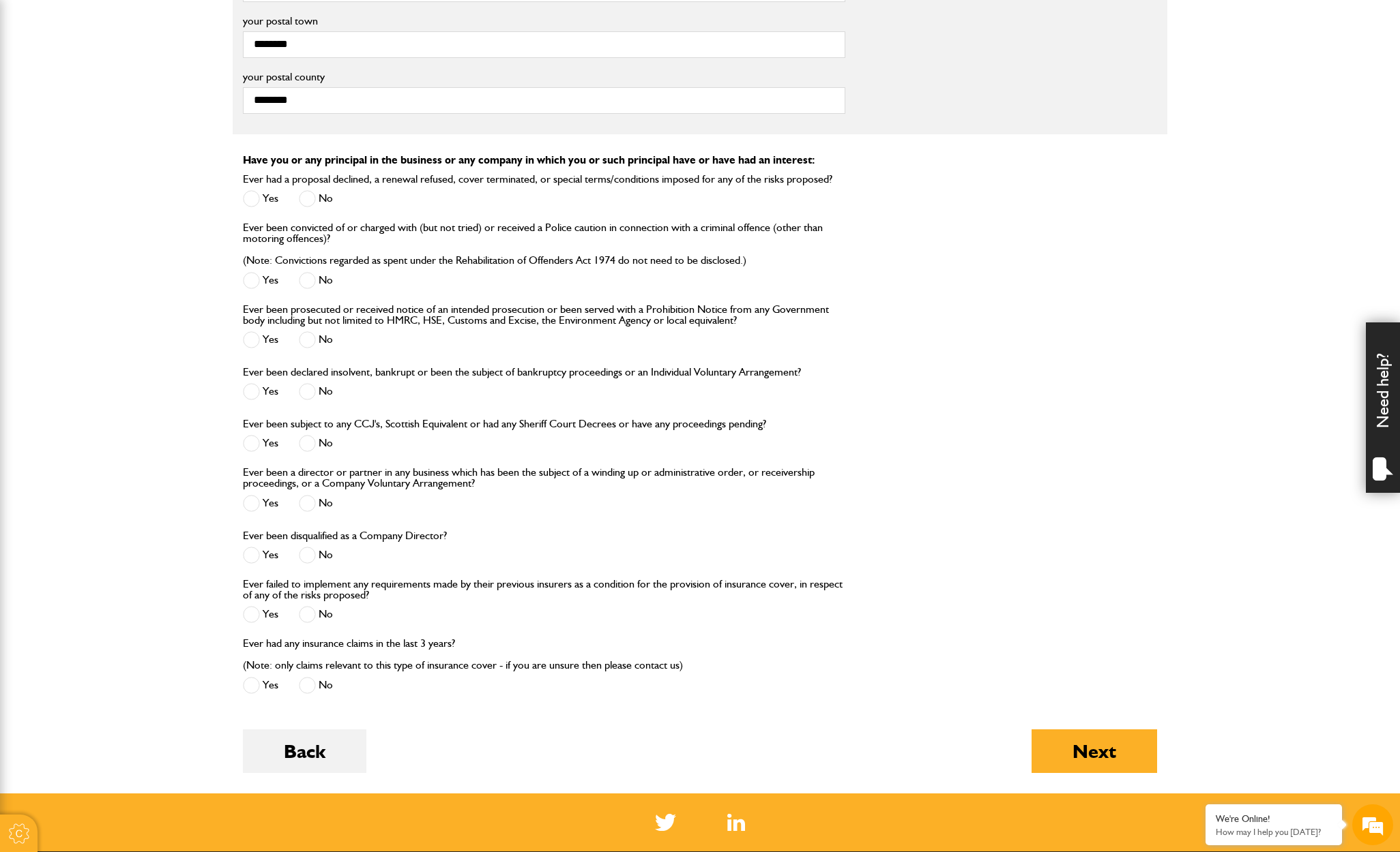
scroll to position [1211, 0]
drag, startPoint x: 312, startPoint y: 502, endPoint x: 312, endPoint y: 546, distance: 44.0
click at [312, 502] on span at bounding box center [308, 504] width 17 height 17
drag, startPoint x: 312, startPoint y: 552, endPoint x: 301, endPoint y: 603, distance: 52.2
click at [312, 552] on span at bounding box center [308, 556] width 17 height 17
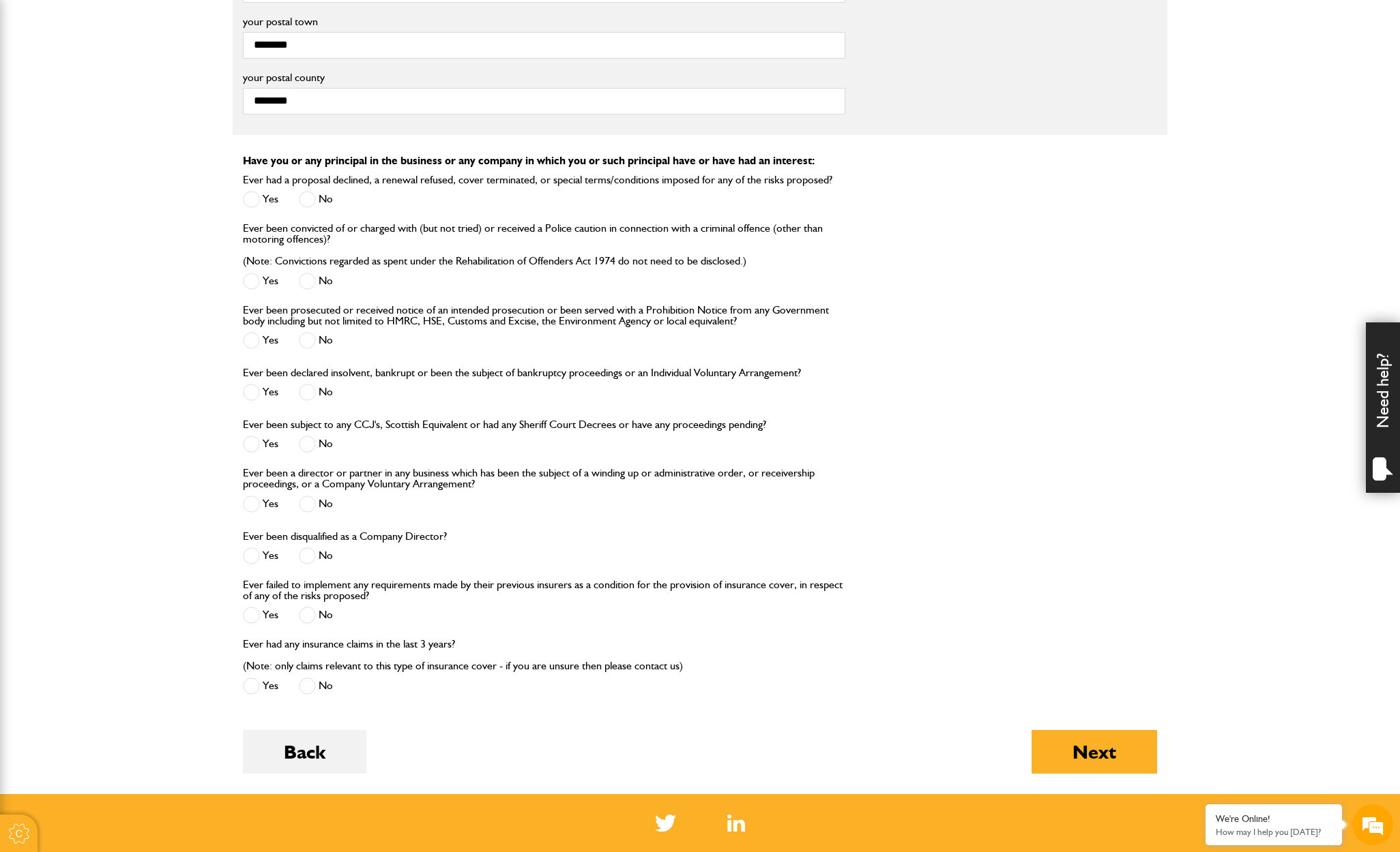
click at [303, 613] on span at bounding box center [308, 615] width 17 height 17
click at [308, 688] on span at bounding box center [308, 686] width 17 height 17
click at [1064, 757] on button "Next" at bounding box center [1094, 752] width 126 height 44
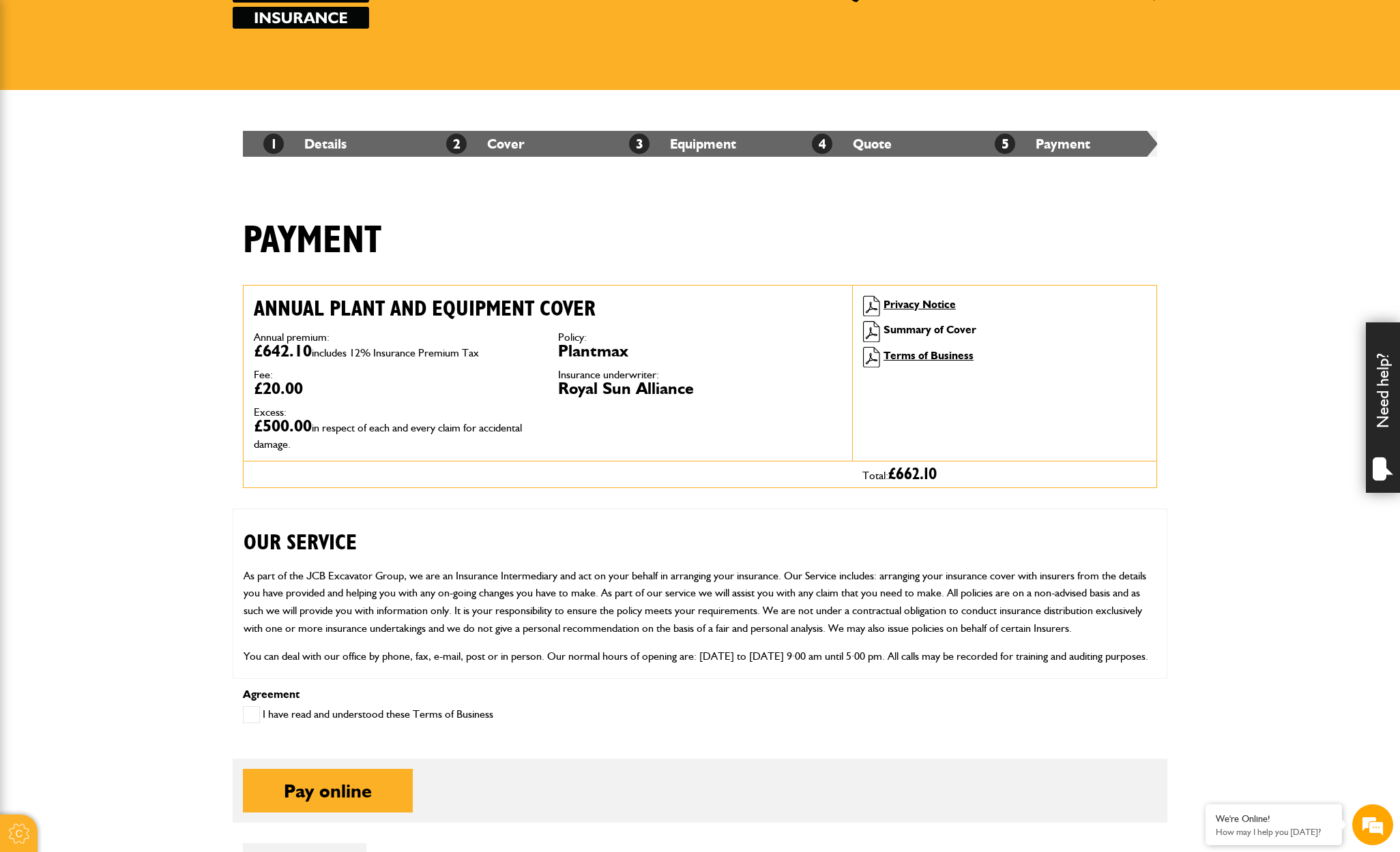
click at [943, 327] on link "Summary of Cover" at bounding box center [930, 330] width 93 height 13
click at [918, 360] on link "Terms of Business" at bounding box center [928, 355] width 90 height 13
click at [902, 326] on link "Summary of Cover" at bounding box center [930, 330] width 93 height 13
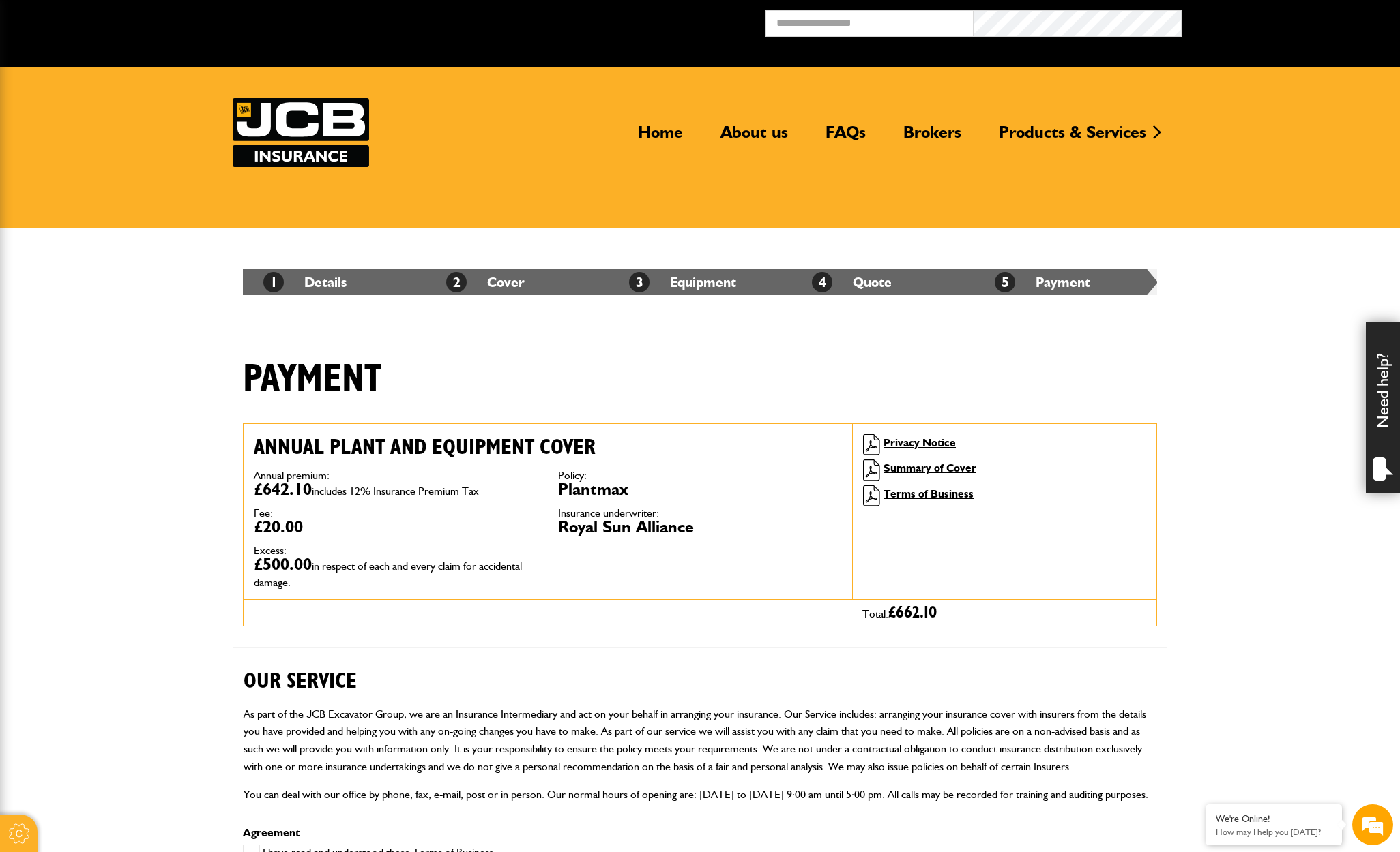
scroll to position [1, 0]
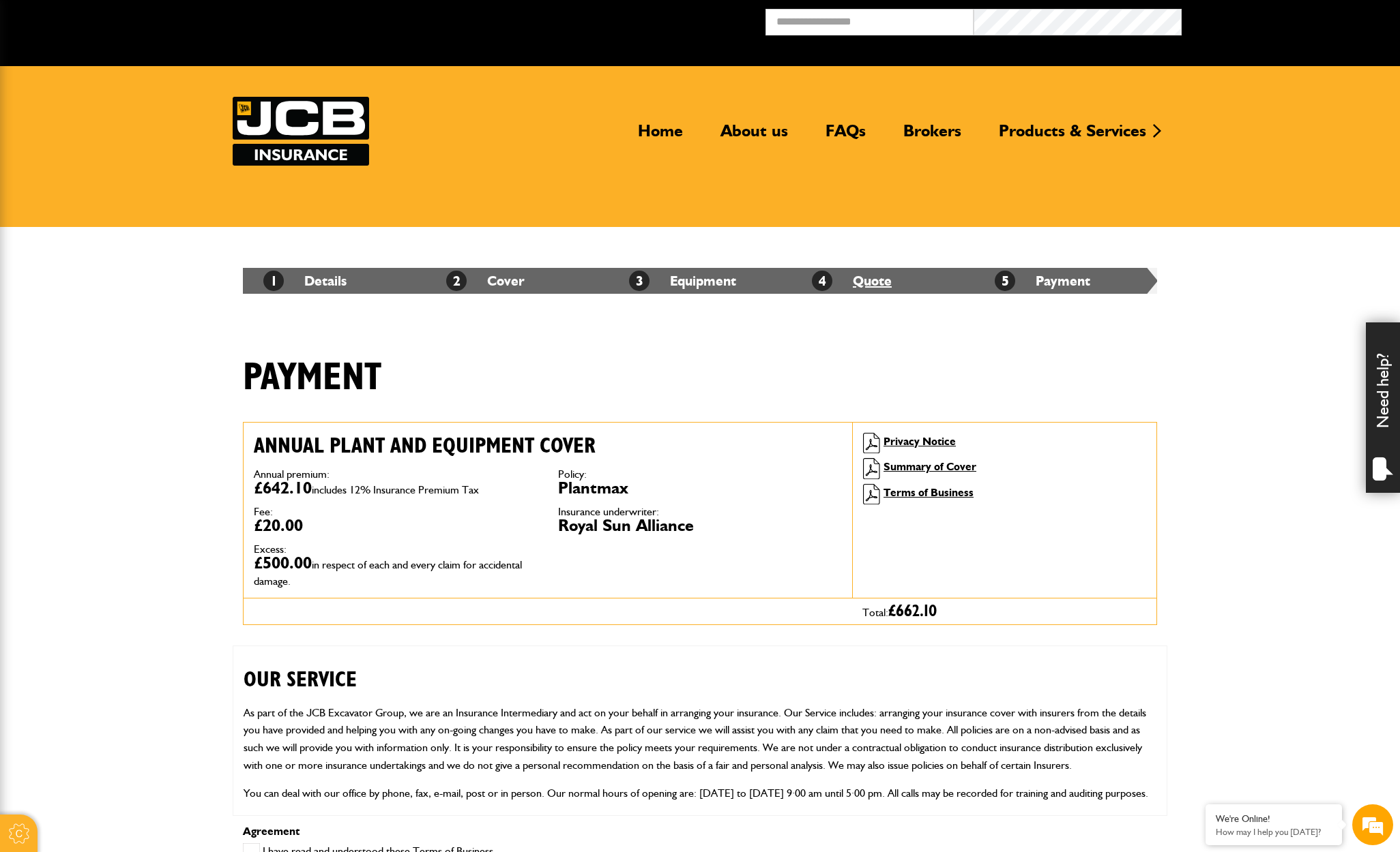
click at [840, 279] on link "4 Quote" at bounding box center [852, 281] width 80 height 16
